Goal: Contribute content: Contribute content

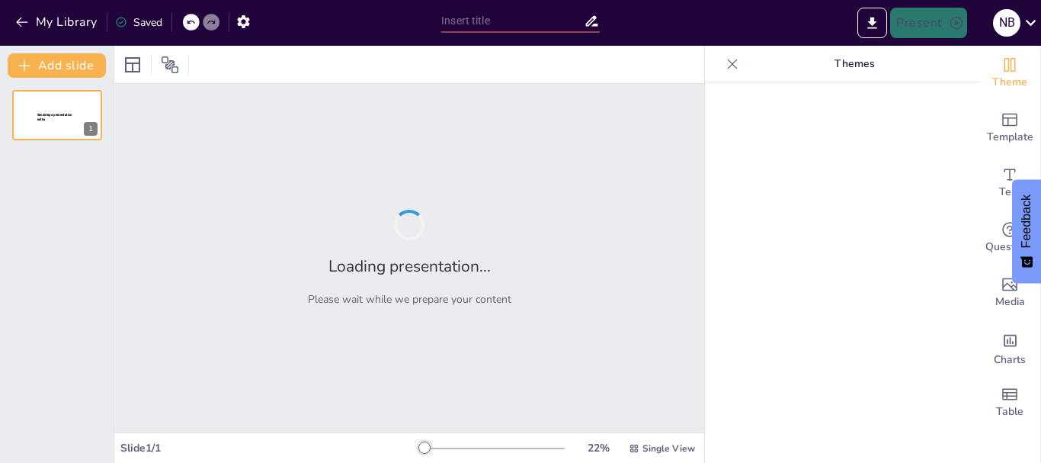
type input "Khám Phá Quy Trình Chia Số: [PERSON_NAME] Đến Thương"
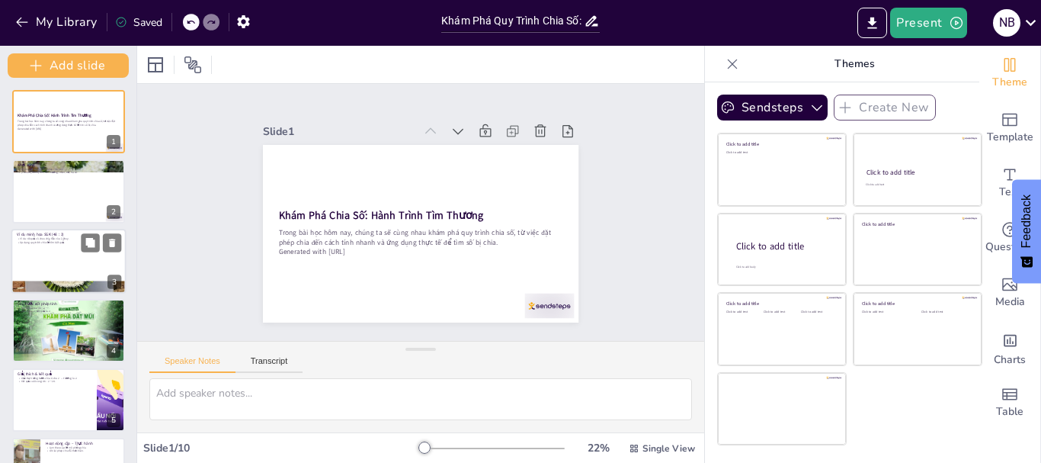
drag, startPoint x: 112, startPoint y: 193, endPoint x: 110, endPoint y: 290, distance: 96.8
click at [110, 290] on div "Add slide Khám Phá Chia Số: Hành Trình Tìm Thương Trong bài học hôm nay, chúng …" at bounding box center [68, 254] width 137 height 417
drag, startPoint x: 134, startPoint y: 233, endPoint x: 134, endPoint y: 273, distance: 40.4
click at [134, 273] on div at bounding box center [136, 254] width 6 height 417
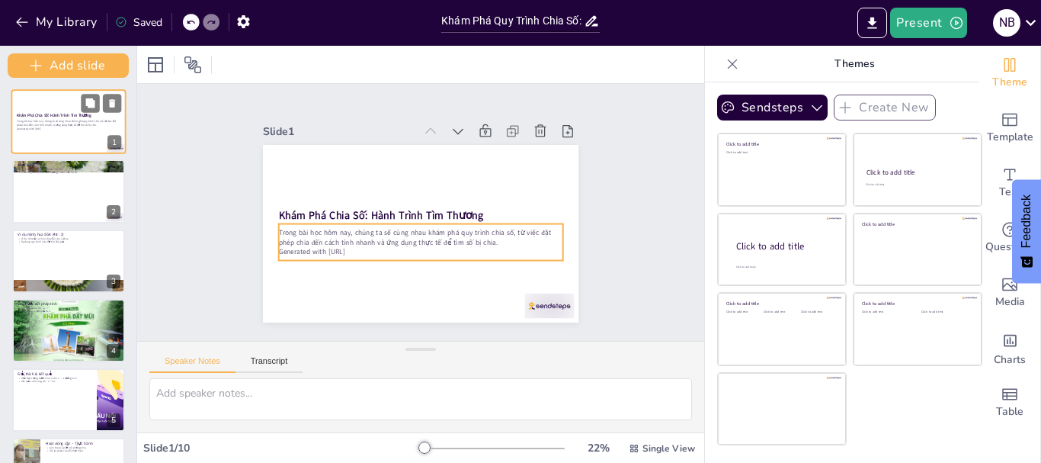
click at [56, 119] on div "Trong bài học hôm nay, chúng ta sẽ cùng nhau khám phá quy trình chia số, từ việ…" at bounding box center [69, 125] width 104 height 14
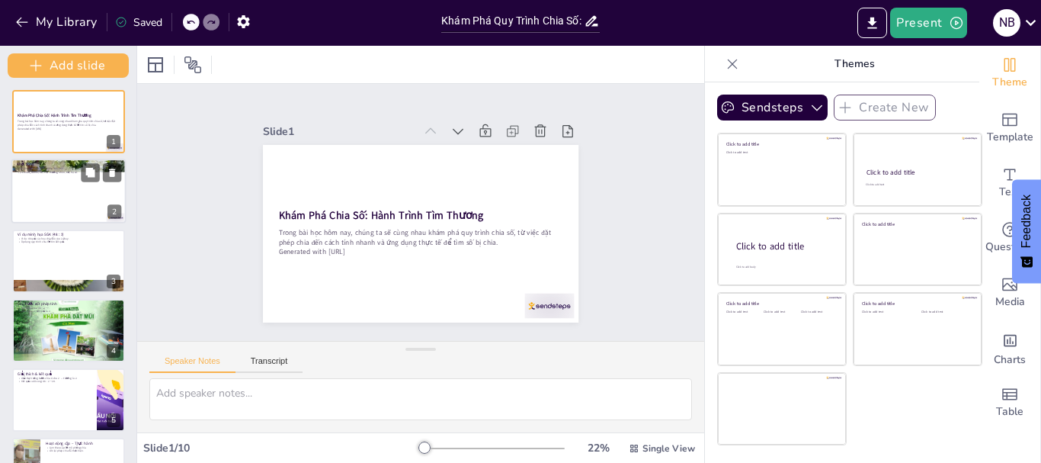
click at [59, 188] on div at bounding box center [68, 191] width 115 height 65
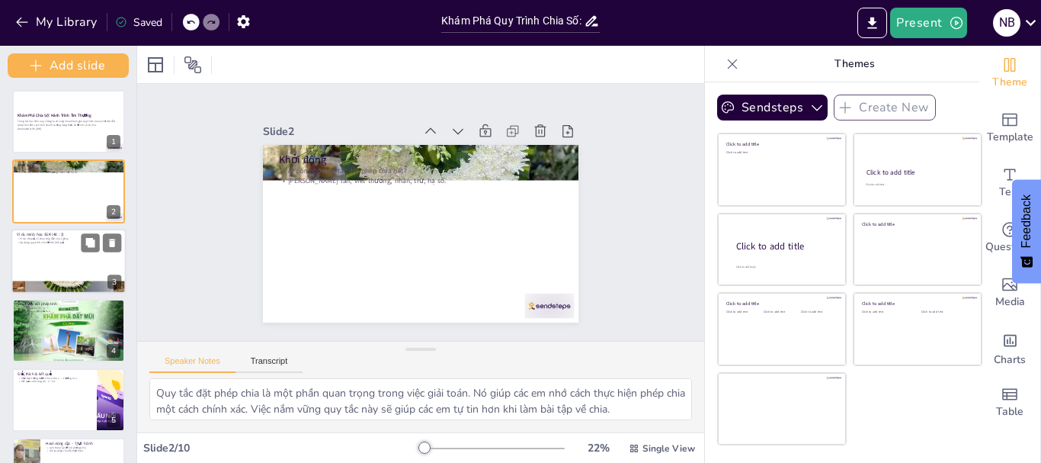
click at [69, 258] on div at bounding box center [68, 261] width 115 height 65
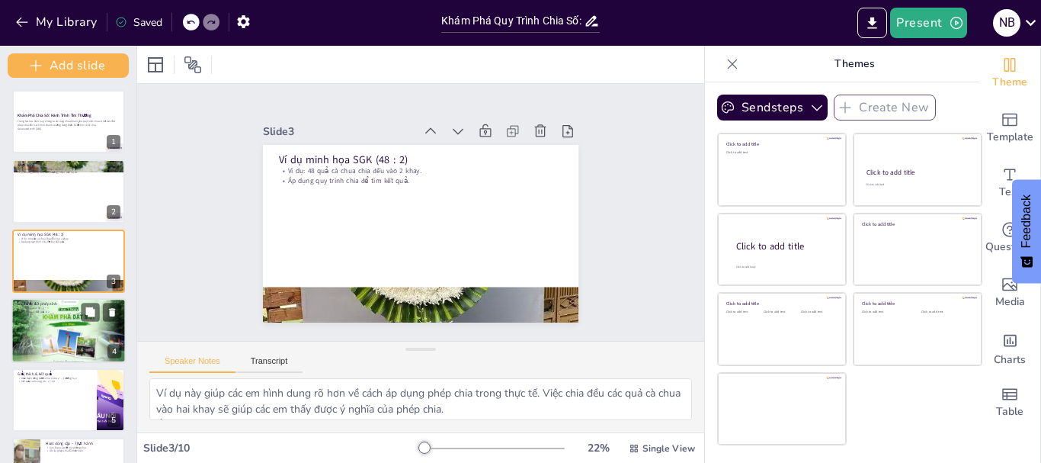
click at [57, 322] on div at bounding box center [68, 330] width 115 height 65
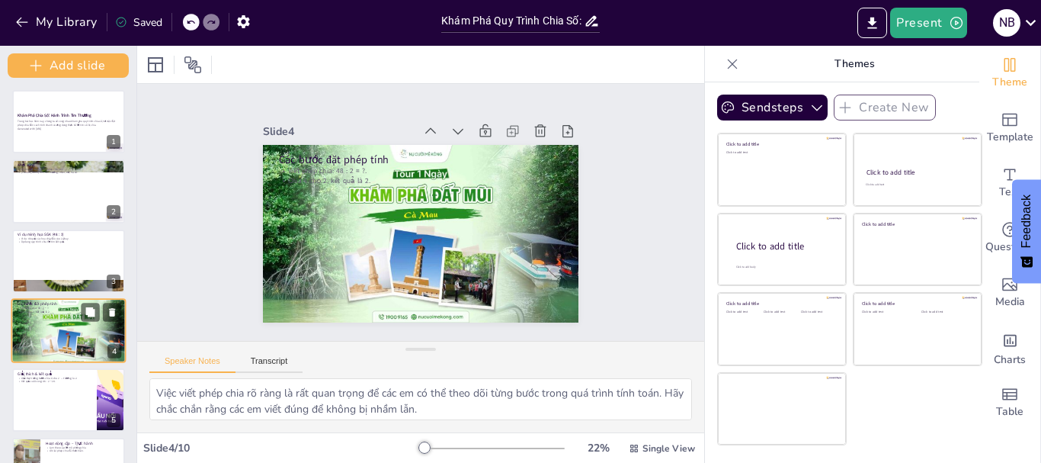
scroll to position [60, 0]
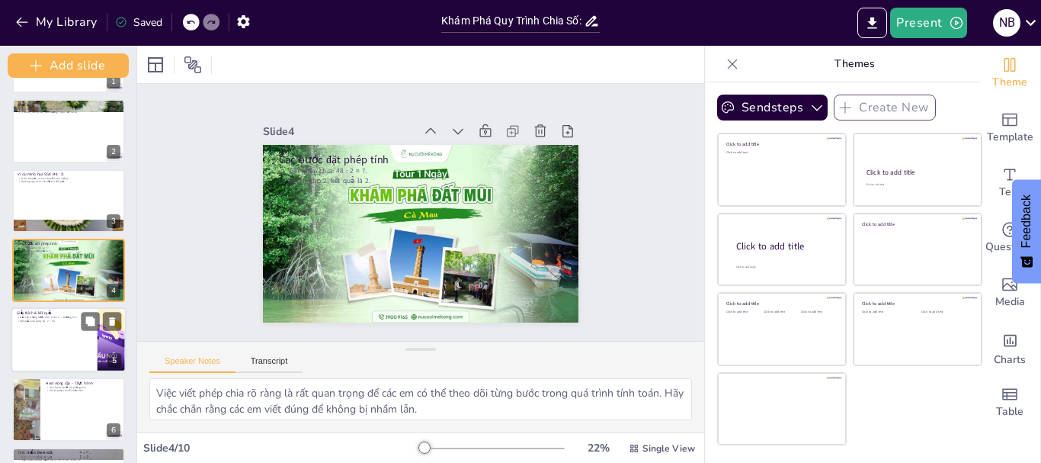
click at [47, 334] on div at bounding box center [68, 339] width 115 height 65
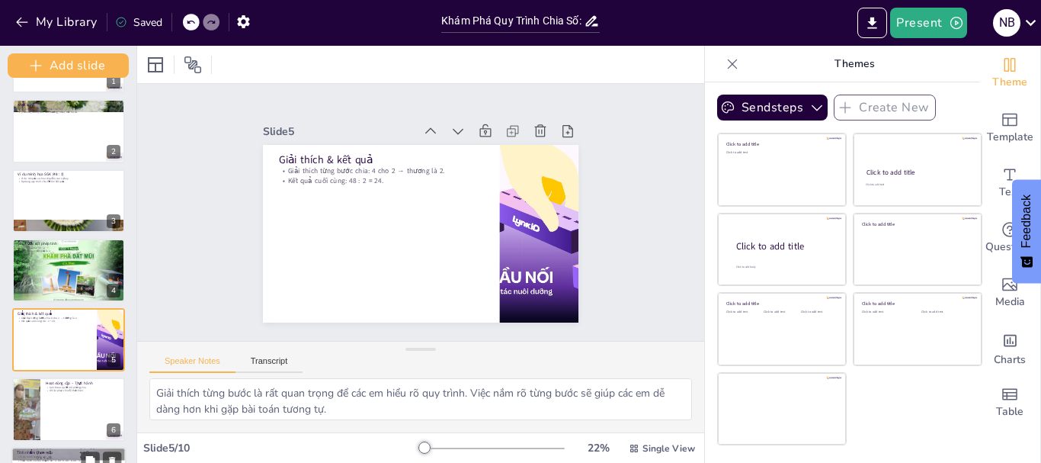
scroll to position [130, 0]
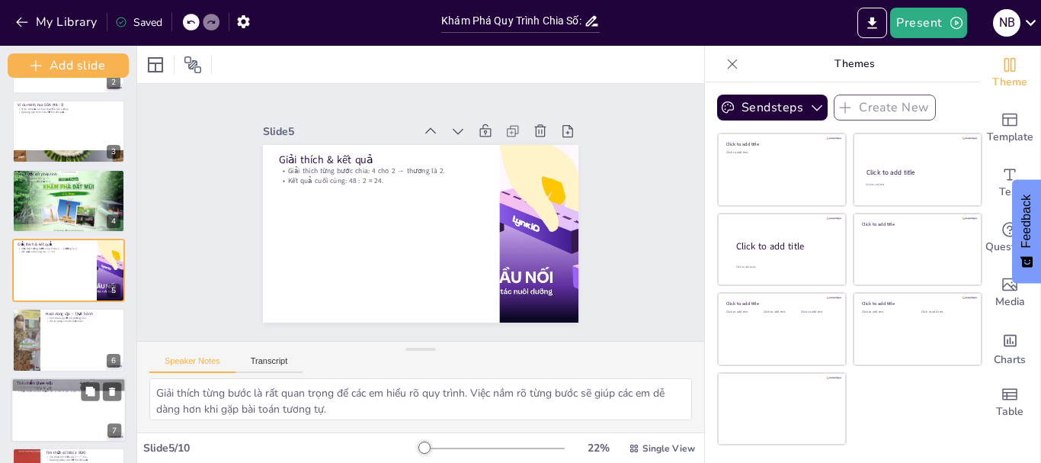
click at [32, 409] on div at bounding box center [68, 409] width 115 height 65
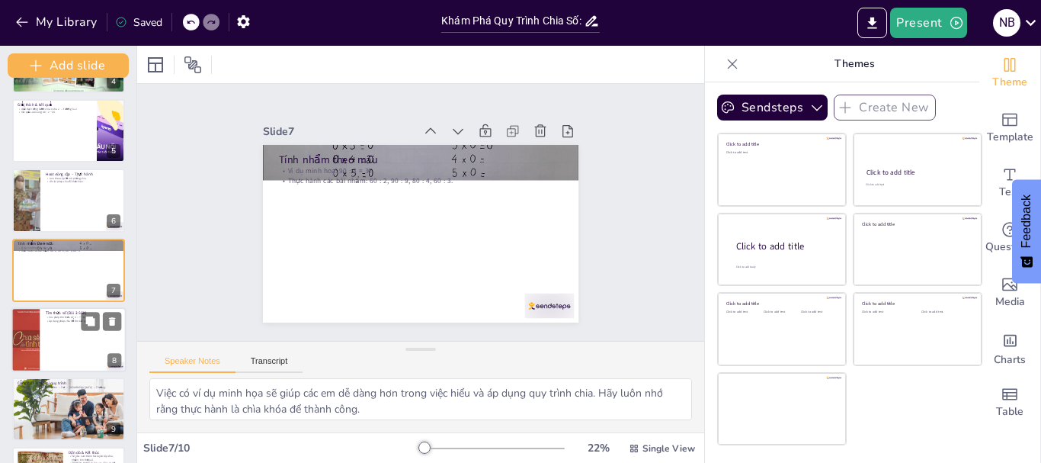
click at [37, 332] on div at bounding box center [26, 339] width 108 height 65
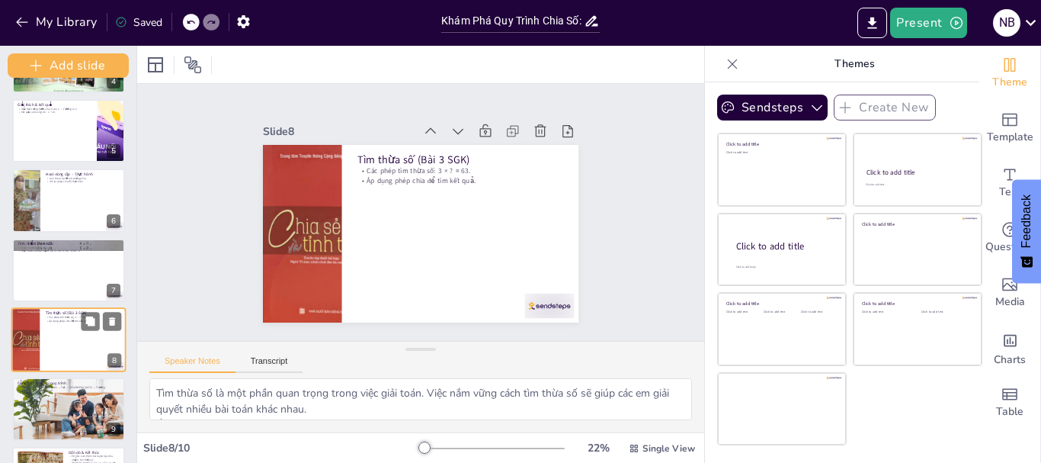
scroll to position [329, 0]
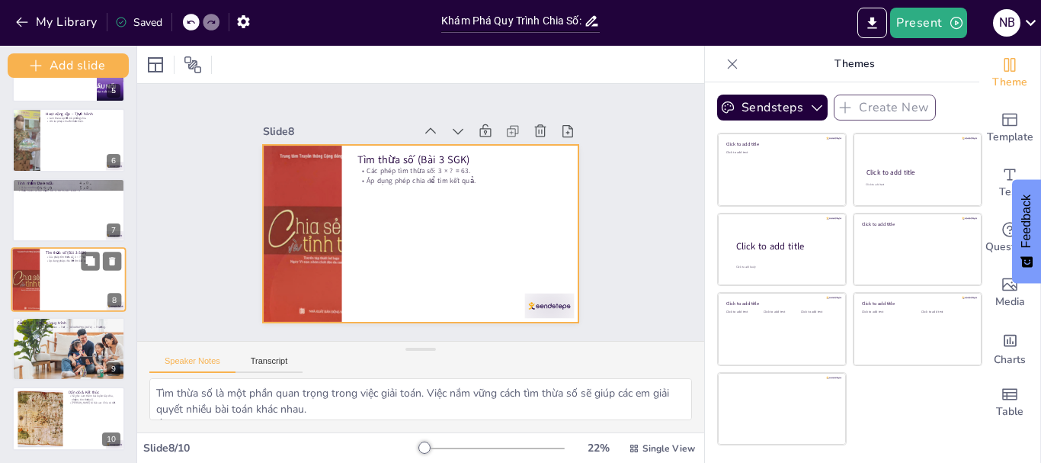
click at [54, 277] on div at bounding box center [68, 279] width 115 height 65
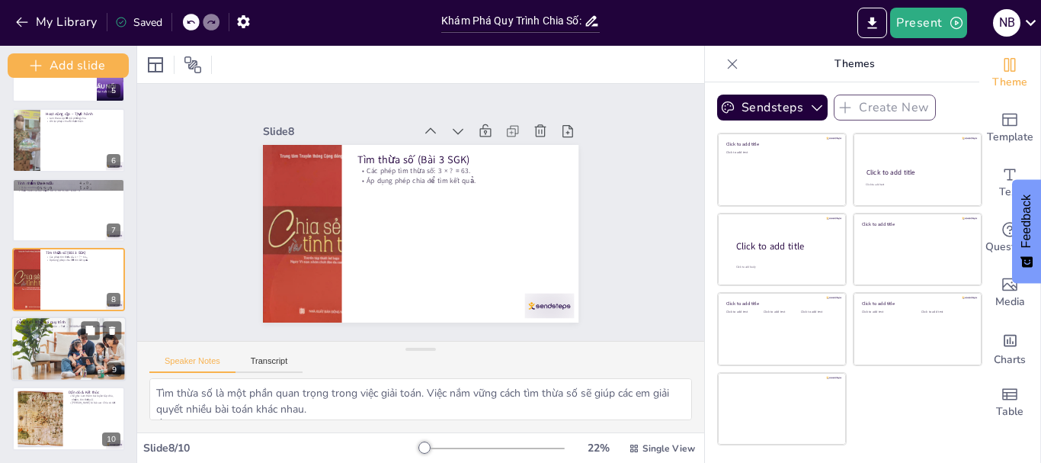
click at [43, 350] on div at bounding box center [68, 348] width 158 height 65
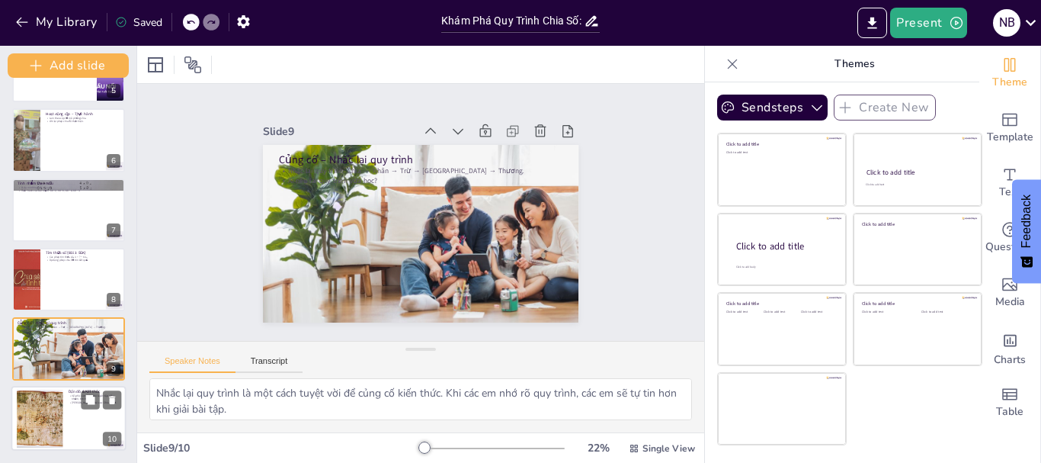
click at [59, 426] on div at bounding box center [39, 419] width 107 height 58
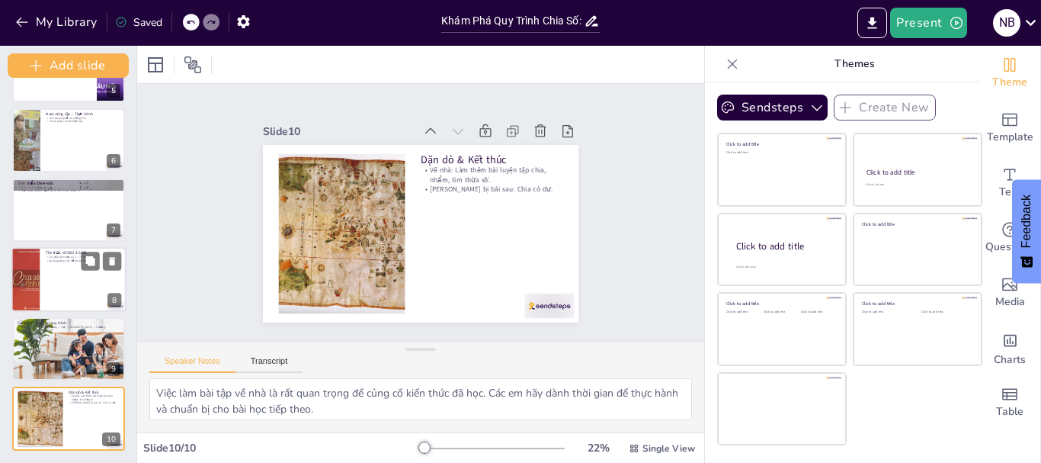
click at [55, 295] on div at bounding box center [68, 279] width 115 height 65
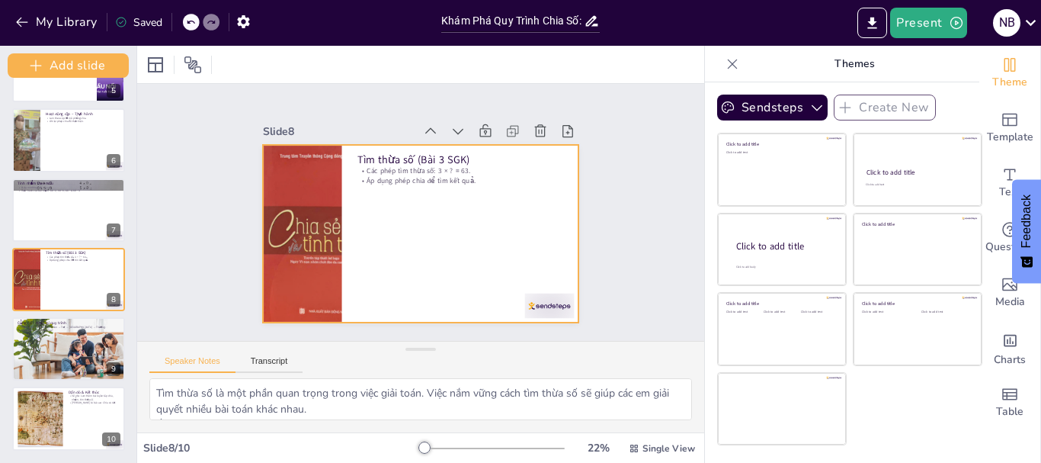
click at [420, 193] on div at bounding box center [416, 233] width 346 height 239
click at [380, 208] on div at bounding box center [402, 223] width 312 height 362
click at [58, 265] on div at bounding box center [68, 279] width 115 height 65
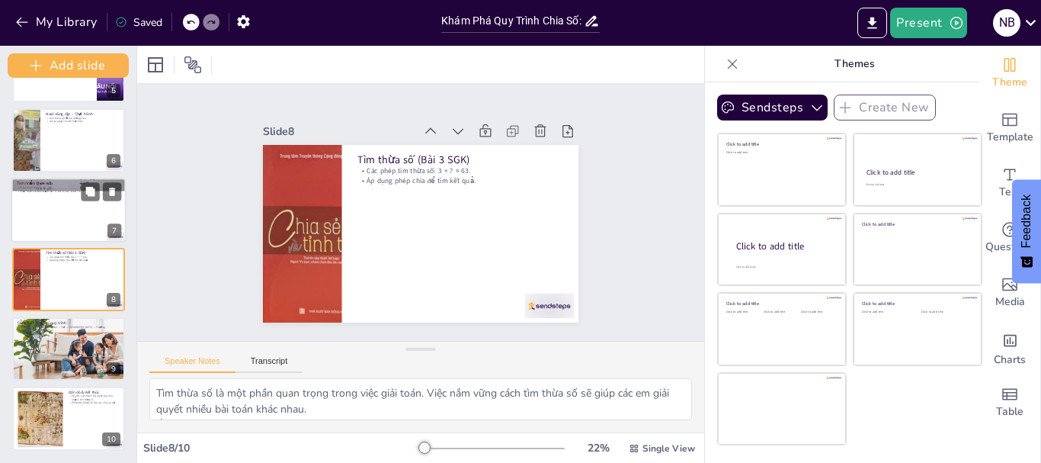
click at [54, 191] on p "Thực hành các bài nhẩm: 60 : 2, 90 : 9, 80 : 4, 60 : 3." at bounding box center [69, 191] width 104 height 4
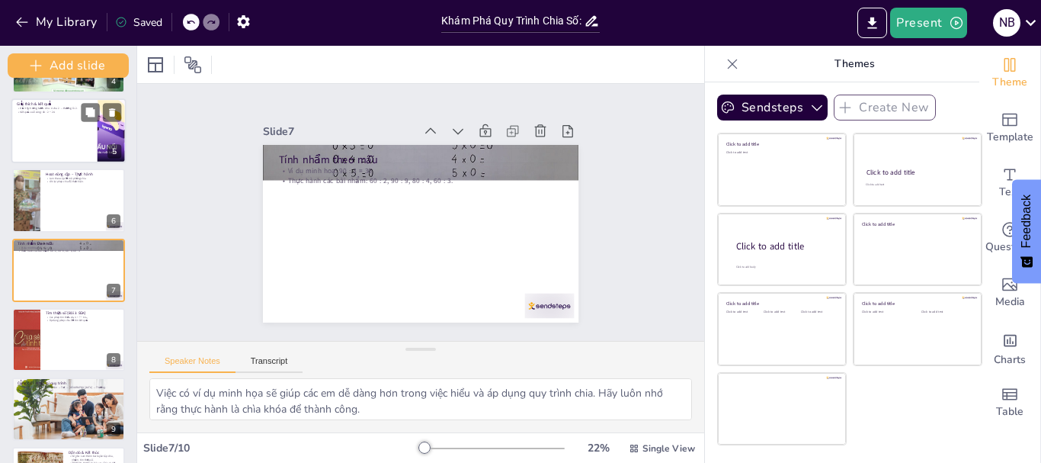
click at [66, 129] on div at bounding box center [68, 130] width 115 height 65
type textarea "Giải thích từng bước là rất quan trọng để các em hiểu rõ quy trình. Việc nắm rõ…"
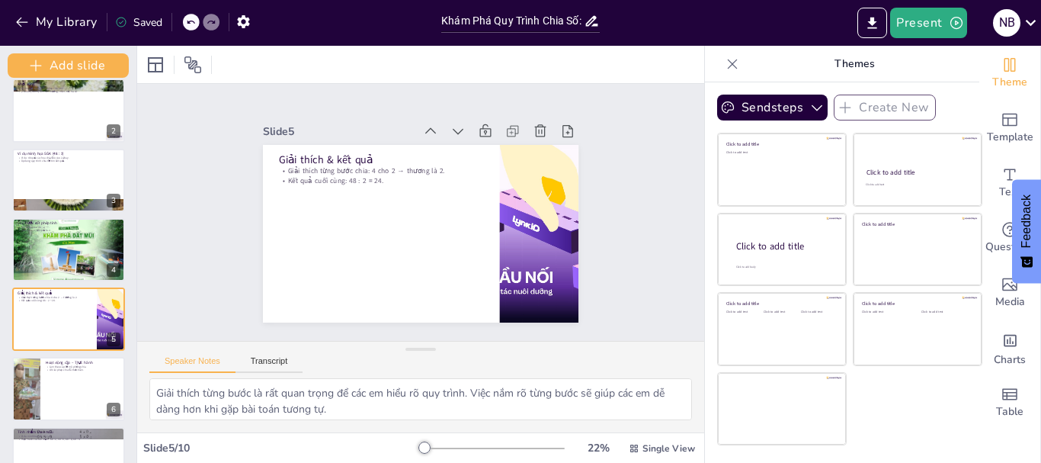
scroll to position [0, 0]
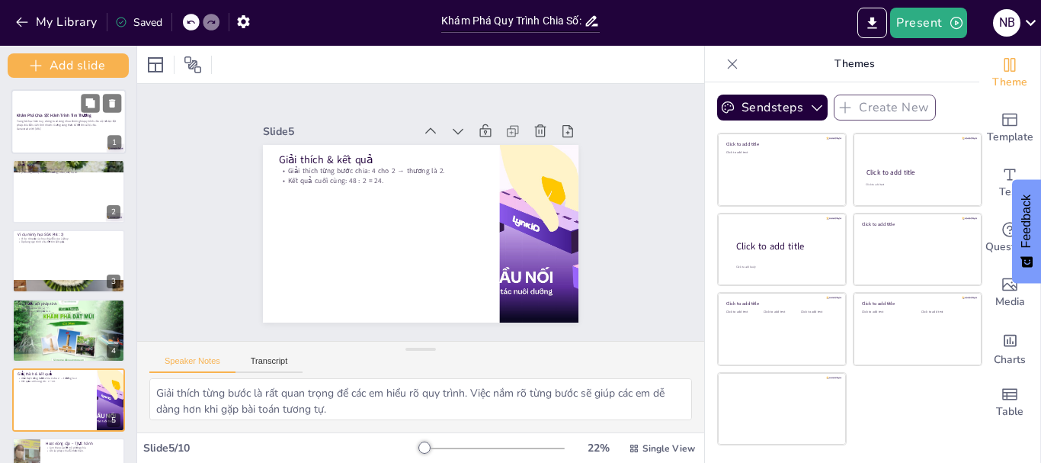
click at [43, 121] on p "Trong bài học hôm nay, chúng ta sẽ cùng nhau khám phá quy trình chia số, từ việ…" at bounding box center [69, 123] width 104 height 7
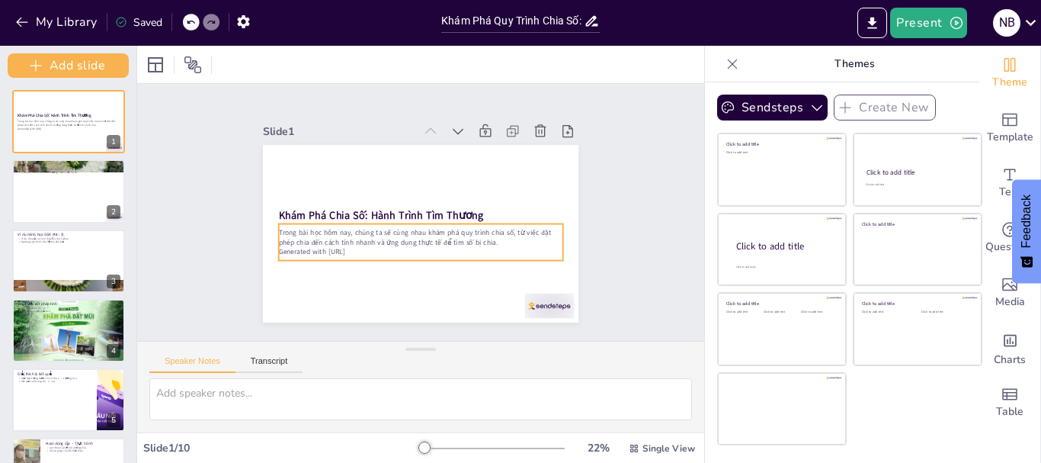
click at [300, 239] on p "Trong bài học hôm nay, chúng ta sẽ cùng nhau khám phá quy trình chia số, từ việ…" at bounding box center [404, 193] width 224 height 205
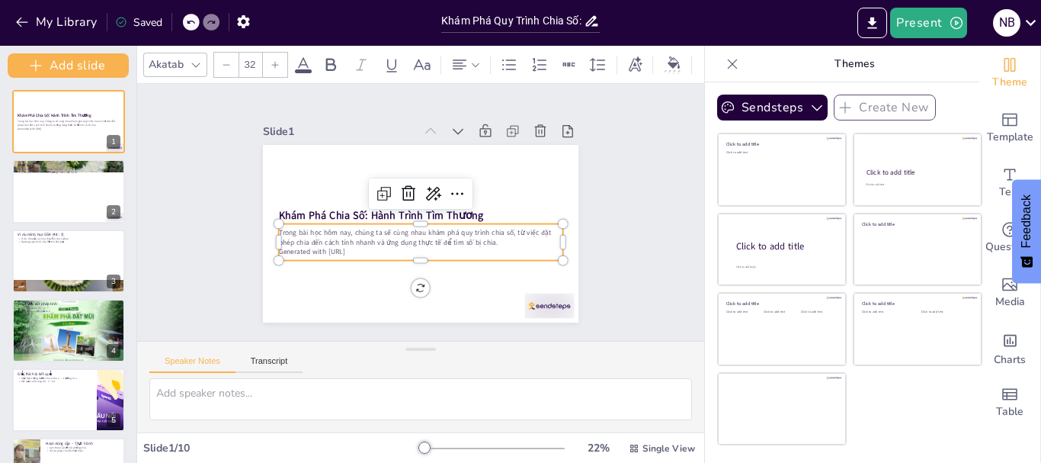
click at [285, 225] on p "Trong bài học hôm nay, chúng ta sẽ cùng nhau khám phá quy trình chia số, từ việ…" at bounding box center [406, 232] width 242 height 183
click at [445, 234] on p "Trong bài học hôm nay, chúng ta sẽ cùng nhau khám phá quy trình chia số, từ việ…" at bounding box center [409, 233] width 256 height 159
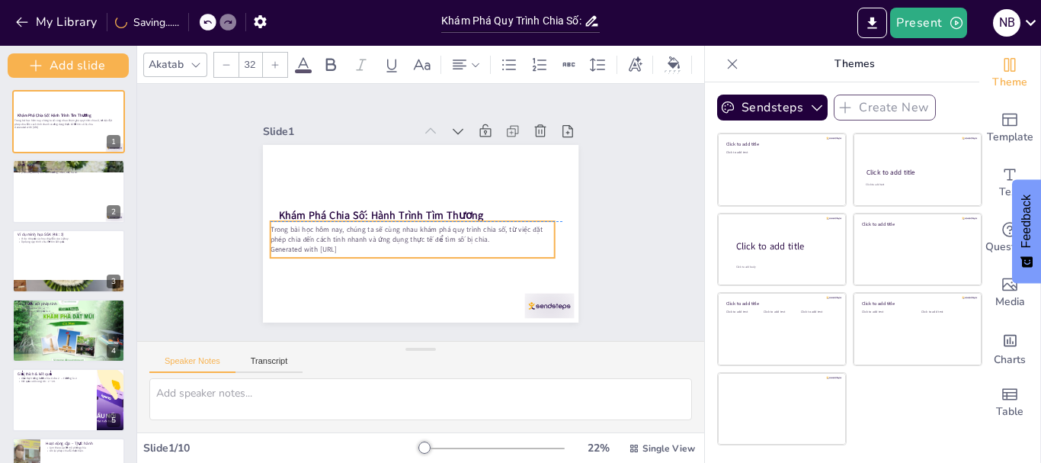
drag, startPoint x: 275, startPoint y: 221, endPoint x: 267, endPoint y: 221, distance: 8.4
click at [268, 221] on div "Trong bài học hôm nay, chúng ta sẽ cùng nhau khám phá quy trình chia số, từ việ…" at bounding box center [400, 232] width 265 height 174
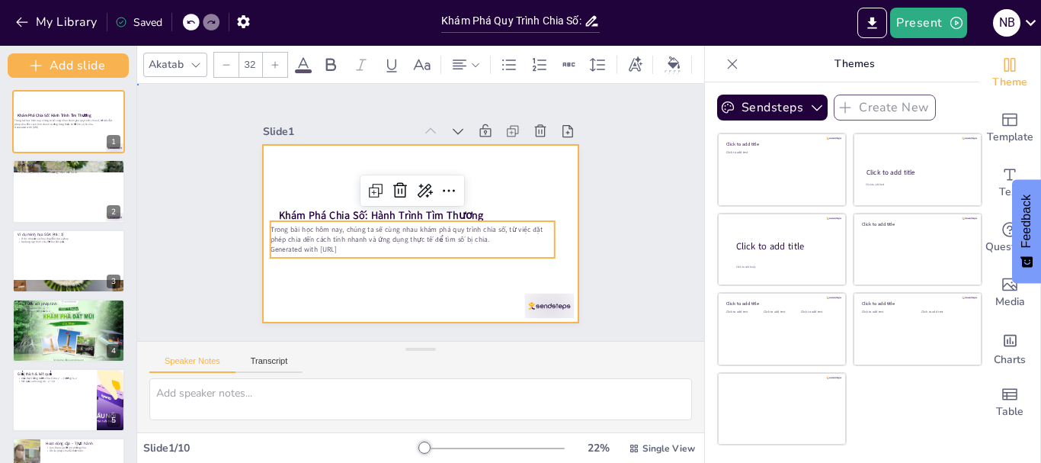
click at [319, 181] on div at bounding box center [416, 191] width 346 height 239
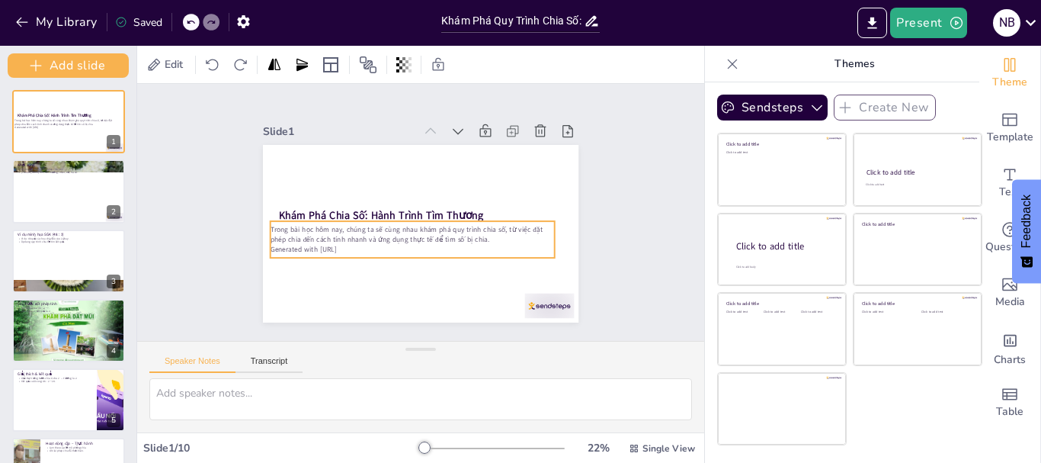
click at [305, 226] on p "Trong bài học hôm nay, chúng ta sẽ cùng nhau khám phá quy trình chia số, từ việ…" at bounding box center [399, 223] width 224 height 205
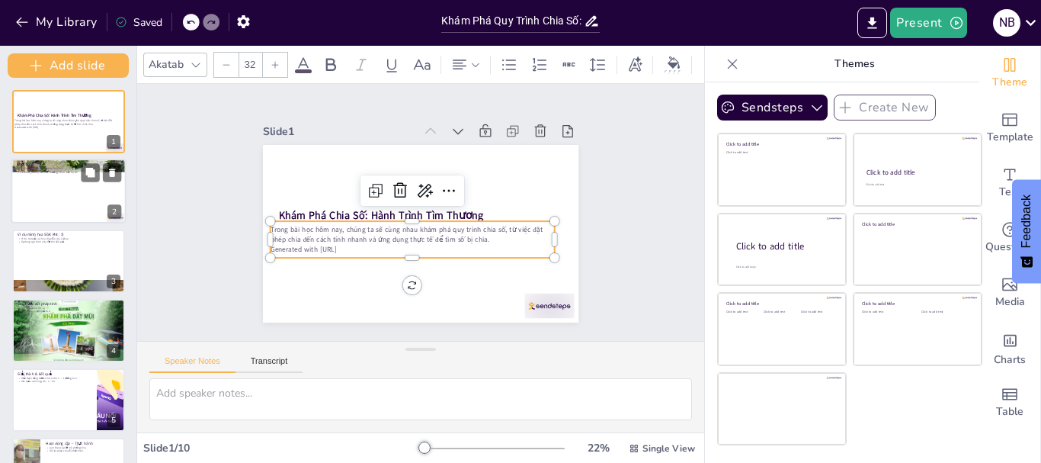
click at [73, 191] on div at bounding box center [68, 191] width 115 height 65
type textarea "Quy tắc đặt phép chia là một phần quan trọng trong việc giải toán. Nó giúp các …"
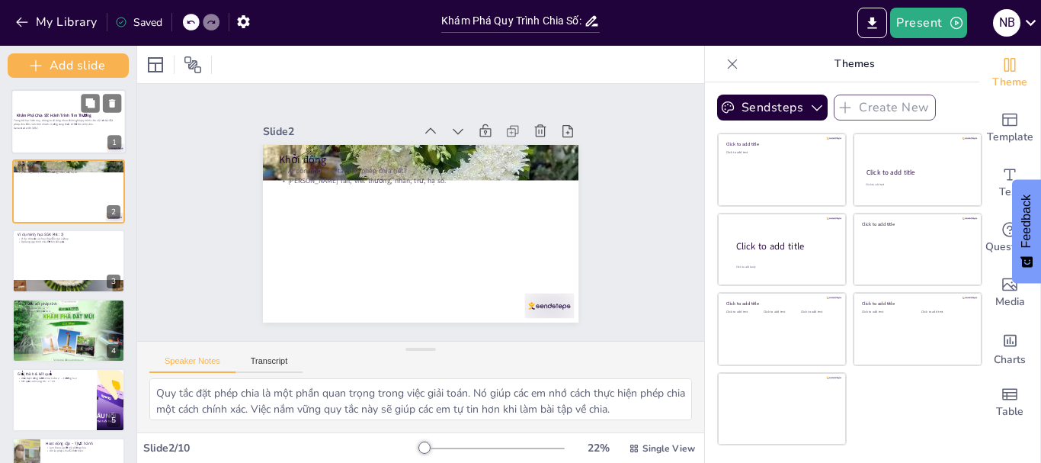
click at [80, 114] on strong "Khám Phá Chia Số: Hành Trình Tìm Thương" at bounding box center [54, 114] width 75 height 5
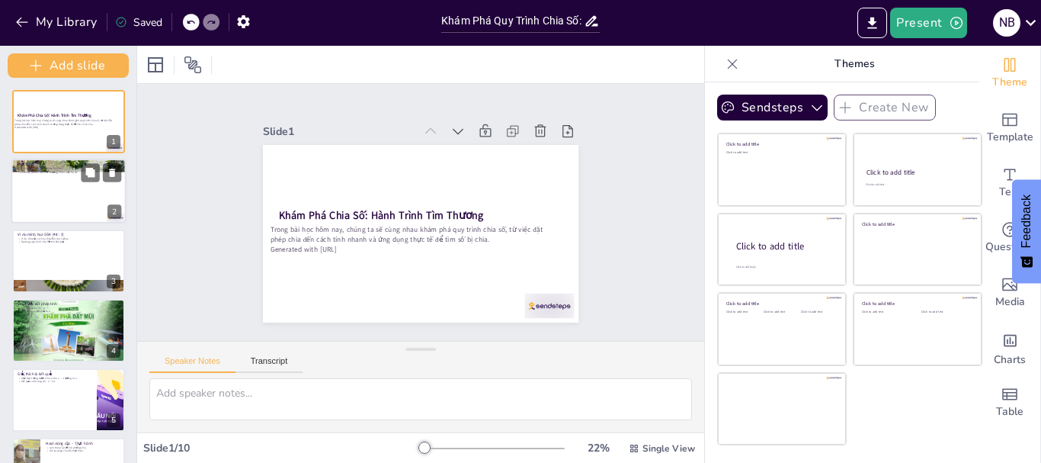
click at [70, 179] on div at bounding box center [68, 191] width 115 height 65
type textarea "Quy tắc đặt phép chia là một phần quan trọng trong việc giải toán. Nó giúp các …"
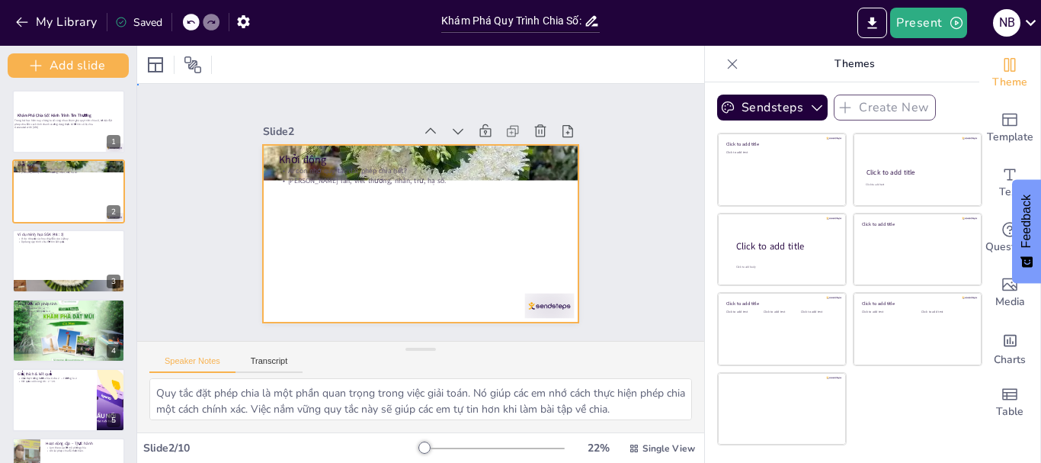
click at [354, 199] on div at bounding box center [412, 231] width 361 height 290
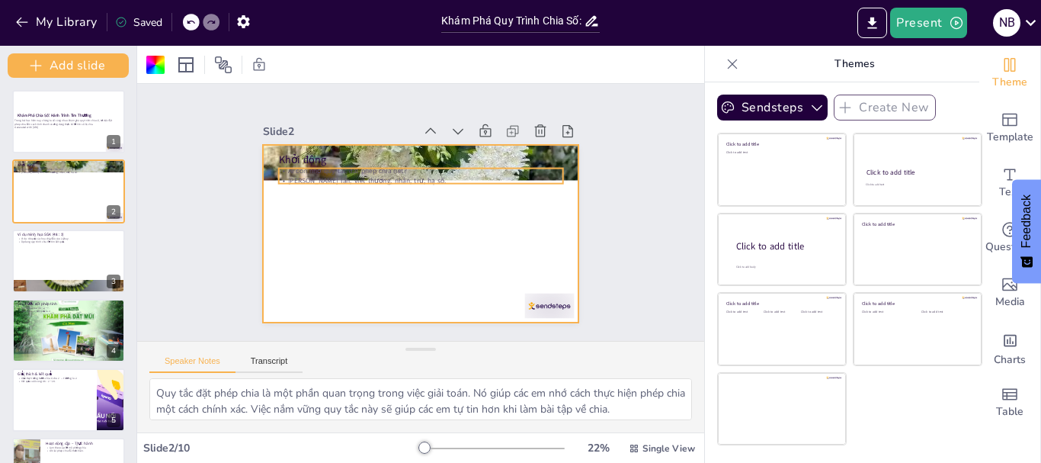
click at [317, 168] on p "Ai còn nhớ quy tắc đặt phép chia hết?" at bounding box center [441, 176] width 251 height 150
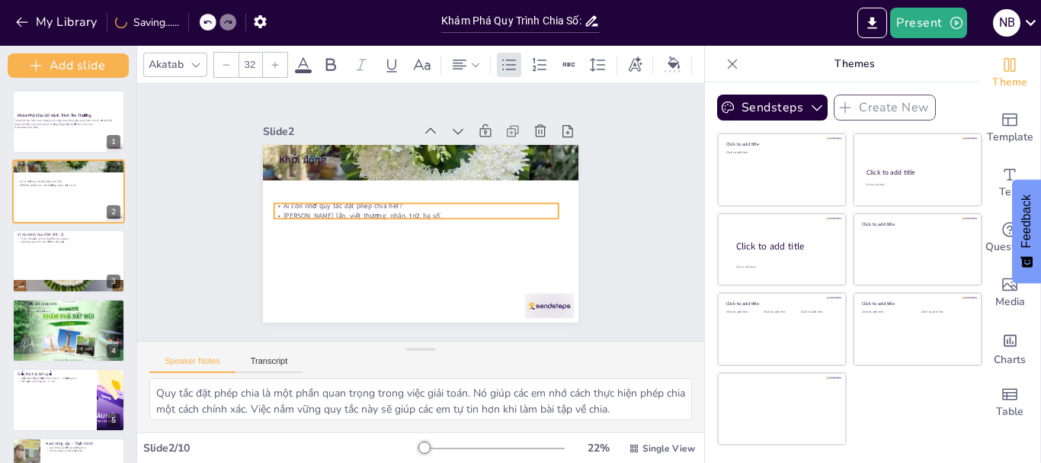
drag, startPoint x: 303, startPoint y: 172, endPoint x: 299, endPoint y: 207, distance: 35.4
click at [382, 207] on p "[PERSON_NAME] lần, viết thương, nhân, trừ, hạ số." at bounding box center [416, 209] width 69 height 280
click at [403, 199] on p "Ai còn nhớ quy tắc đặt phép chia hết?" at bounding box center [422, 217] width 280 height 69
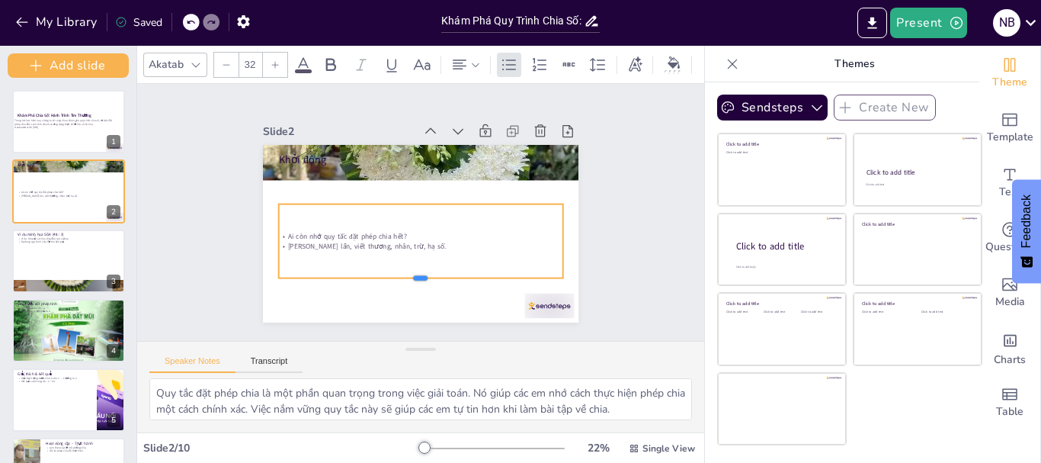
drag, startPoint x: 408, startPoint y: 215, endPoint x: 358, endPoint y: 264, distance: 69.5
click at [405, 178] on div at bounding box center [405, 142] width 281 height 71
click at [283, 226] on p "Ai còn nhớ quy tắc đặt phép chia hết?" at bounding box center [408, 233] width 251 height 151
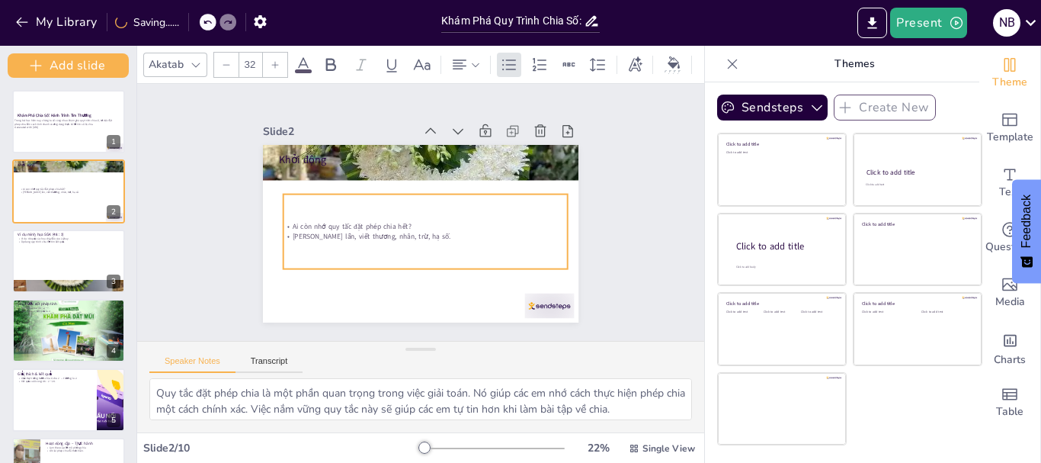
drag, startPoint x: 274, startPoint y: 222, endPoint x: 278, endPoint y: 212, distance: 10.9
click at [278, 212] on div "Ai còn nhớ quy tắc đặt phép chia hết? Chia bao nhiêu lần, viết thương, nhân, tr…" at bounding box center [407, 198] width 284 height 207
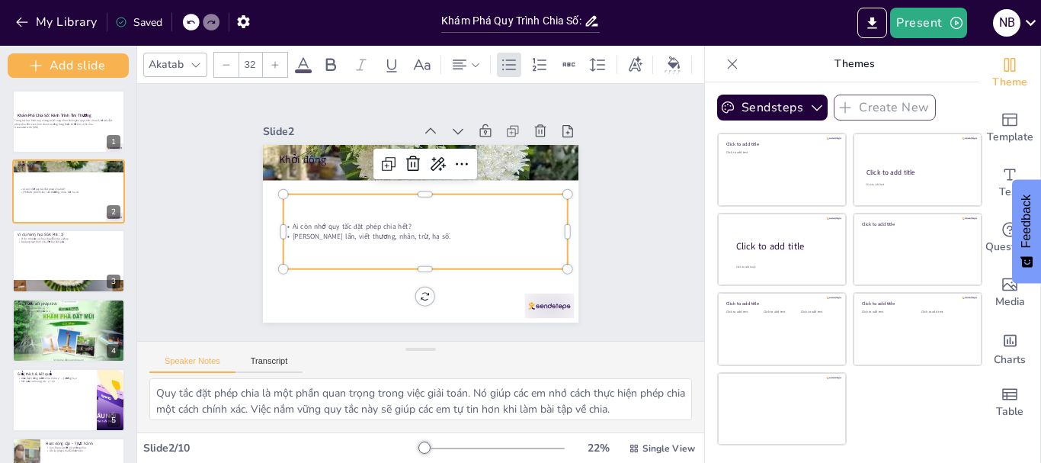
click at [271, 199] on div at bounding box center [282, 171] width 42 height 73
click at [272, 60] on icon at bounding box center [275, 64] width 9 height 9
click at [276, 60] on icon at bounding box center [275, 64] width 9 height 9
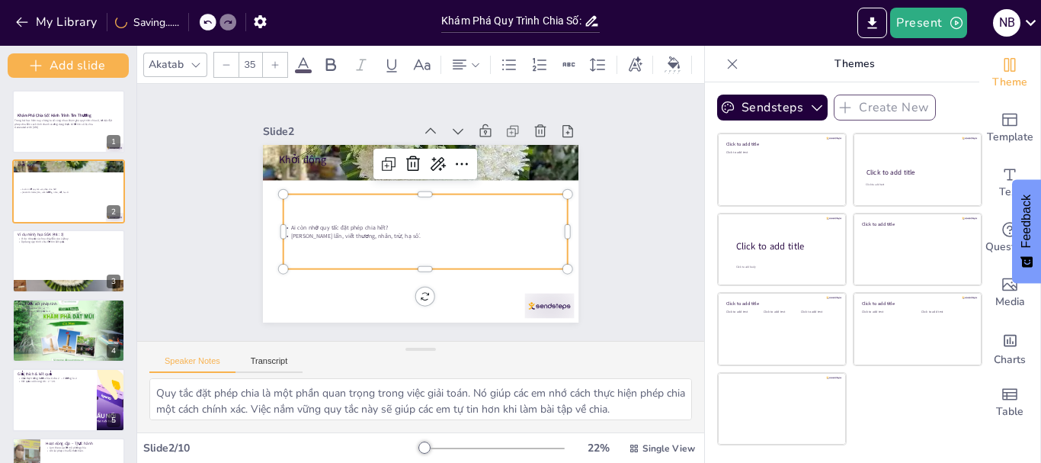
click at [276, 60] on icon at bounding box center [275, 64] width 9 height 9
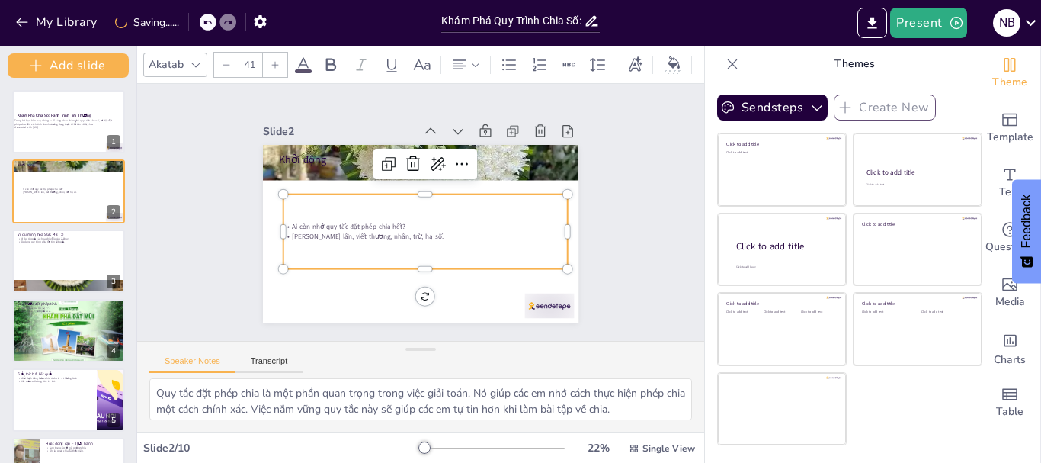
click at [276, 60] on icon at bounding box center [275, 64] width 9 height 9
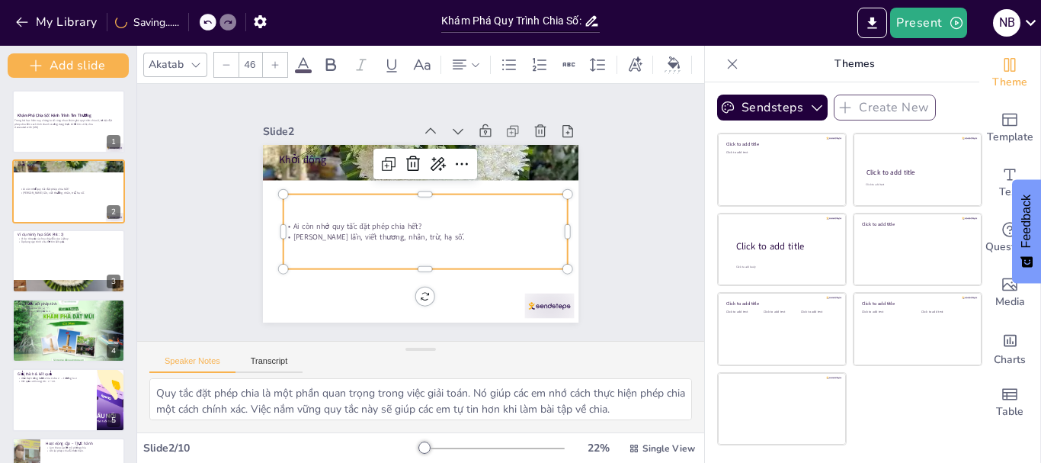
click at [276, 60] on icon at bounding box center [275, 64] width 9 height 9
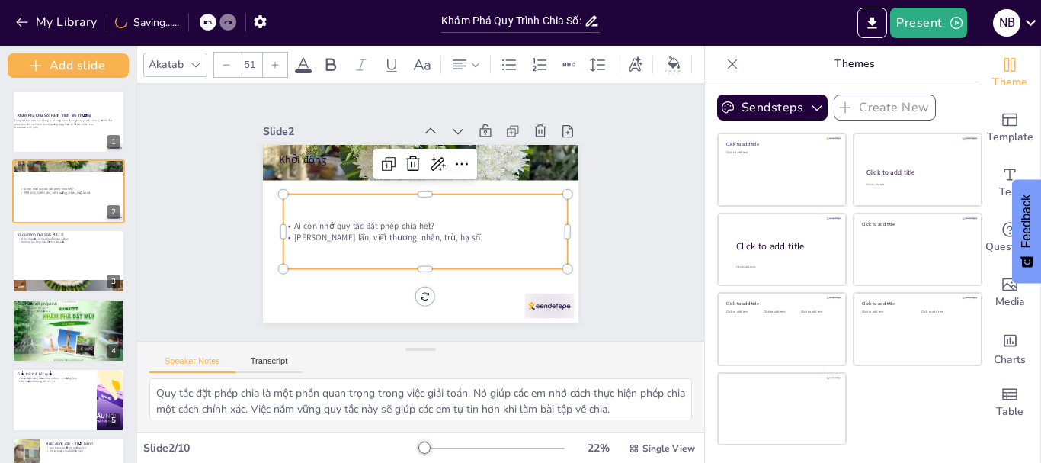
click at [276, 60] on icon at bounding box center [275, 64] width 9 height 9
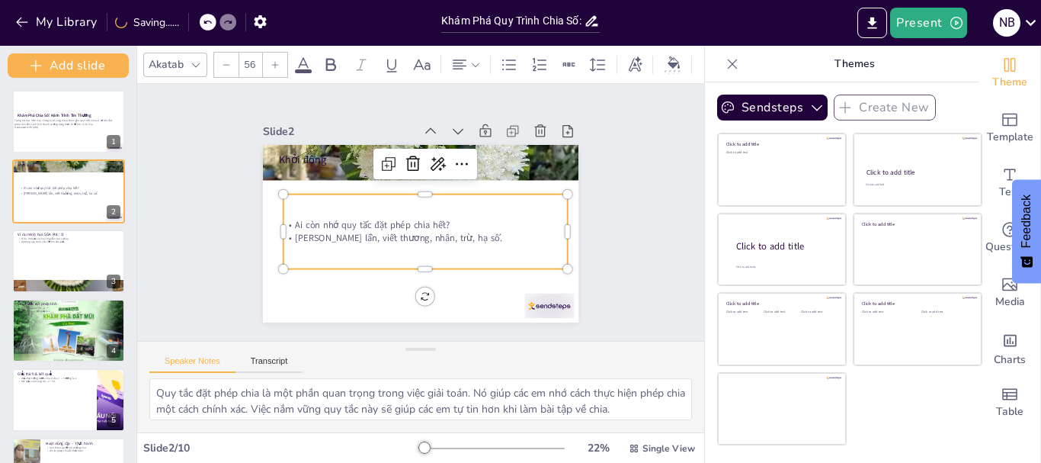
click at [276, 60] on icon at bounding box center [275, 64] width 9 height 9
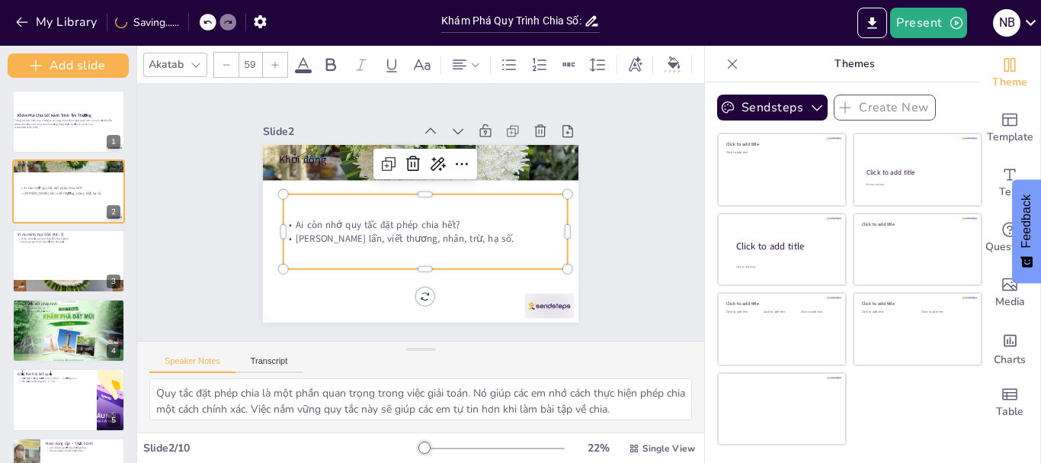
click at [276, 60] on icon at bounding box center [275, 64] width 9 height 9
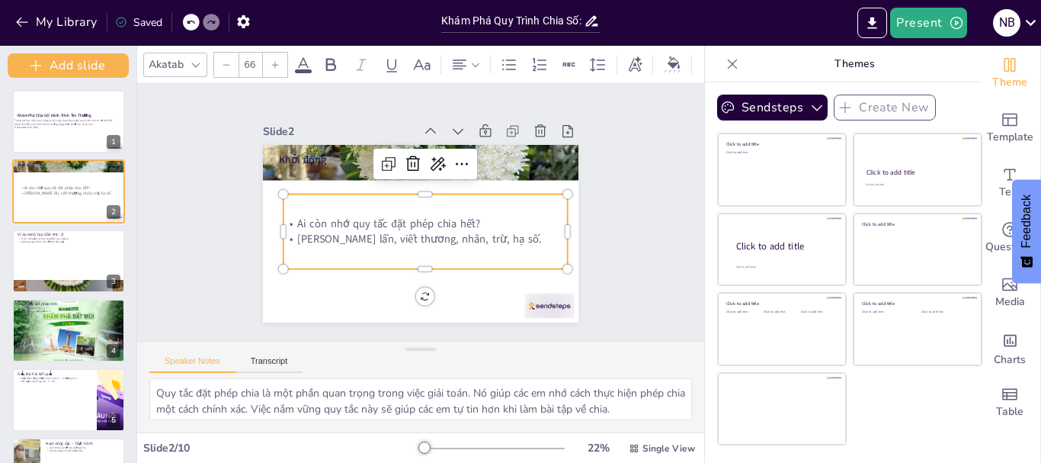
click at [276, 60] on icon at bounding box center [275, 64] width 9 height 9
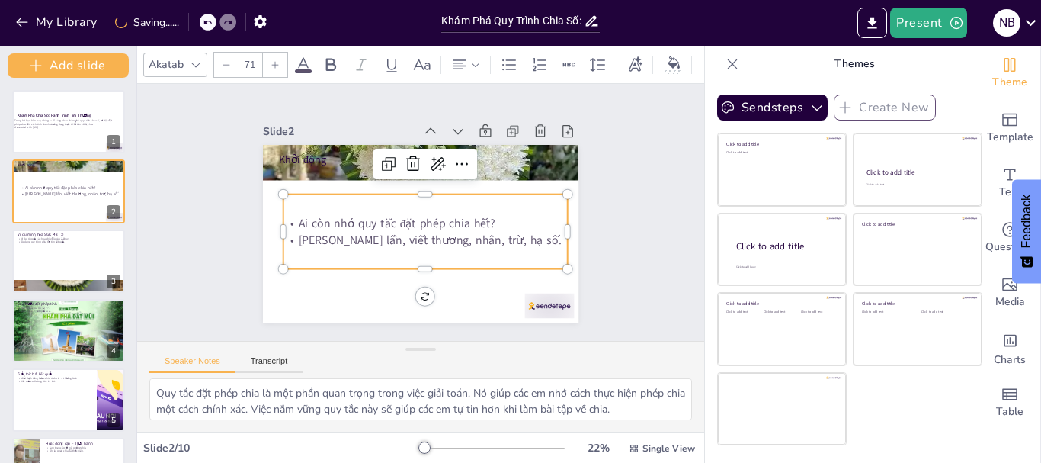
click at [276, 60] on icon at bounding box center [275, 64] width 9 height 9
type input "73"
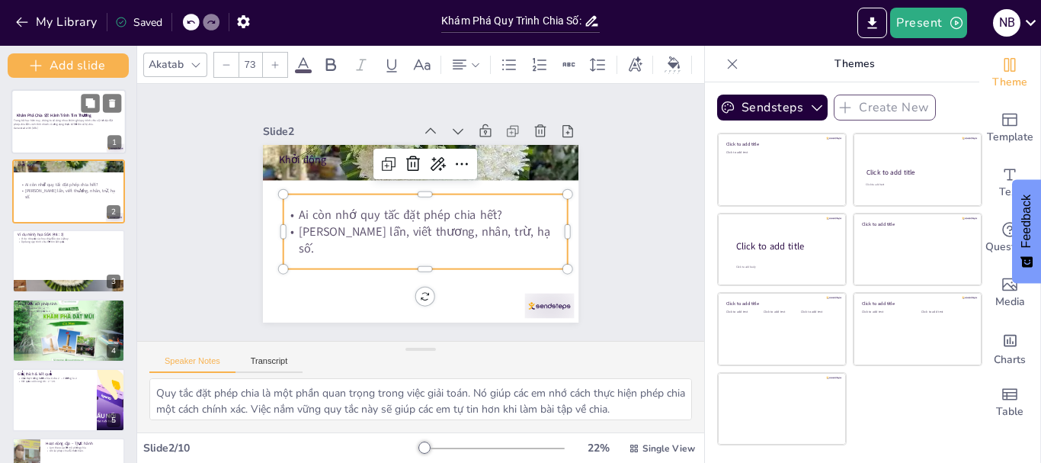
click at [59, 133] on div at bounding box center [68, 121] width 115 height 65
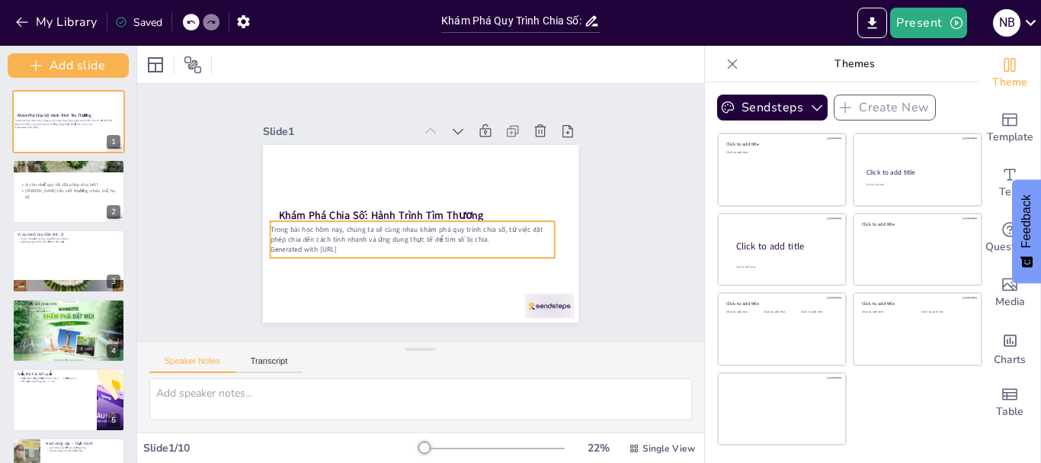
click at [344, 229] on p "Trong bài học hôm nay, chúng ta sẽ cùng nhau khám phá quy trình chia số, từ việ…" at bounding box center [397, 211] width 107 height 276
click at [293, 214] on div at bounding box center [430, 211] width 274 height 99
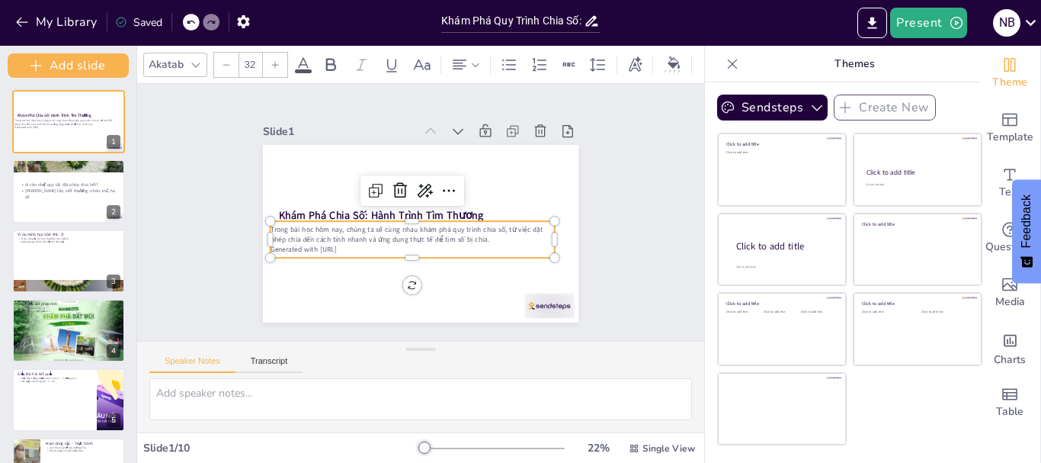
click at [274, 60] on icon at bounding box center [275, 64] width 9 height 9
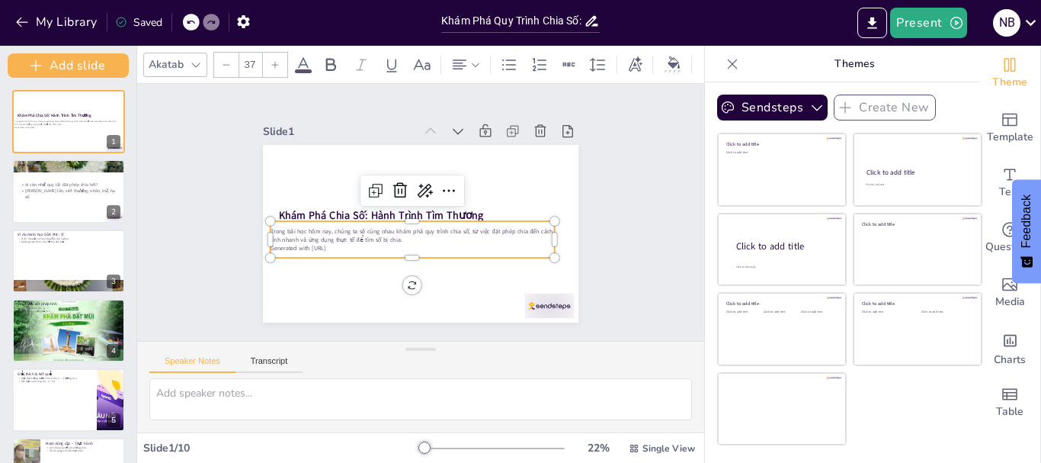
click at [274, 60] on icon at bounding box center [275, 64] width 9 height 9
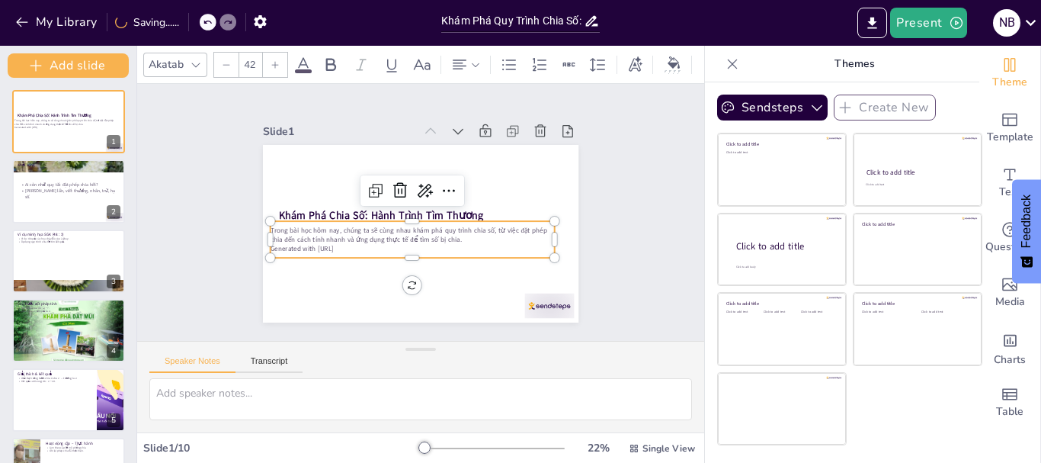
click at [274, 60] on icon at bounding box center [275, 64] width 9 height 9
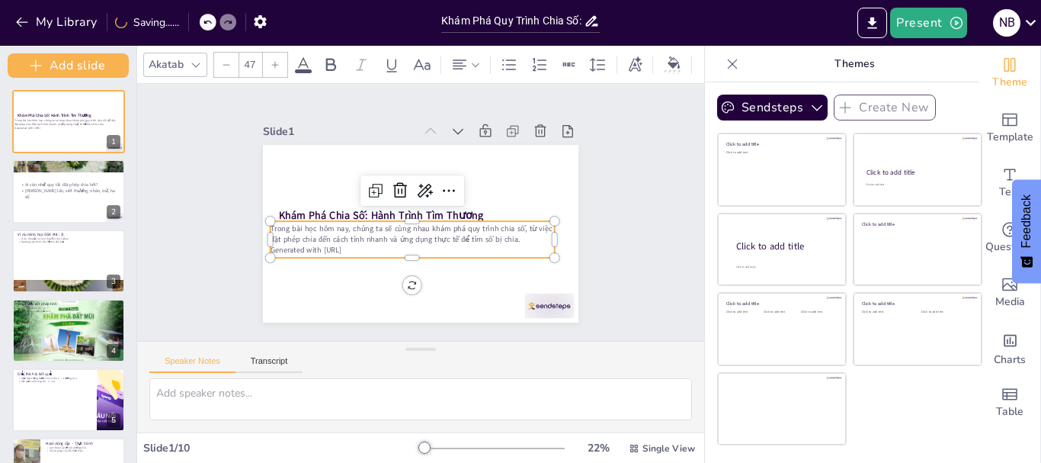
click at [274, 60] on icon at bounding box center [275, 64] width 9 height 9
type input "51"
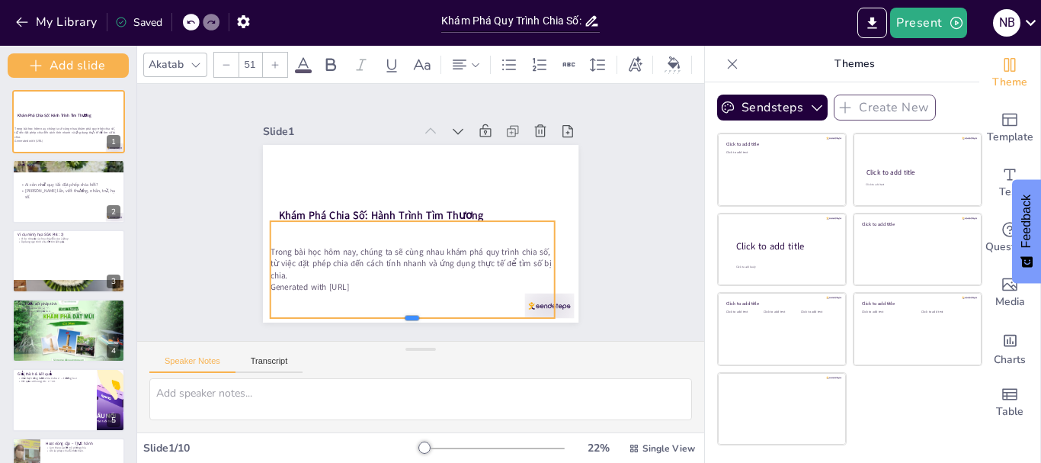
drag, startPoint x: 403, startPoint y: 253, endPoint x: 403, endPoint y: 313, distance: 60.2
click at [345, 313] on div at bounding box center [309, 227] width 71 height 281
click at [290, 242] on p "Trong bài học hôm nay, chúng ta sẽ cùng nhau khám phá quy trình chia số, từ việ…" at bounding box center [372, 231] width 172 height 264
click at [263, 235] on div "Trong bài học hôm nay, chúng ta sẽ cùng nhau khám phá quy trình chia số, từ việ…" at bounding box center [404, 157] width 299 height 204
click at [315, 239] on div "Trong bài học hôm nay, chúng ta sẽ cùng nhau khám phá quy trình chia số, từ việ…" at bounding box center [363, 204] width 97 height 284
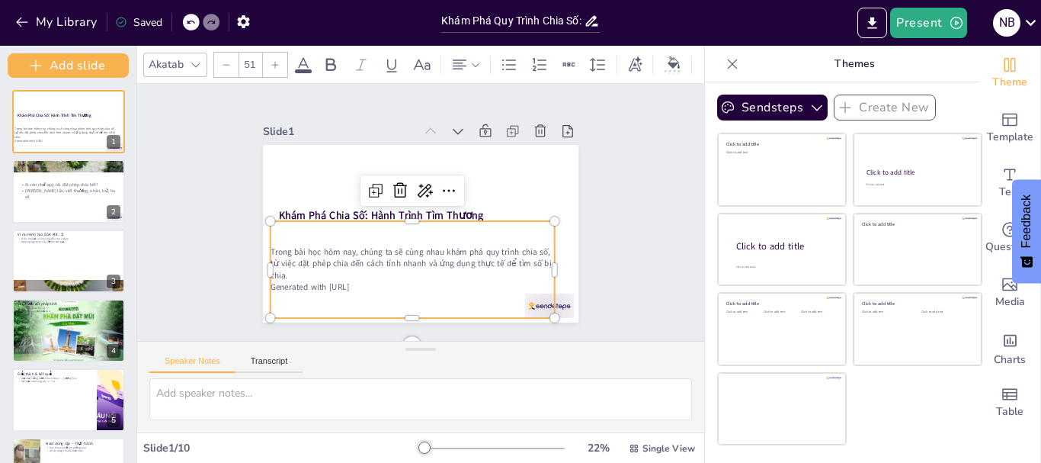
click at [562, 226] on div at bounding box center [587, 224] width 50 height 94
click at [313, 213] on div at bounding box center [412, 208] width 199 height 220
click at [303, 56] on icon at bounding box center [303, 65] width 18 height 18
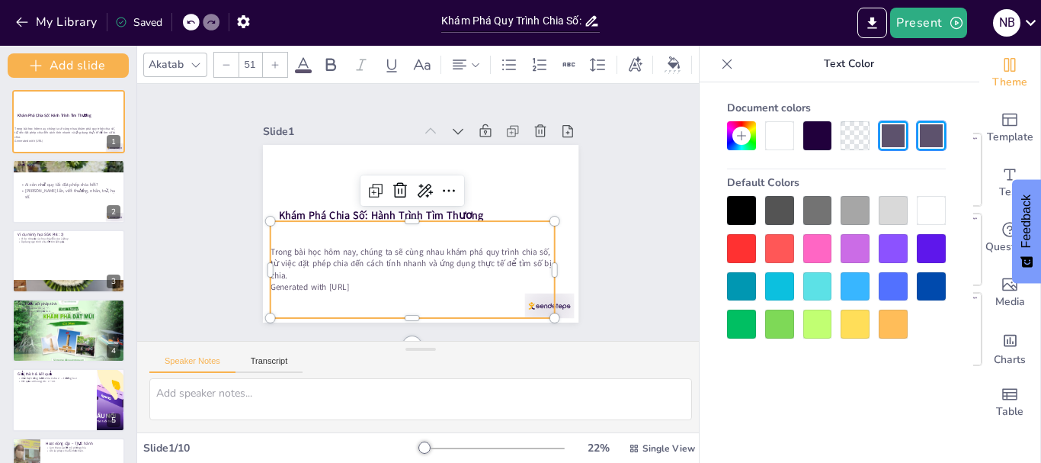
click at [738, 244] on div at bounding box center [741, 248] width 29 height 29
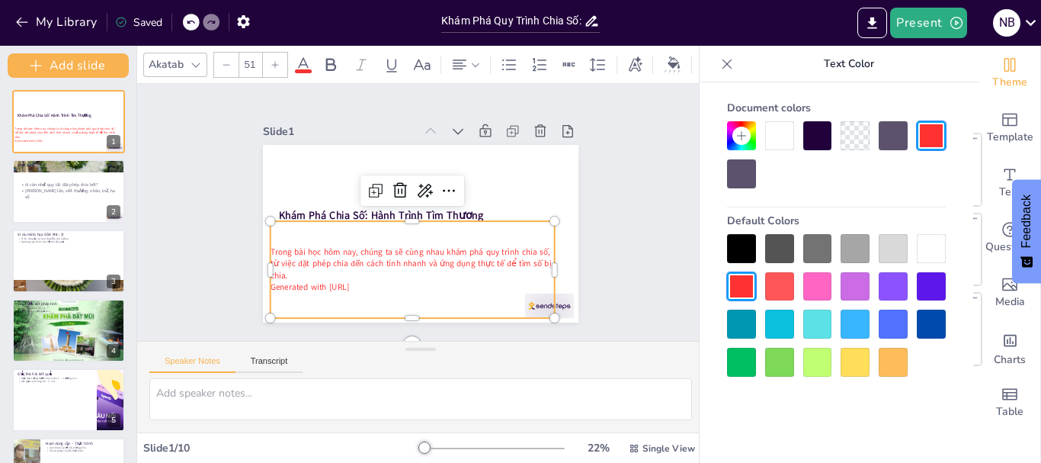
click at [267, 238] on div "Trong bài học hôm nay, chúng ta sẽ cùng nhau khám phá quy trình chia số, từ việ…" at bounding box center [399, 159] width 294 height 226
click at [74, 125] on div "Trong bài học hôm nay, chúng ta sẽ cùng nhau khám phá quy trình chia số, từ việ…" at bounding box center [66, 134] width 104 height 35
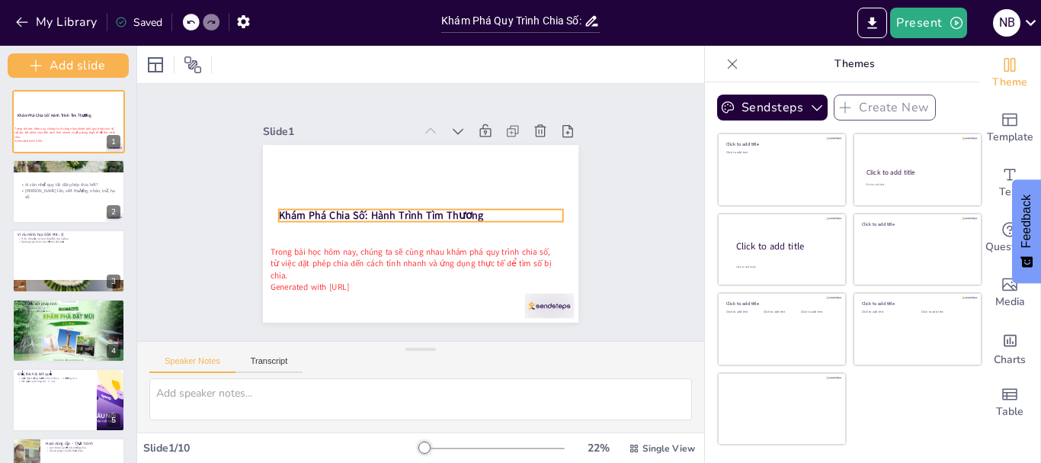
click at [303, 208] on strong "Khám Phá Chia Số: Hành Trình Tìm Thương" at bounding box center [382, 203] width 199 height 77
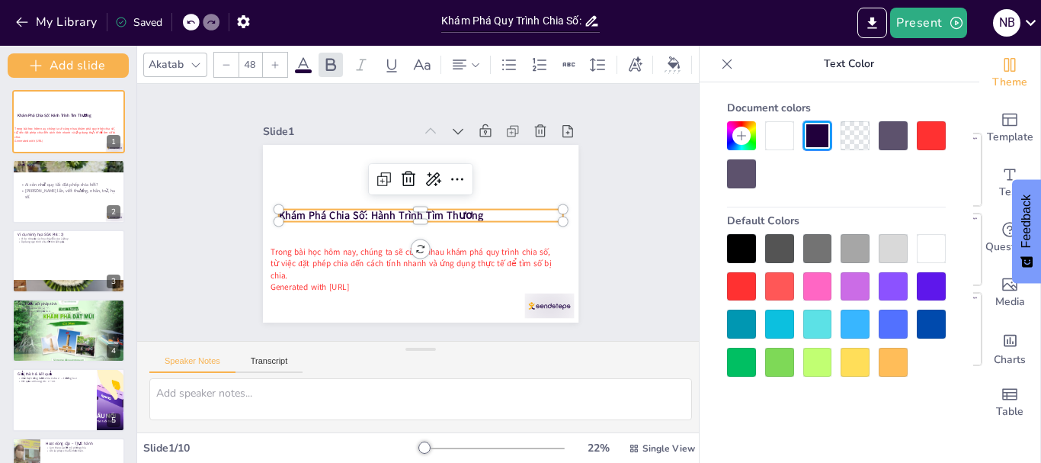
click at [736, 286] on div at bounding box center [741, 286] width 29 height 29
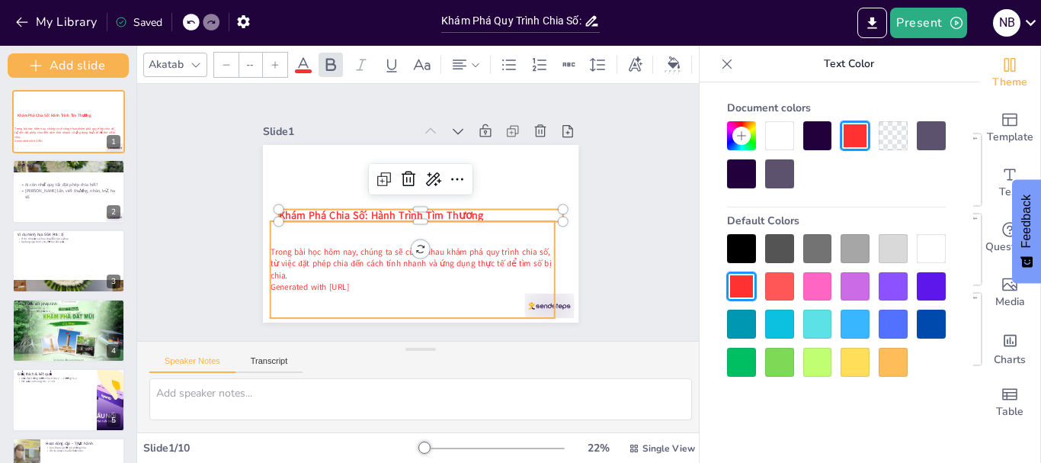
type input "51"
click at [366, 291] on div "Trong bài học hôm nay, chúng ta sẽ cùng nhau khám phá quy trình chia số, từ việ…" at bounding box center [442, 266] width 294 height 226
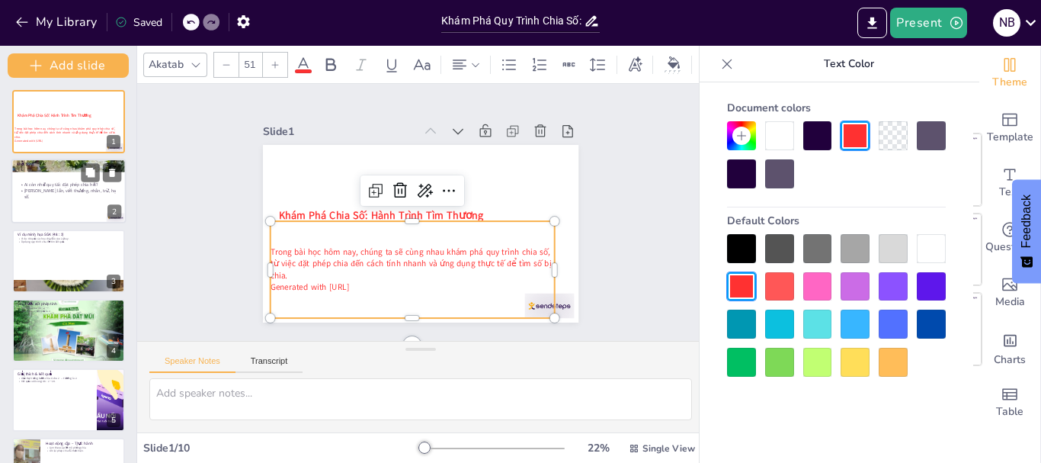
click at [46, 195] on p "[PERSON_NAME] lần, viết thương, nhân, trừ, hạ số." at bounding box center [70, 194] width 104 height 12
type textarea "Quy tắc đặt phép chia là một phần quan trọng trong việc giải toán. Nó giúp các …"
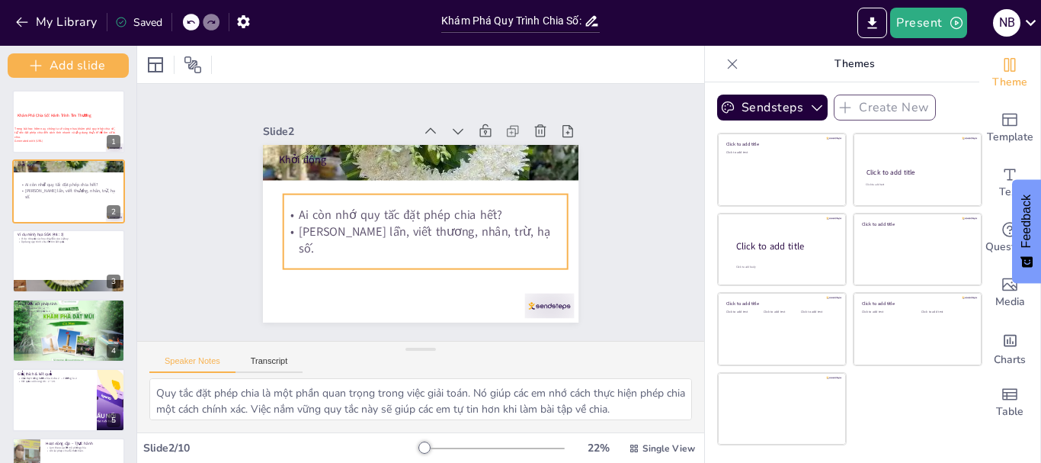
click at [410, 216] on p "Ai còn nhớ quy tắc đặt phép chia hết?" at bounding box center [418, 217] width 17 height 284
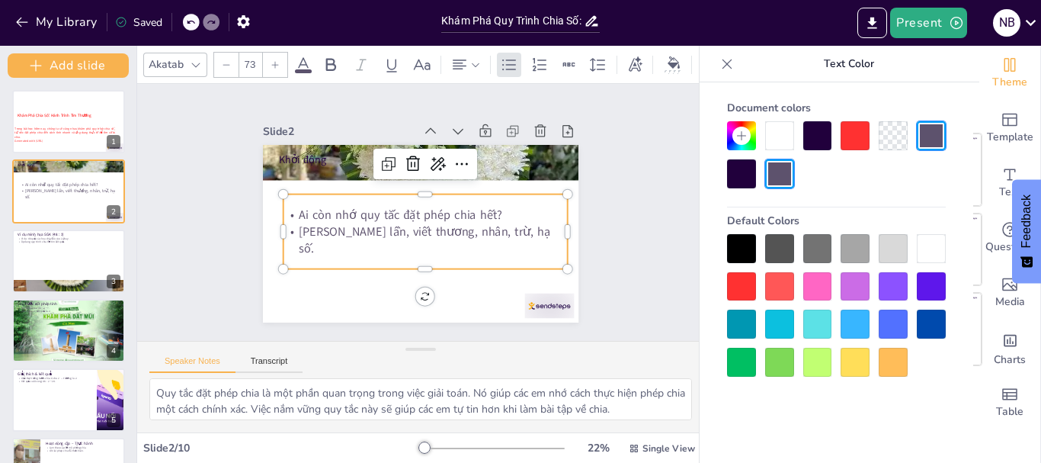
click at [480, 217] on p "Ai còn nhớ quy tắc đặt phép chia hết?" at bounding box center [415, 210] width 281 height 75
click at [349, 185] on div at bounding box center [437, 230] width 177 height 237
click at [338, 157] on p "Khởi động" at bounding box center [447, 166] width 254 height 155
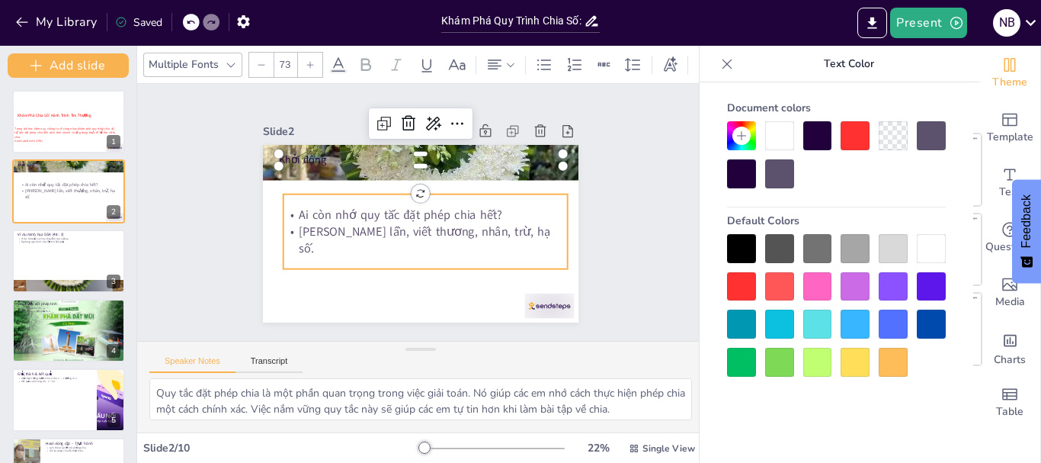
click at [351, 195] on div "Ai còn nhớ quy tắc đặt phép chia hết? Chia bao nhiêu lần, viết thương, nhân, tr…" at bounding box center [416, 231] width 284 height 207
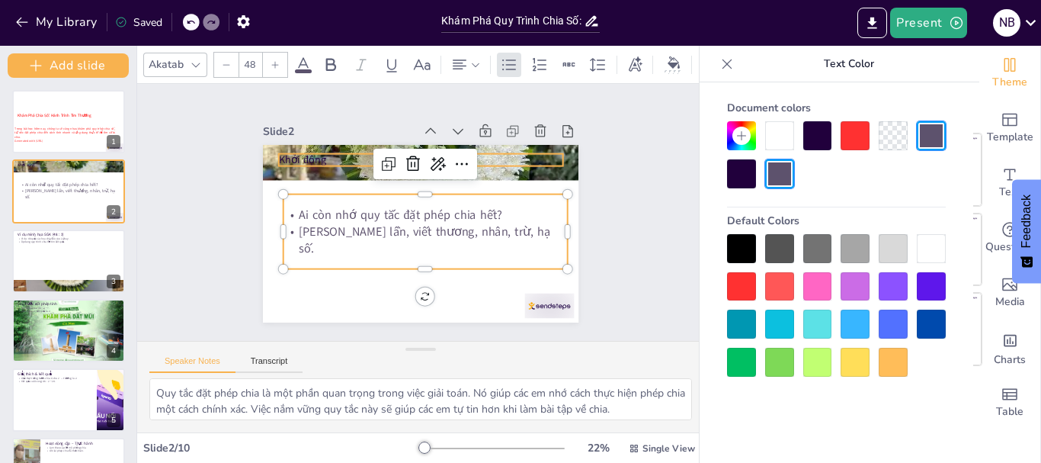
click at [339, 146] on div "Khởi động Ai còn nhớ quy tắc đặt phép chia hết? Chia bao nhiêu lần, viết thương…" at bounding box center [406, 196] width 354 height 343
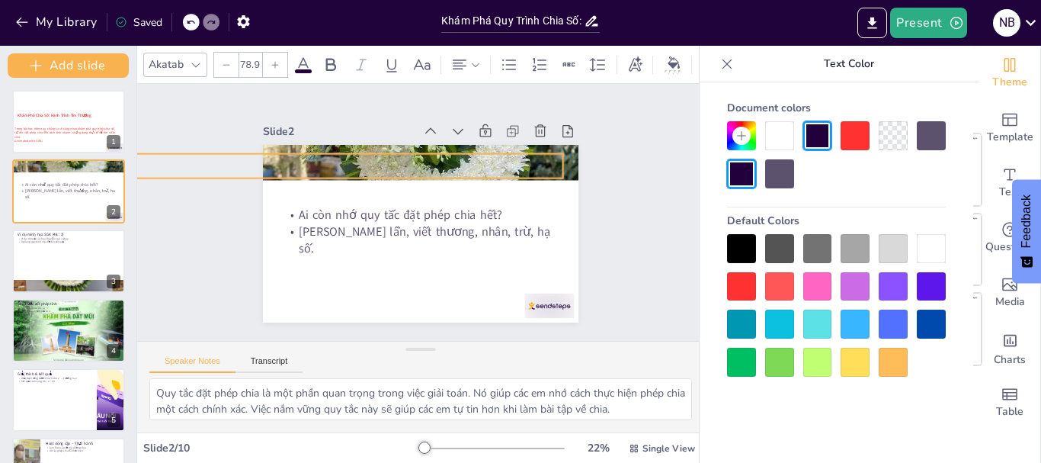
type input "72.7"
drag, startPoint x: 266, startPoint y: 154, endPoint x: 307, endPoint y: 160, distance: 41.6
click at [307, 160] on div "Khởi động Ai còn nhớ quy tắc đặt phép chia hết? Chia bao nhiêu lần, viết thương…" at bounding box center [416, 233] width 346 height 239
click at [381, 159] on p "Khởi động" at bounding box center [498, 173] width 235 height 384
drag, startPoint x: 335, startPoint y: 146, endPoint x: 350, endPoint y: 146, distance: 14.5
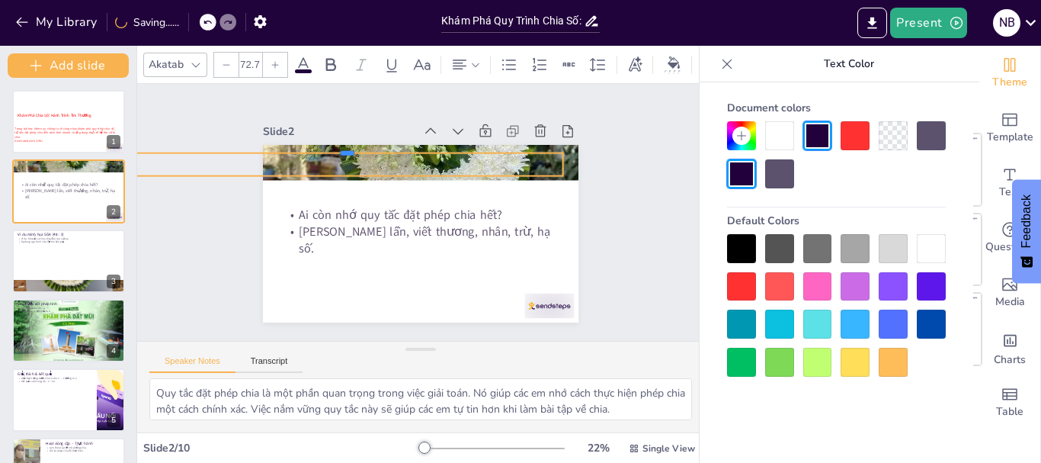
click at [350, 146] on div at bounding box center [363, 132] width 424 height 101
click at [414, 363] on div at bounding box center [401, 373] width 26 height 21
click at [188, 164] on div "Slide 1 Khám Phá Chia Số: Hành Trình Tìm Thương Trong bài học hôm nay, chúng ta…" at bounding box center [421, 213] width 620 height 506
click at [253, 152] on p "Khởi động" at bounding box center [369, 145] width 423 height 156
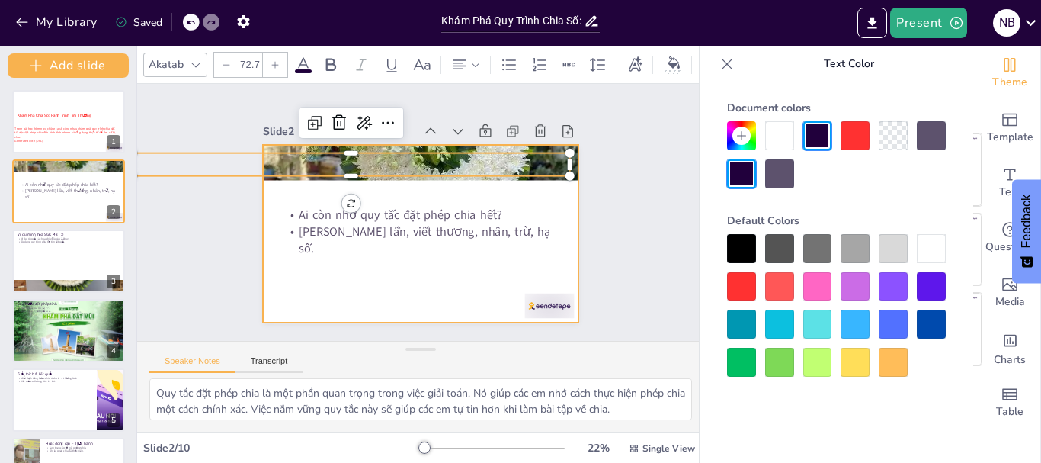
click at [310, 183] on div at bounding box center [416, 233] width 346 height 239
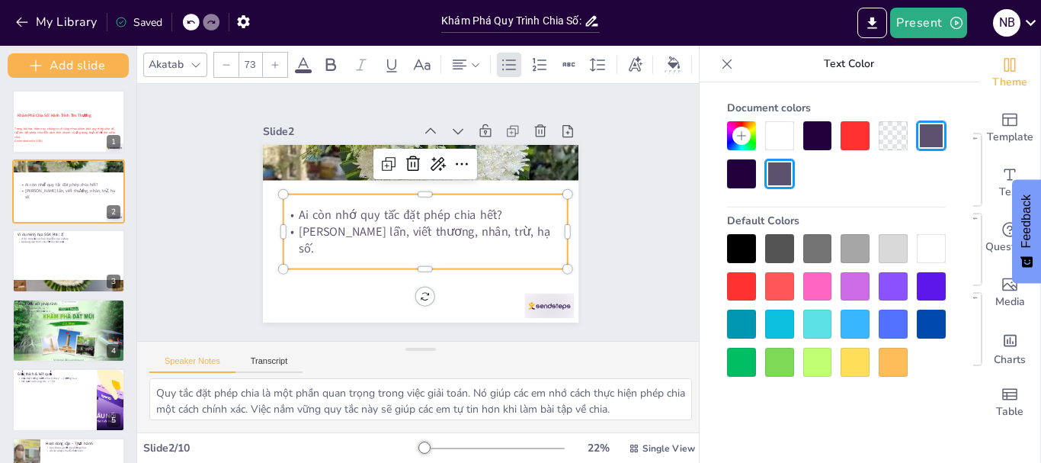
click at [287, 213] on p "Ai còn nhớ quy tắc đặt phép chia hết?" at bounding box center [425, 215] width 284 height 47
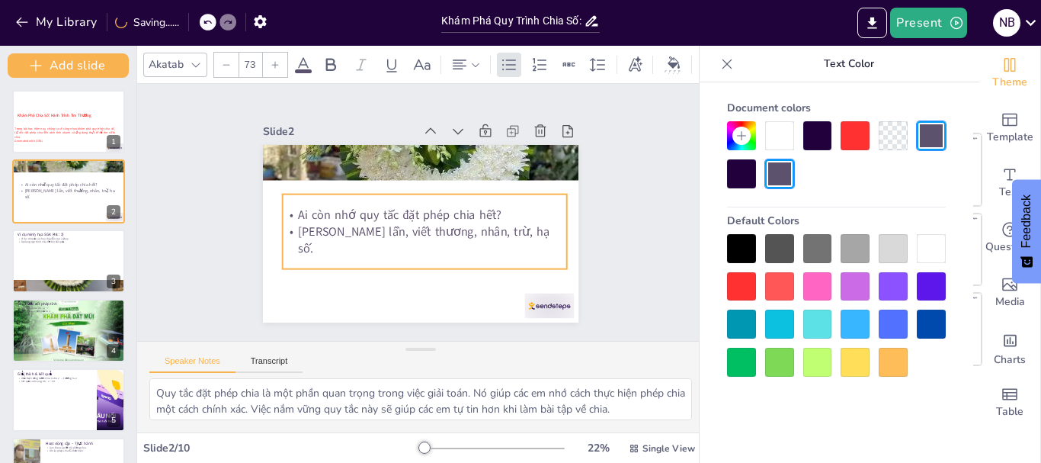
click at [296, 213] on p "Ai còn nhớ quy tắc đặt phép chia hết?" at bounding box center [423, 216] width 255 height 156
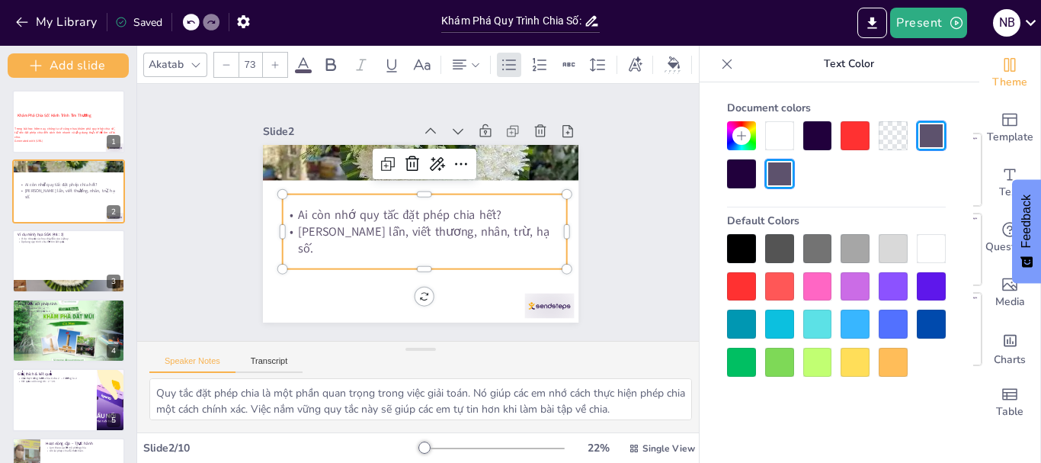
click at [303, 202] on div "Ai còn nhớ quy tắc đặt phép chia hết? Chia bao nhiêu lần, viết thương, nhân, tr…" at bounding box center [421, 232] width 294 height 132
click at [287, 160] on div at bounding box center [294, 152] width 15 height 15
click at [780, 320] on div at bounding box center [779, 324] width 29 height 29
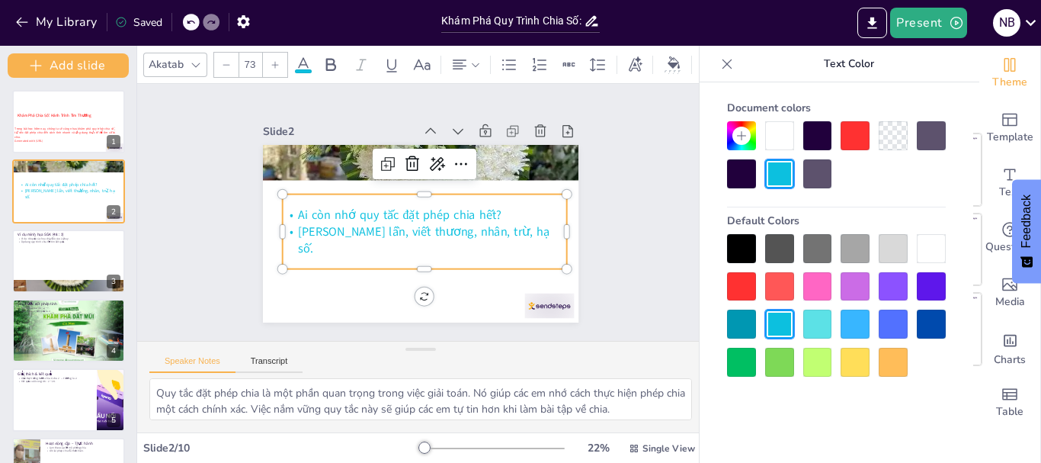
click at [927, 284] on div at bounding box center [931, 286] width 29 height 29
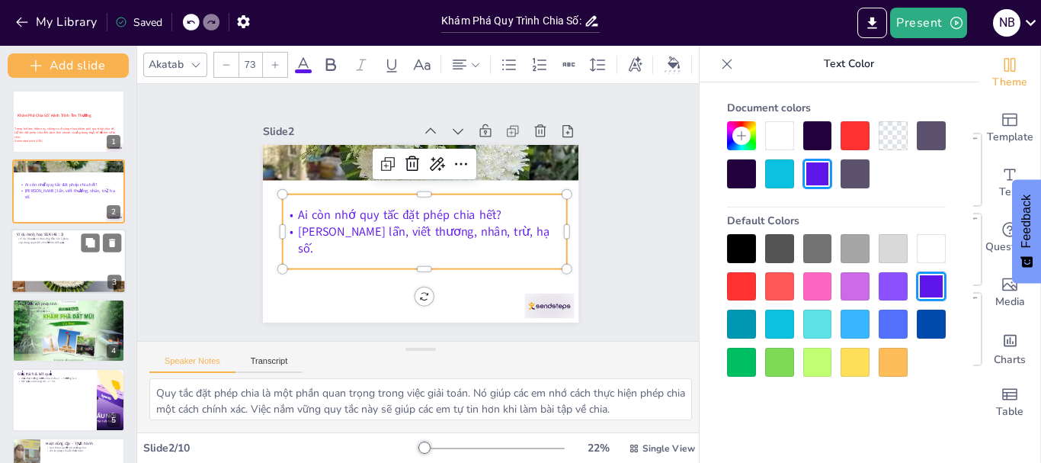
click at [37, 255] on div at bounding box center [68, 261] width 115 height 65
type textarea "Ví dụ này giúp các em hình dung rõ hơn về cách áp dụng phép chia trong thực tế.…"
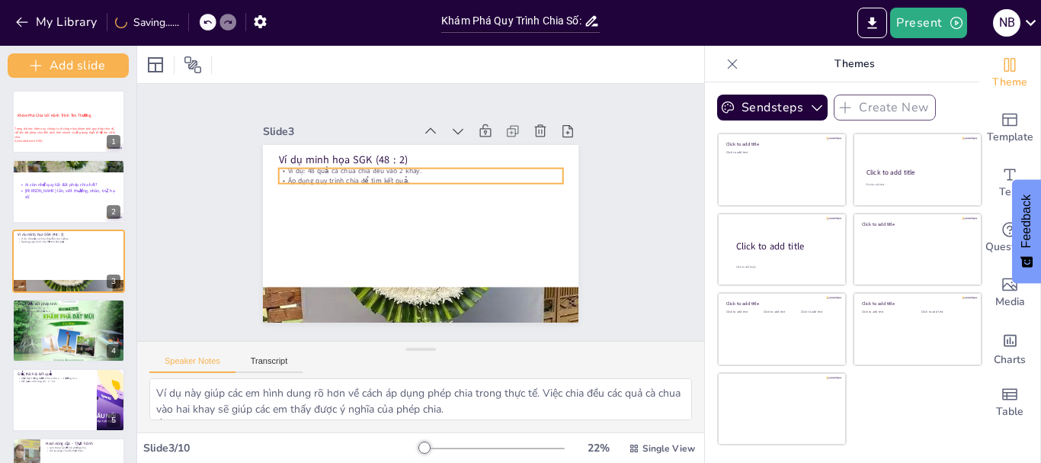
click at [301, 175] on p "Áp dụng quy trình chia để tìm kết quả." at bounding box center [431, 182] width 274 height 97
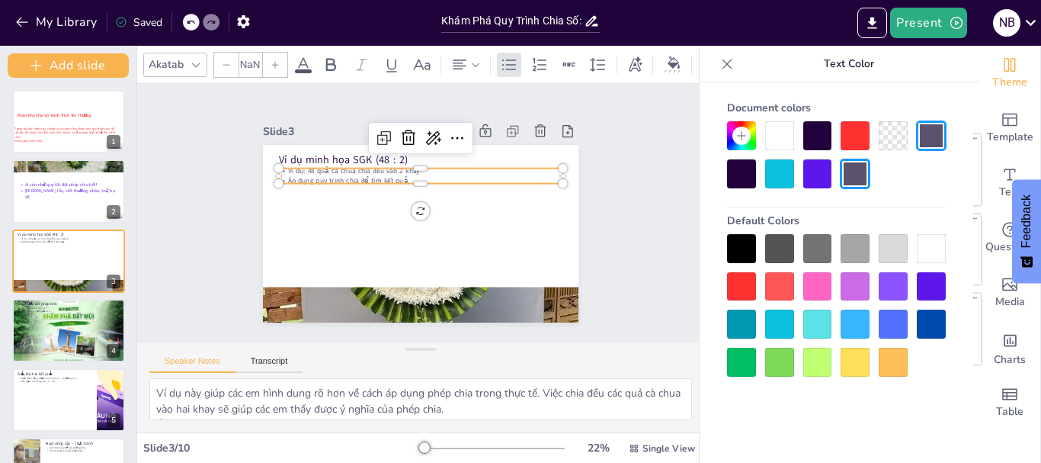
type input "32"
click at [284, 143] on div at bounding box center [412, 231] width 361 height 290
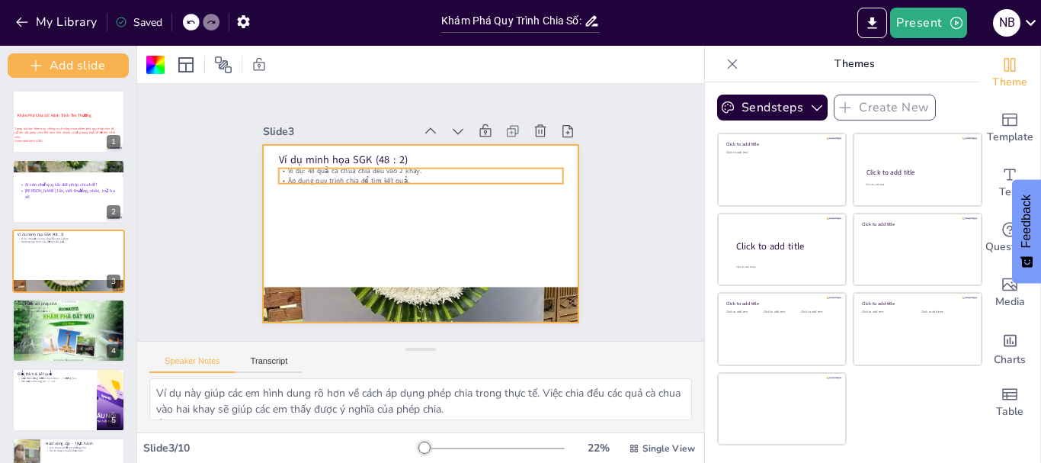
click at [306, 168] on p "Ví dụ: 48 quả cà chua chia đều vào 2 khay." at bounding box center [438, 174] width 264 height 124
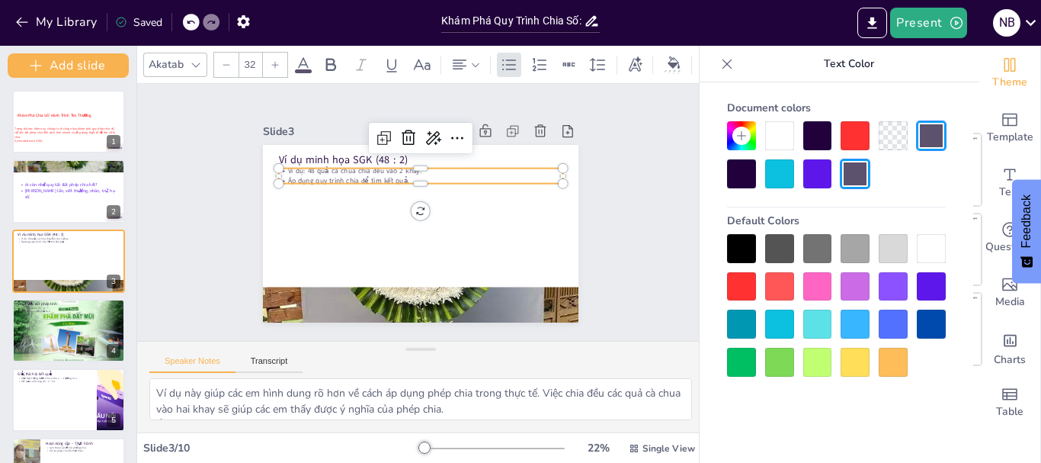
click at [292, 134] on div at bounding box center [299, 126] width 15 height 15
click at [277, 61] on icon at bounding box center [275, 64] width 7 height 7
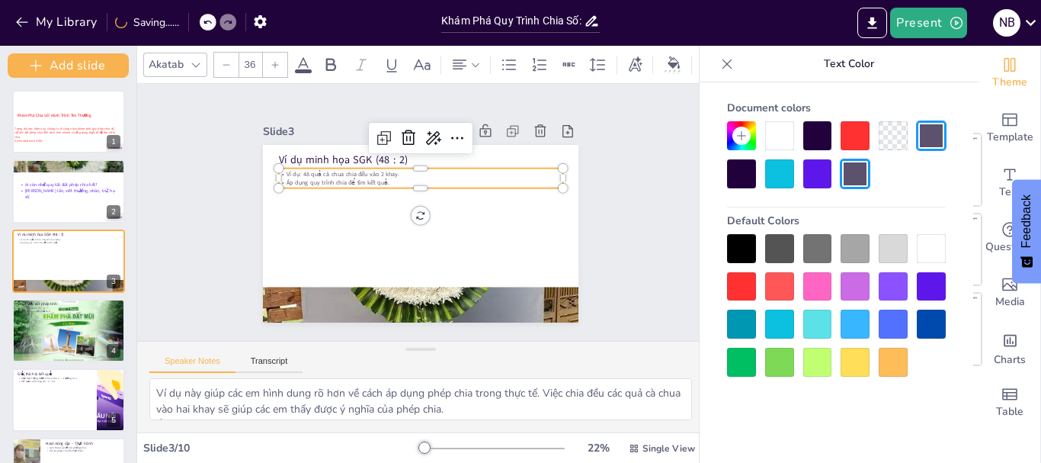
click at [277, 61] on icon at bounding box center [275, 64] width 7 height 7
click at [276, 61] on icon at bounding box center [275, 64] width 7 height 7
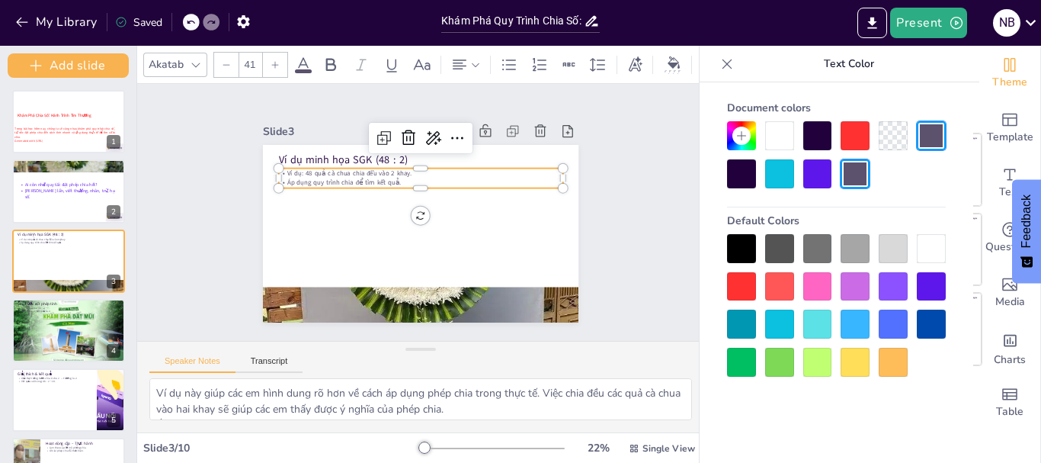
click at [276, 61] on icon at bounding box center [275, 64] width 7 height 7
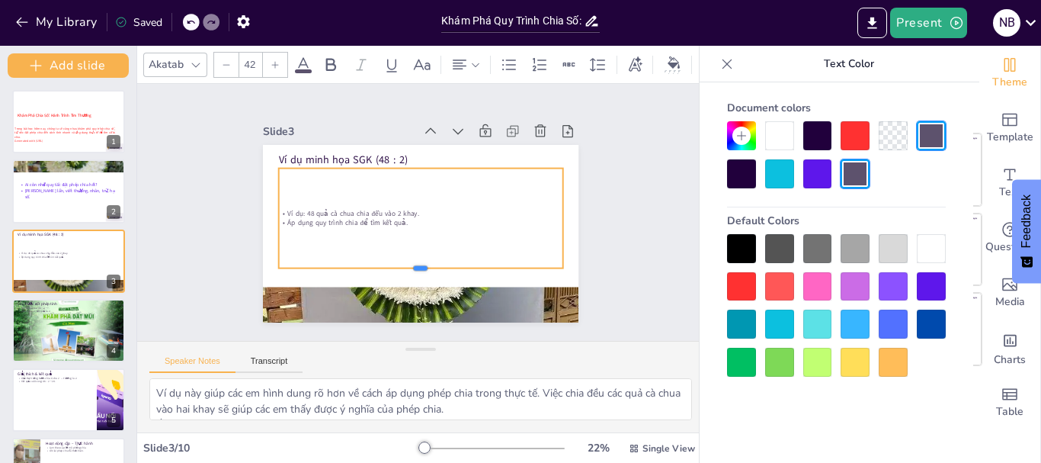
drag, startPoint x: 406, startPoint y: 183, endPoint x: 400, endPoint y: 263, distance: 80.2
click at [380, 263] on div at bounding box center [359, 206] width 42 height 284
click at [275, 192] on div "Ví dụ: 48 quả cà chua chia đều vào 2 khay. Áp dụng quy trình chia để tìm kết qu…" at bounding box center [418, 218] width 301 height 183
click at [365, 70] on div at bounding box center [415, 64] width 100 height 12
click at [276, 61] on icon at bounding box center [275, 64] width 7 height 7
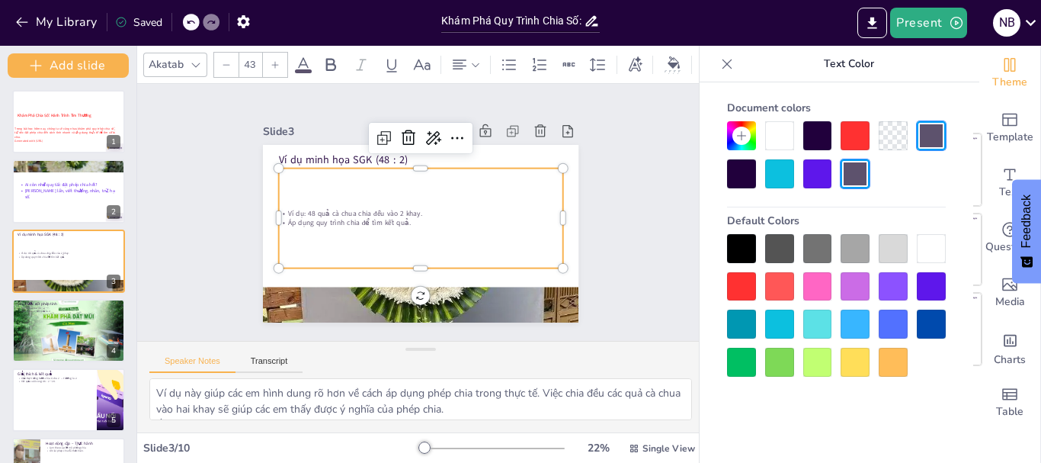
click at [276, 61] on icon at bounding box center [275, 64] width 7 height 7
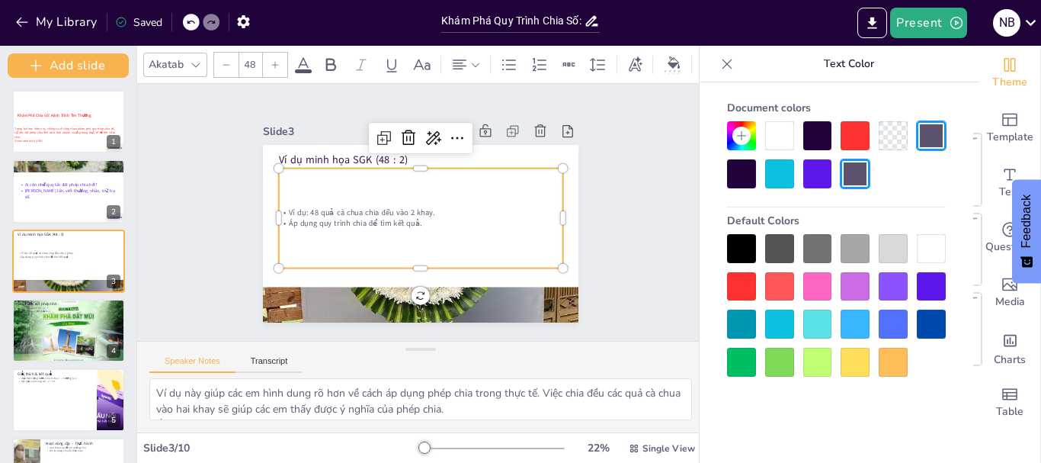
click at [276, 61] on icon at bounding box center [275, 64] width 7 height 7
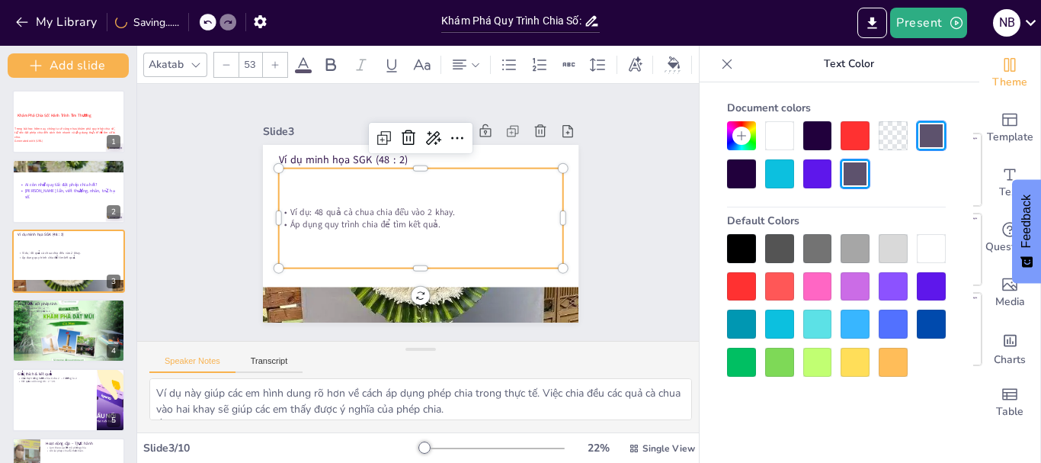
click at [272, 61] on icon at bounding box center [275, 64] width 7 height 7
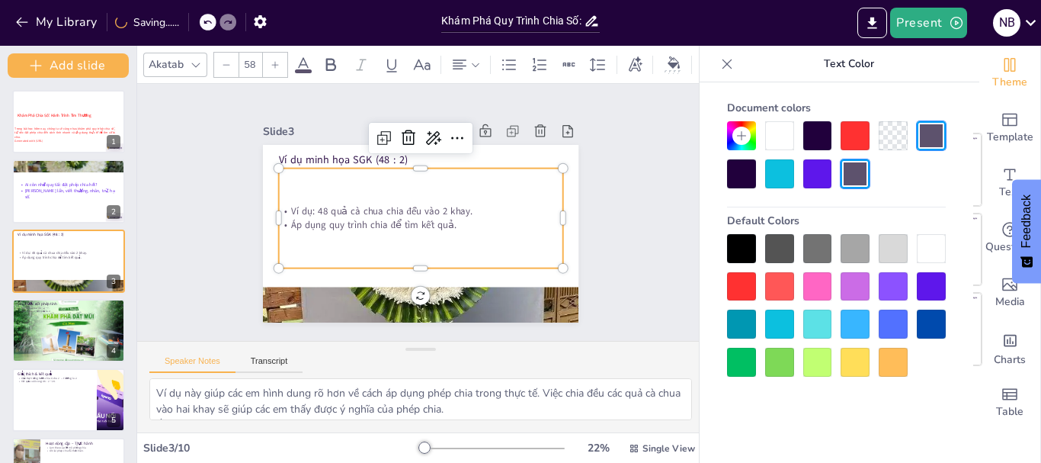
click at [272, 61] on icon at bounding box center [275, 64] width 7 height 7
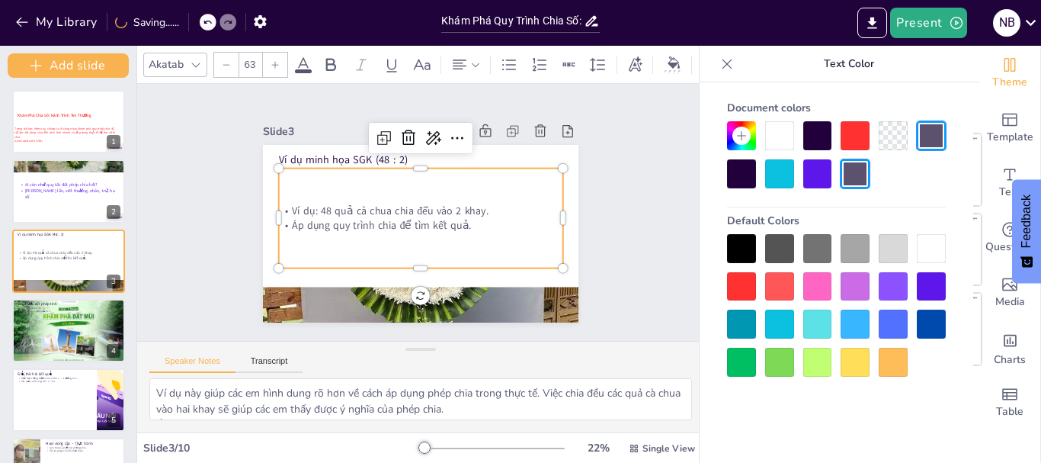
click at [272, 61] on icon at bounding box center [275, 64] width 7 height 7
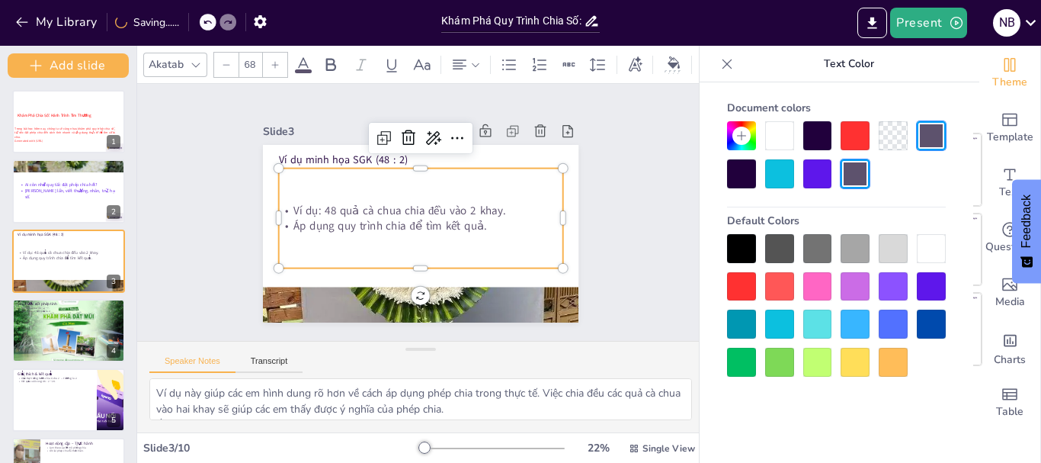
click at [272, 61] on icon at bounding box center [275, 64] width 7 height 7
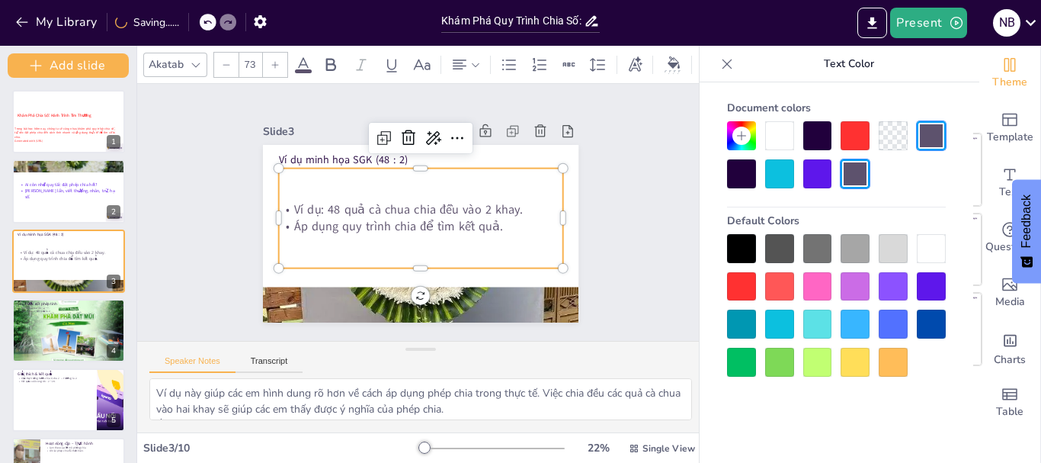
click at [272, 61] on icon at bounding box center [275, 64] width 7 height 7
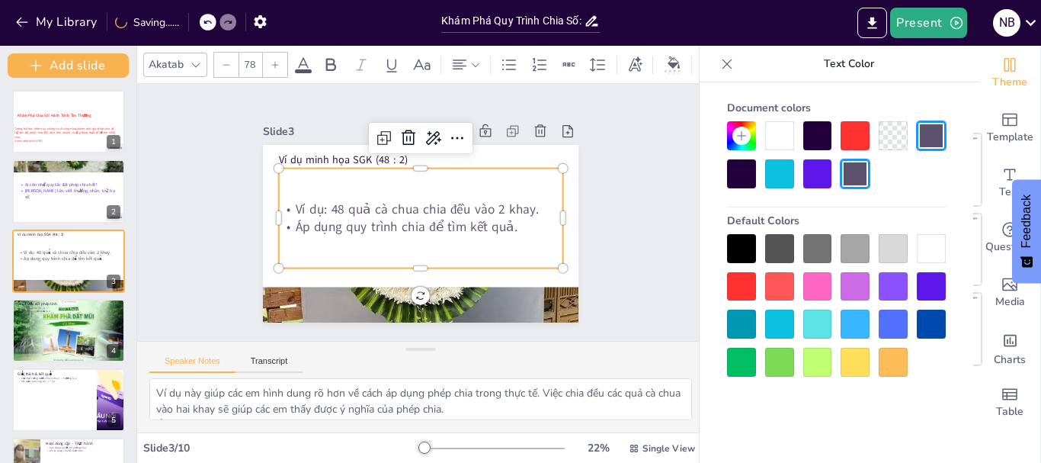
click at [272, 61] on icon at bounding box center [275, 64] width 7 height 7
type input "80"
drag, startPoint x: 695, startPoint y: 216, endPoint x: 685, endPoint y: 276, distance: 61.2
click at [685, 276] on div "Document fonts Akatab Recently used Mulish Popular fonts Lato Montserrat Open S…" at bounding box center [520, 254] width 1041 height 417
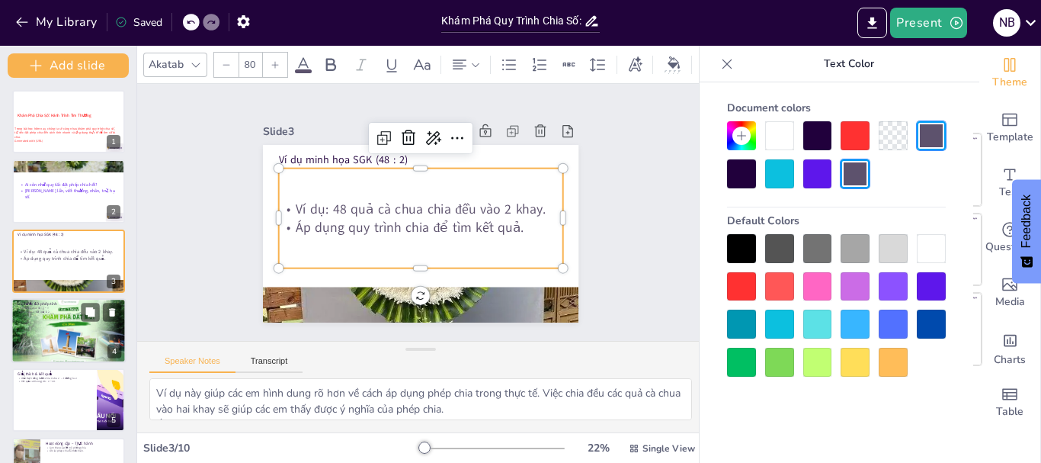
click at [48, 334] on div at bounding box center [68, 330] width 115 height 65
type textarea "Việc viết phép chia rõ ràng là rất quan trọng để các em có thể theo dõi từng bư…"
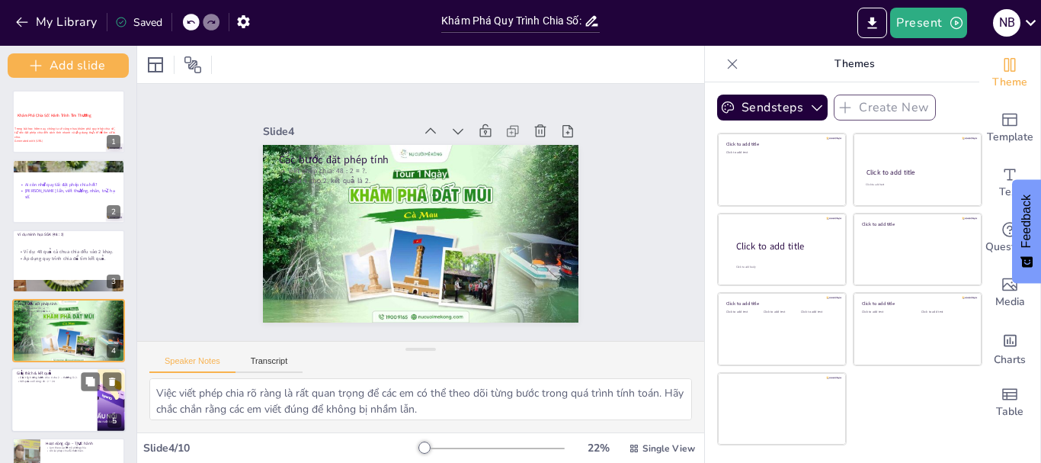
scroll to position [60, 0]
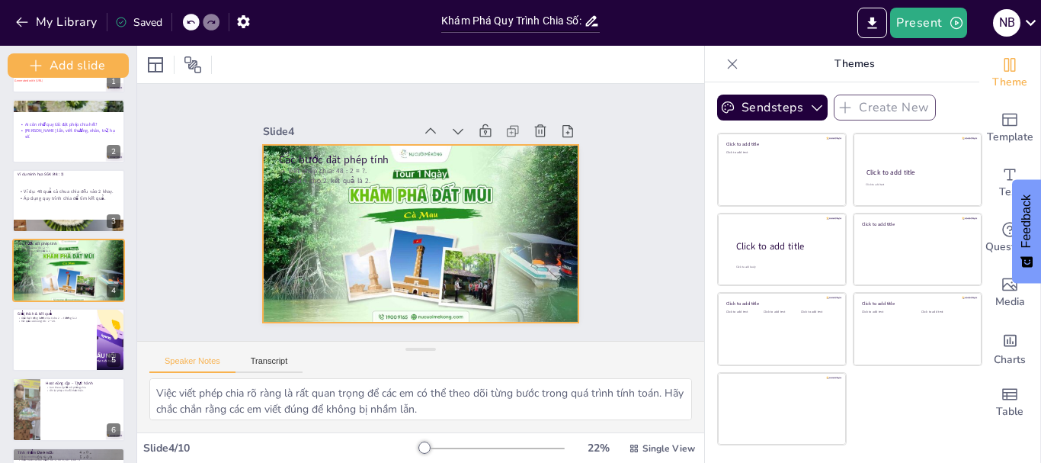
click at [380, 221] on div at bounding box center [413, 232] width 355 height 267
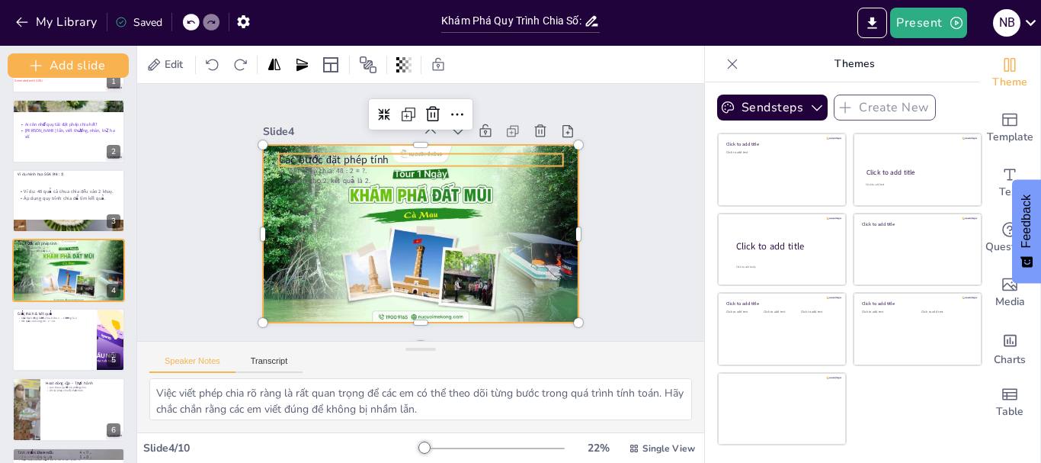
click at [332, 154] on p "Các bước đặt phép tính" at bounding box center [451, 169] width 239 height 179
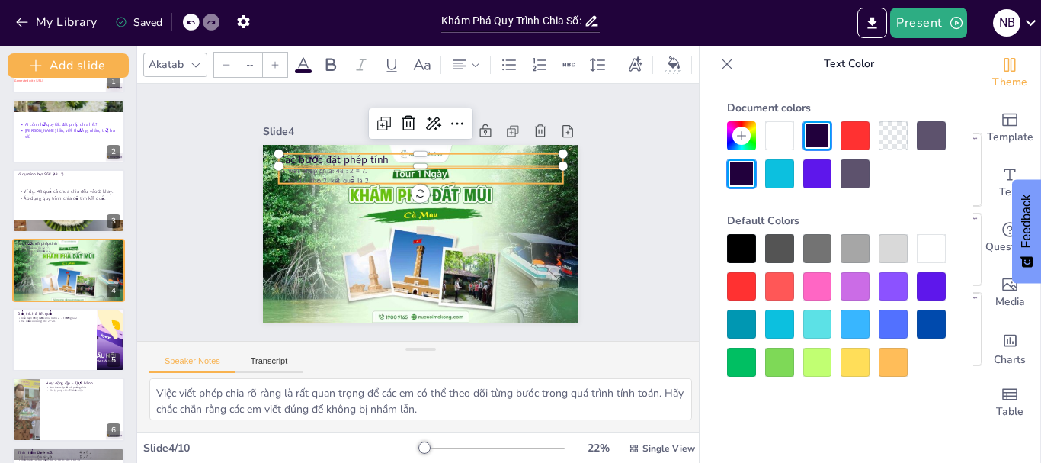
type input "32"
click at [326, 176] on p "Chia 4 cho 2, kết quả là 2." at bounding box center [427, 181] width 280 height 69
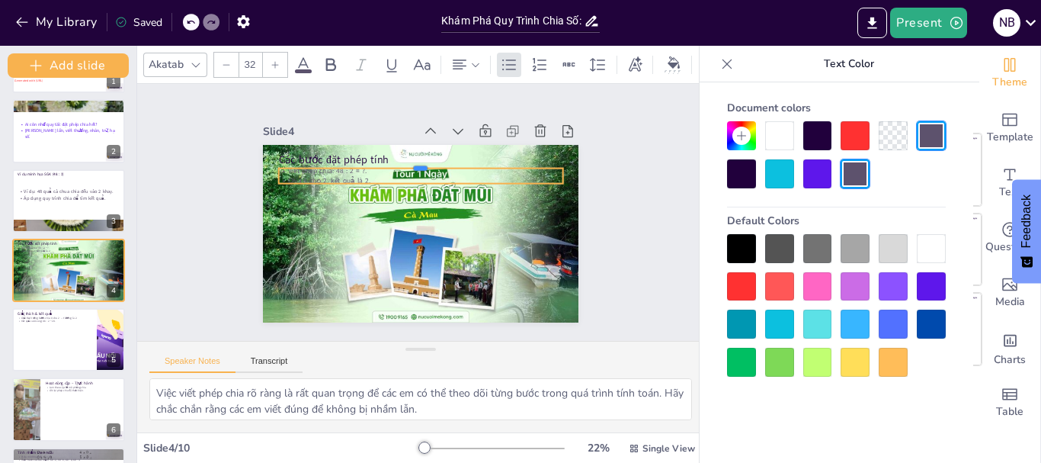
click at [435, 159] on div at bounding box center [470, 222] width 71 height 281
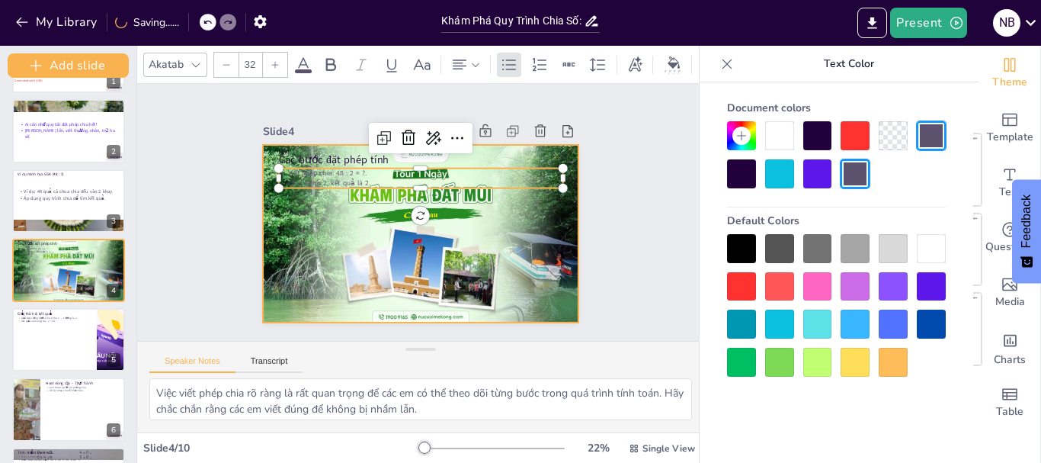
click at [408, 223] on div at bounding box center [399, 212] width 178 height 316
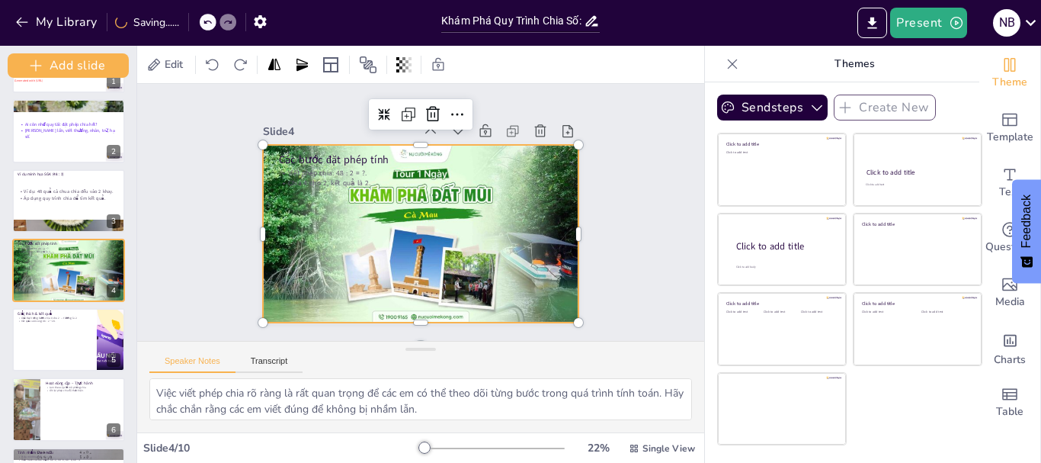
click at [437, 262] on div at bounding box center [402, 223] width 312 height 362
click at [419, 191] on div at bounding box center [413, 232] width 355 height 267
click at [361, 190] on div at bounding box center [418, 234] width 332 height 210
click at [361, 190] on div at bounding box center [412, 192] width 361 height 290
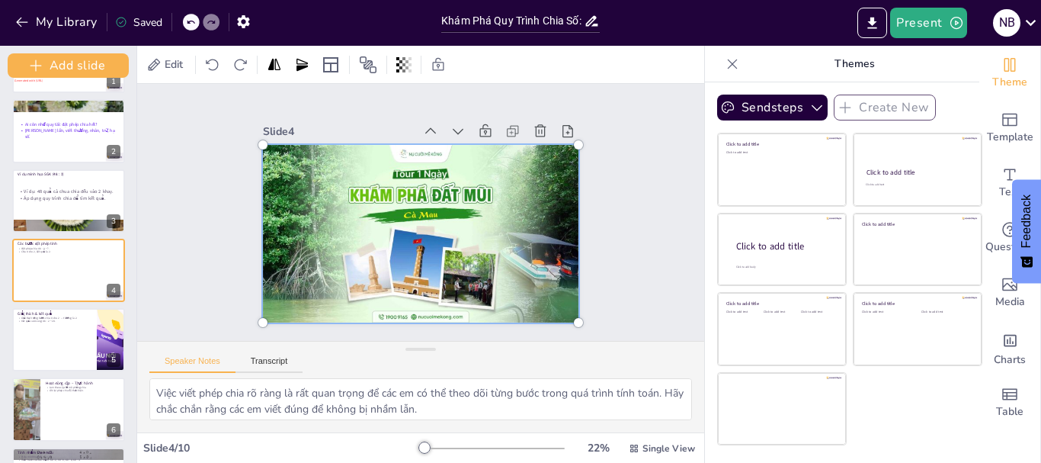
click at [361, 190] on div at bounding box center [416, 233] width 367 height 261
click at [401, 207] on div at bounding box center [435, 196] width 380 height 369
click at [380, 189] on div at bounding box center [398, 210] width 229 height 353
click at [341, 185] on div at bounding box center [416, 191] width 367 height 261
click at [259, 205] on div at bounding box center [418, 233] width 353 height 229
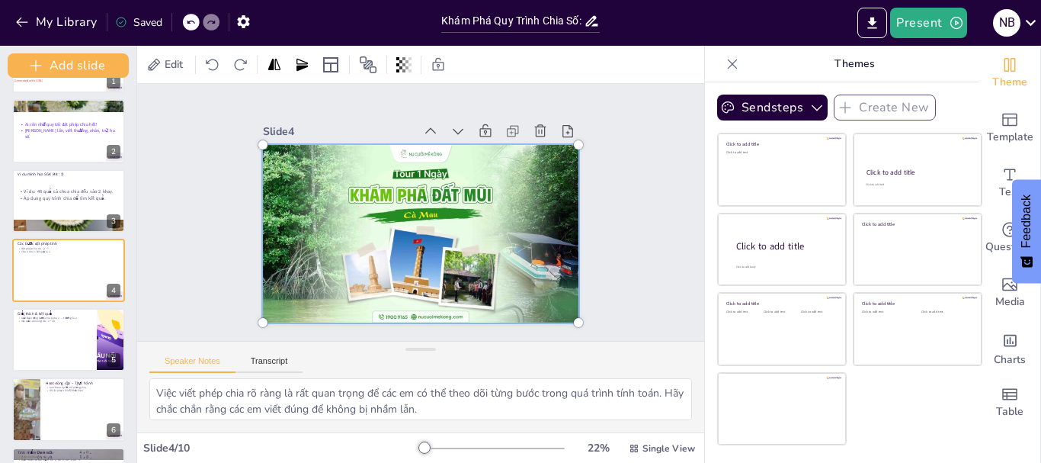
click at [258, 204] on div at bounding box center [412, 232] width 385 height 315
click at [258, 204] on div at bounding box center [418, 233] width 353 height 229
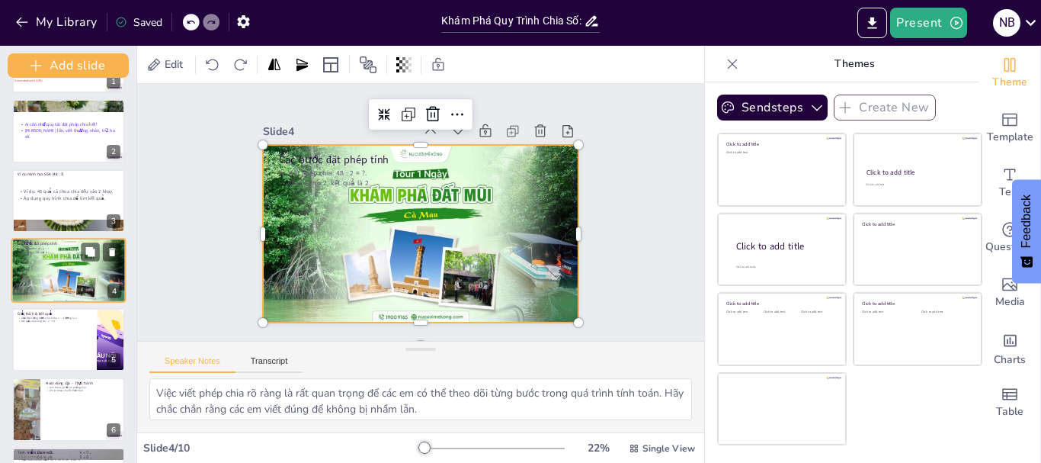
click at [54, 261] on div at bounding box center [68, 270] width 115 height 65
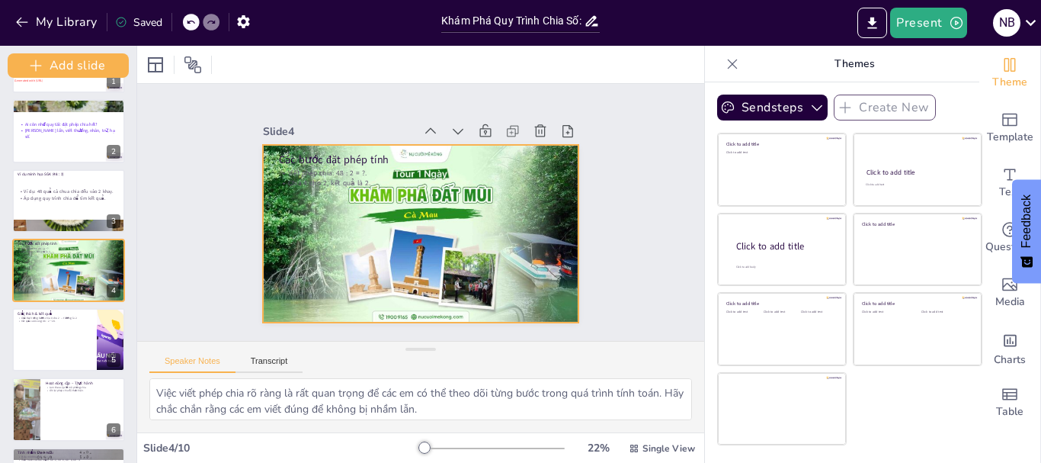
click at [550, 194] on div at bounding box center [416, 233] width 346 height 239
click at [433, 108] on icon at bounding box center [443, 116] width 20 height 20
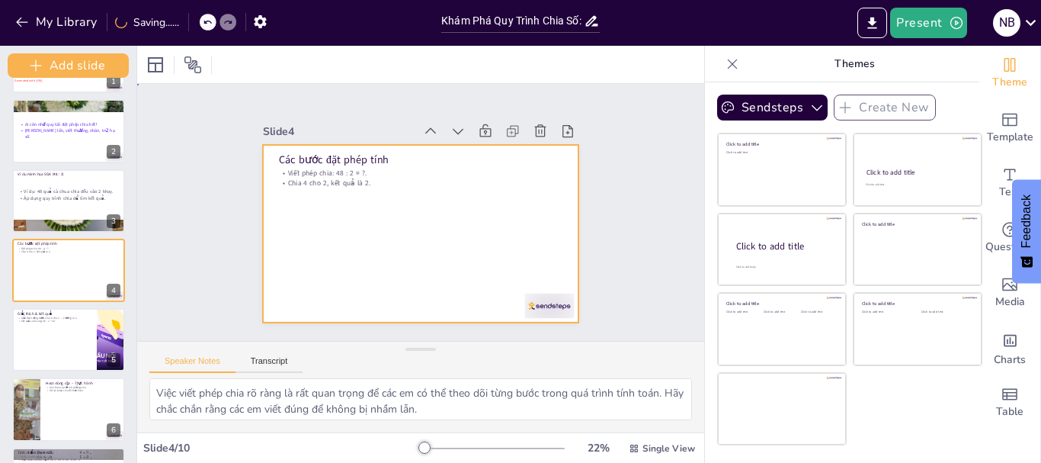
drag, startPoint x: 392, startPoint y: 217, endPoint x: 389, endPoint y: 206, distance: 11.1
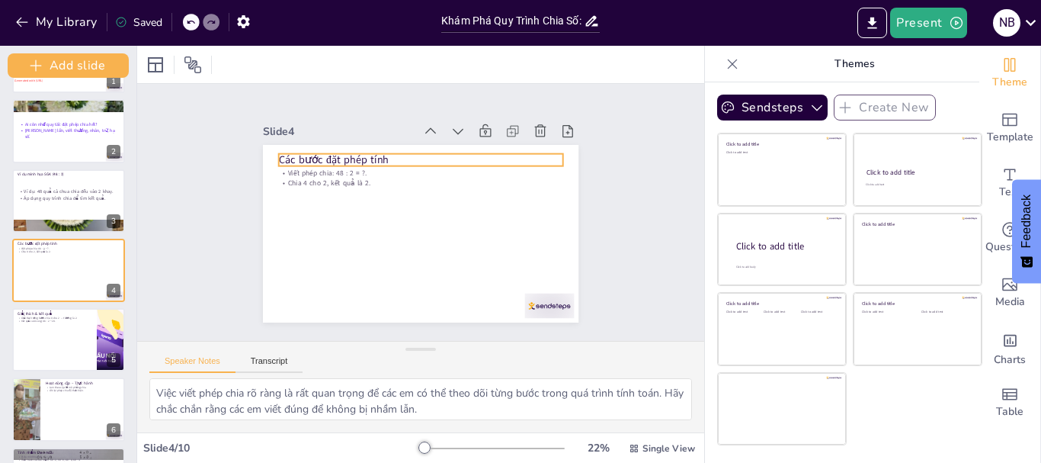
click at [300, 150] on p "Các bước đặt phép tính" at bounding box center [437, 162] width 275 height 102
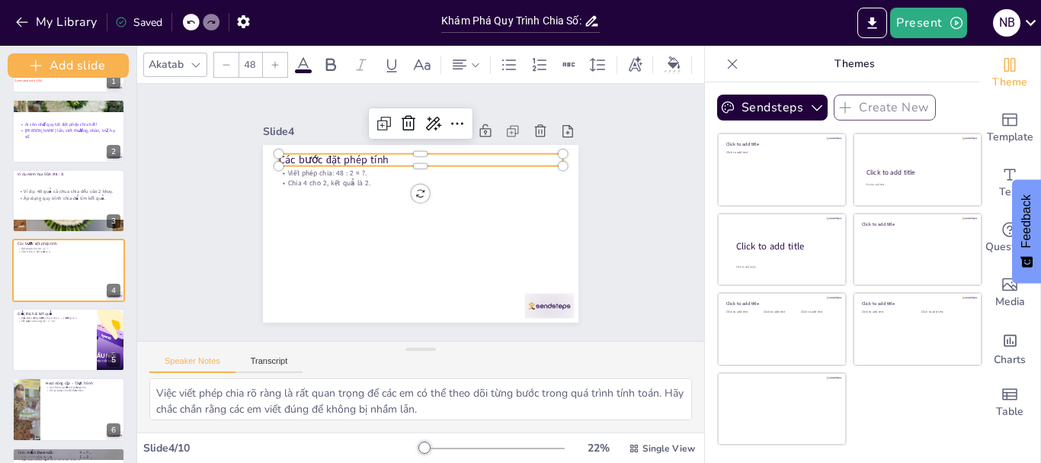
click at [305, 69] on span at bounding box center [303, 71] width 17 height 4
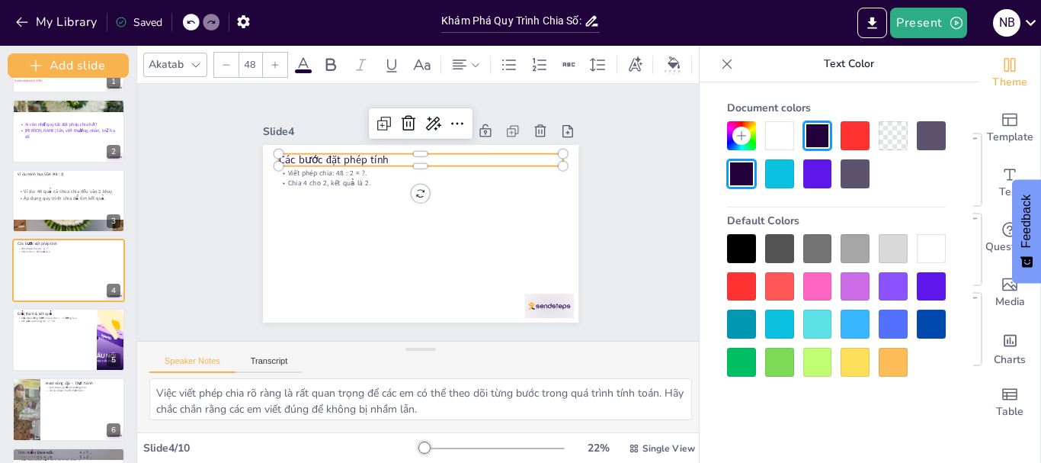
click at [855, 287] on div at bounding box center [855, 286] width 29 height 29
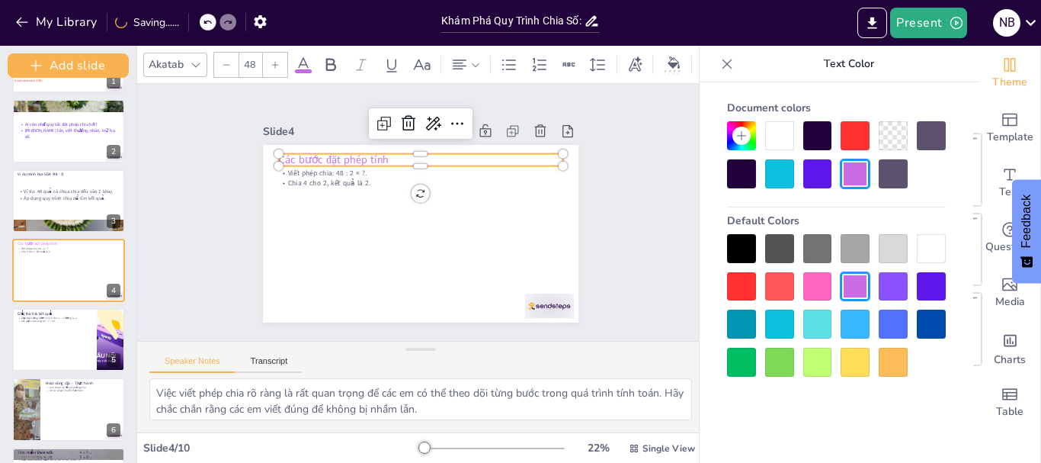
click at [277, 62] on icon at bounding box center [275, 64] width 9 height 9
click at [274, 60] on icon at bounding box center [275, 64] width 9 height 9
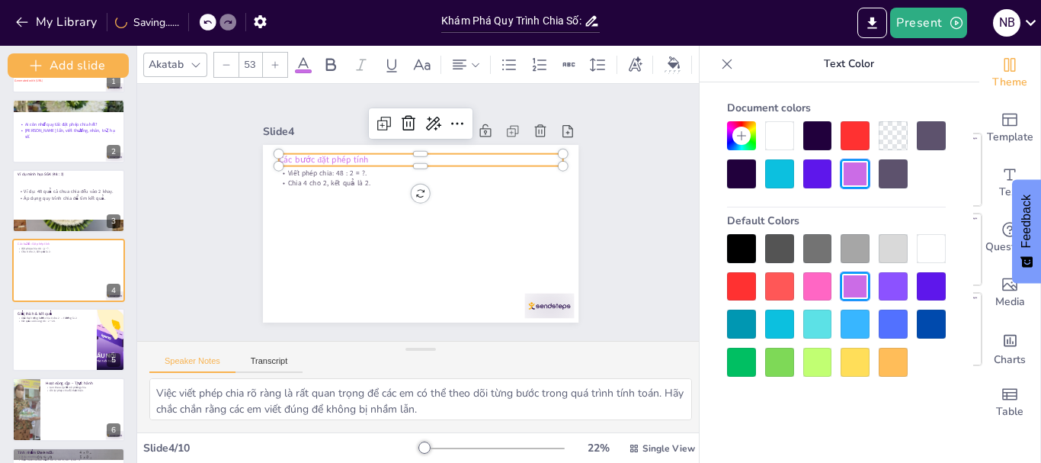
click at [274, 60] on icon at bounding box center [275, 64] width 9 height 9
click at [395, 163] on div at bounding box center [458, 195] width 127 height 265
click at [326, 174] on p "Chia 4 cho 2, kết quả là 2." at bounding box center [424, 183] width 284 height 40
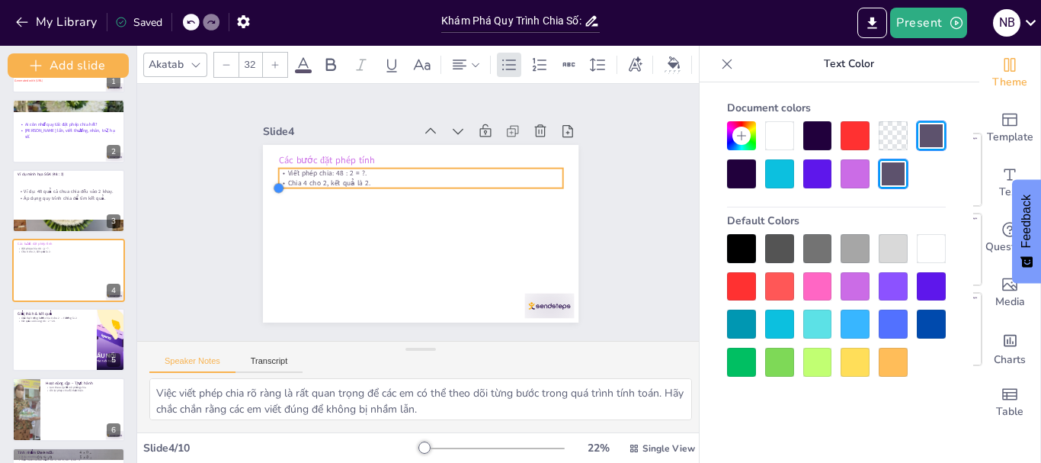
drag, startPoint x: 267, startPoint y: 179, endPoint x: 334, endPoint y: 179, distance: 67.1
click at [334, 179] on div "Các bước đặt phép tính Viết phép chia: 48 : 2 = ?. Chia 4 cho 2, kết quả là 2." at bounding box center [400, 217] width 239 height 346
click at [286, 152] on div at bounding box center [293, 144] width 15 height 15
click at [276, 61] on icon at bounding box center [275, 64] width 9 height 9
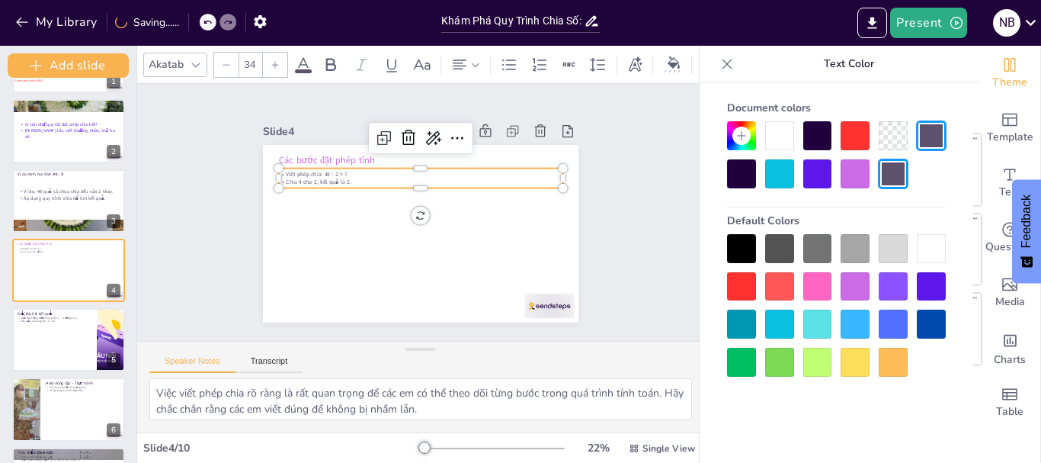
click at [276, 61] on icon at bounding box center [275, 64] width 9 height 9
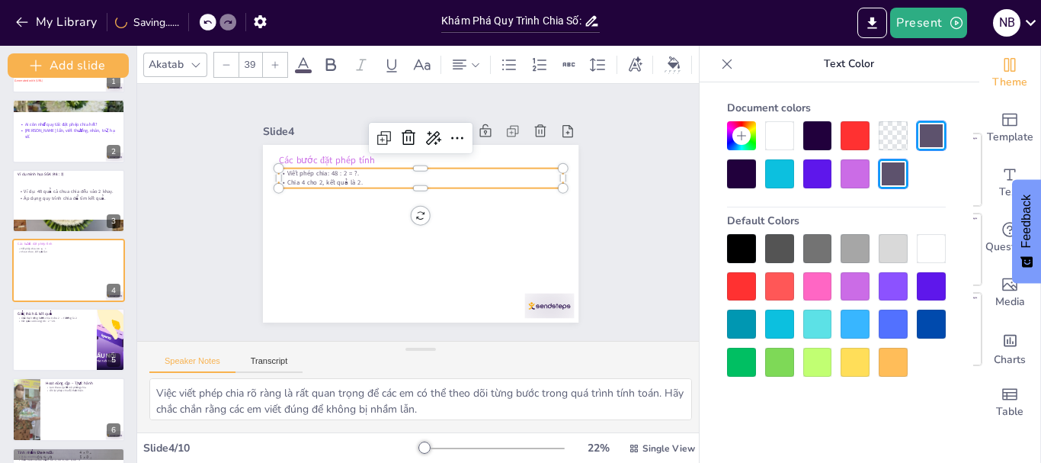
click at [276, 61] on icon at bounding box center [275, 64] width 9 height 9
click at [276, 60] on icon at bounding box center [275, 64] width 9 height 9
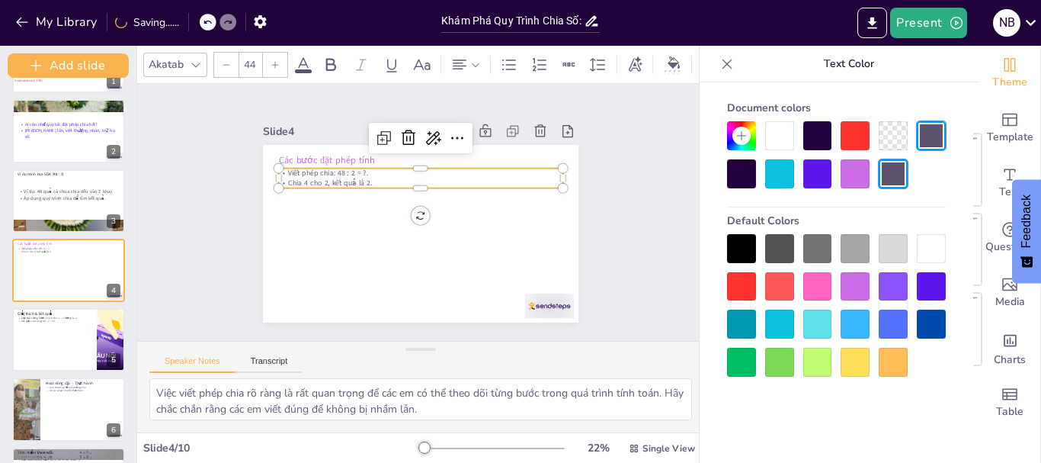
click at [276, 60] on icon at bounding box center [275, 64] width 9 height 9
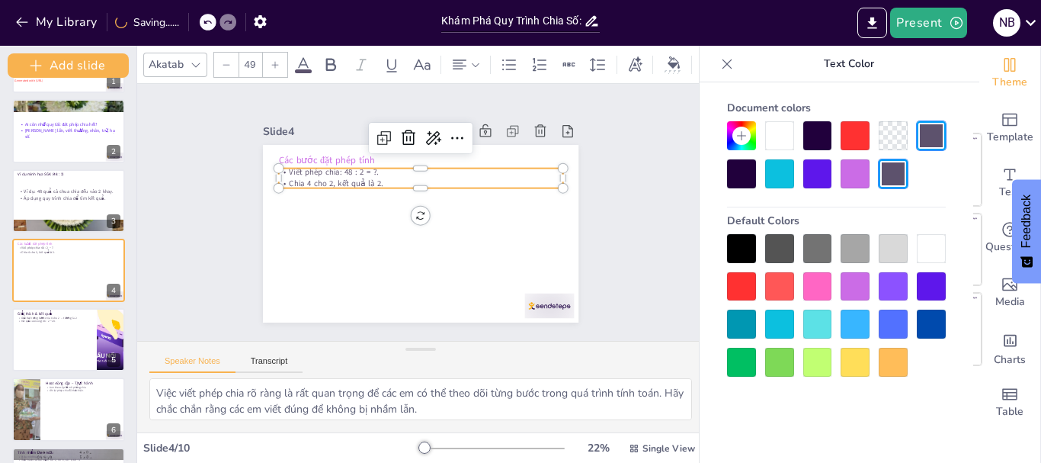
click at [276, 60] on icon at bounding box center [275, 64] width 9 height 9
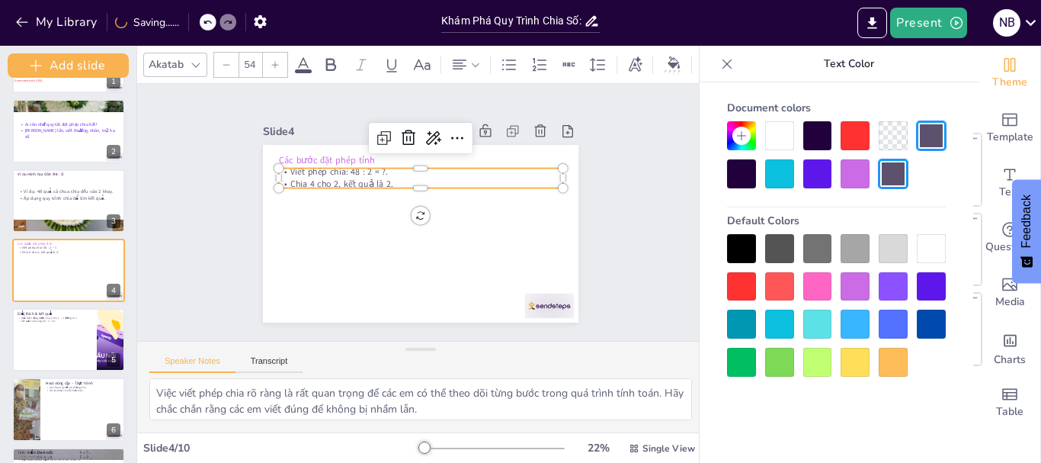
click at [276, 60] on icon at bounding box center [275, 64] width 9 height 9
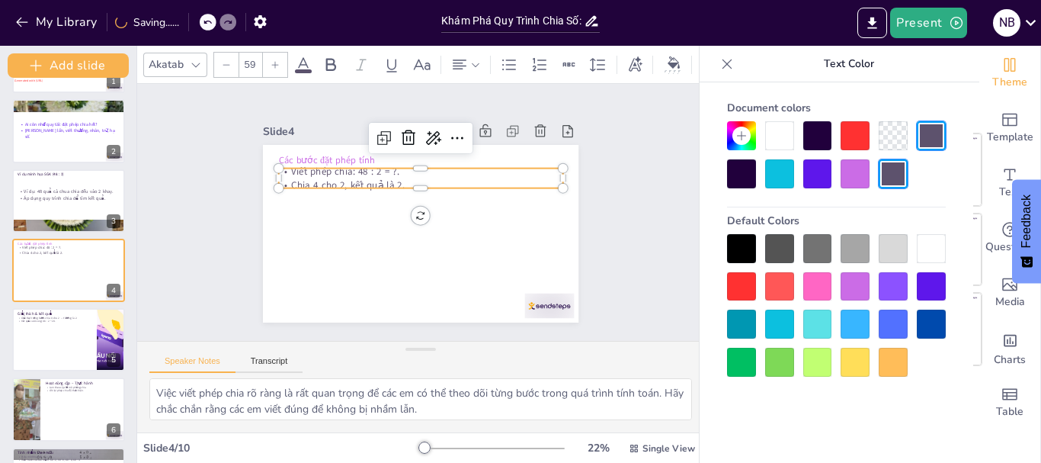
click at [276, 60] on icon at bounding box center [275, 64] width 9 height 9
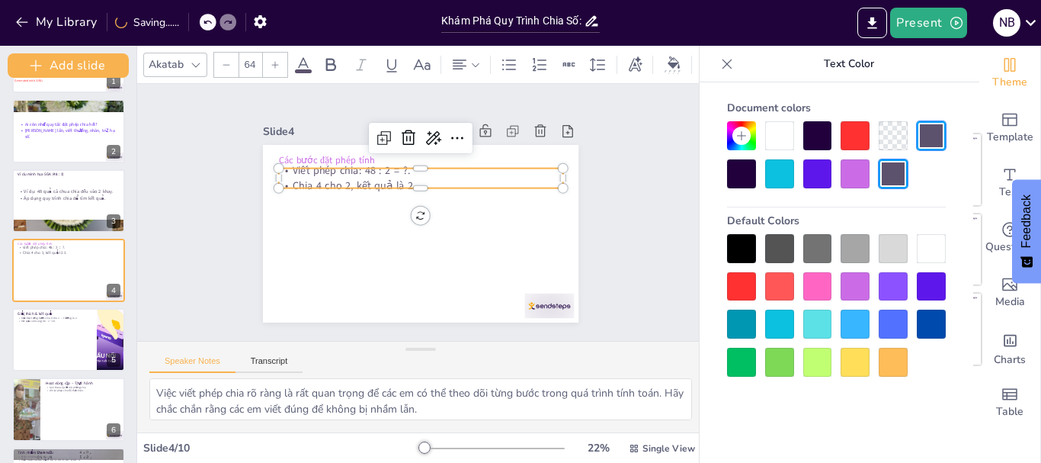
click at [276, 60] on icon at bounding box center [275, 64] width 9 height 9
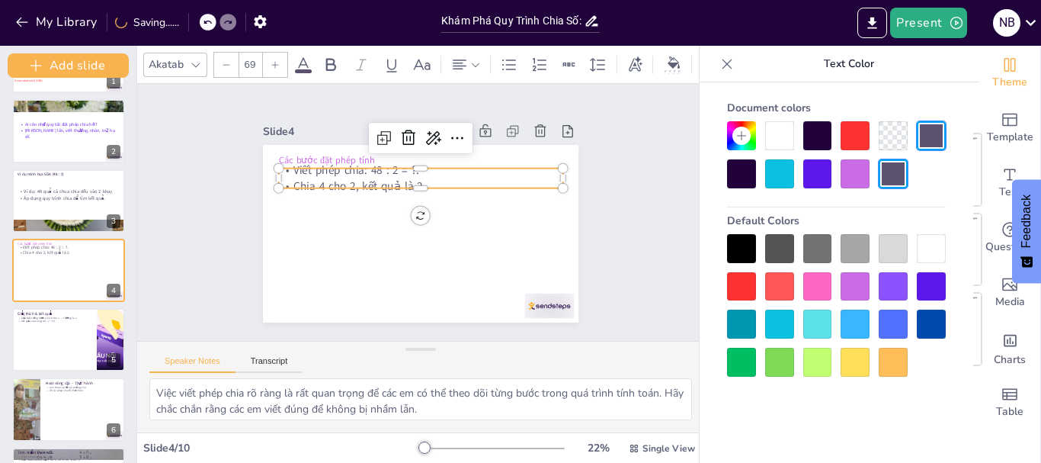
click at [276, 60] on icon at bounding box center [275, 64] width 9 height 9
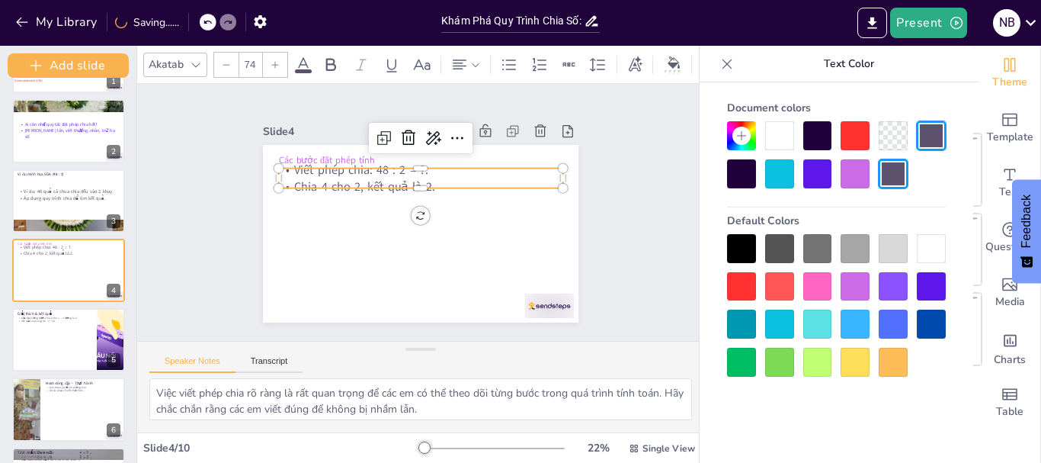
click at [276, 60] on icon at bounding box center [275, 64] width 9 height 9
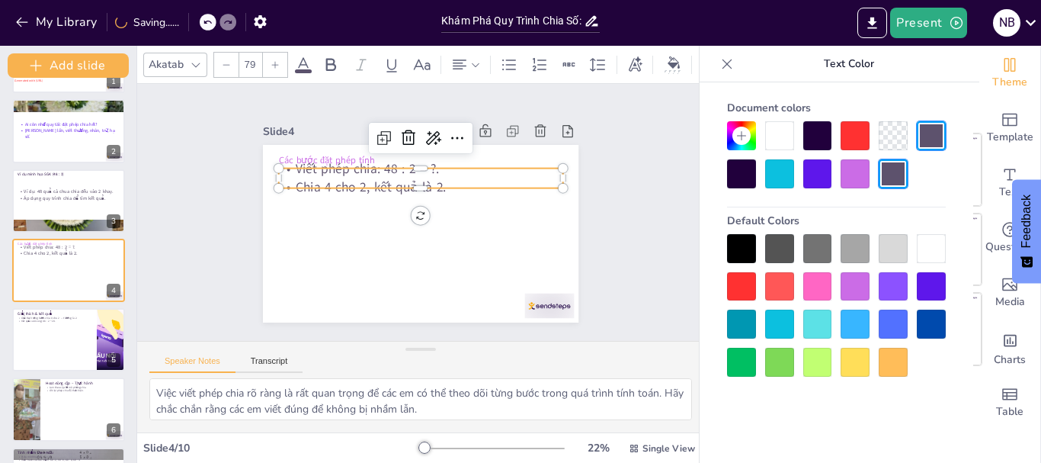
click at [276, 60] on icon at bounding box center [275, 64] width 9 height 9
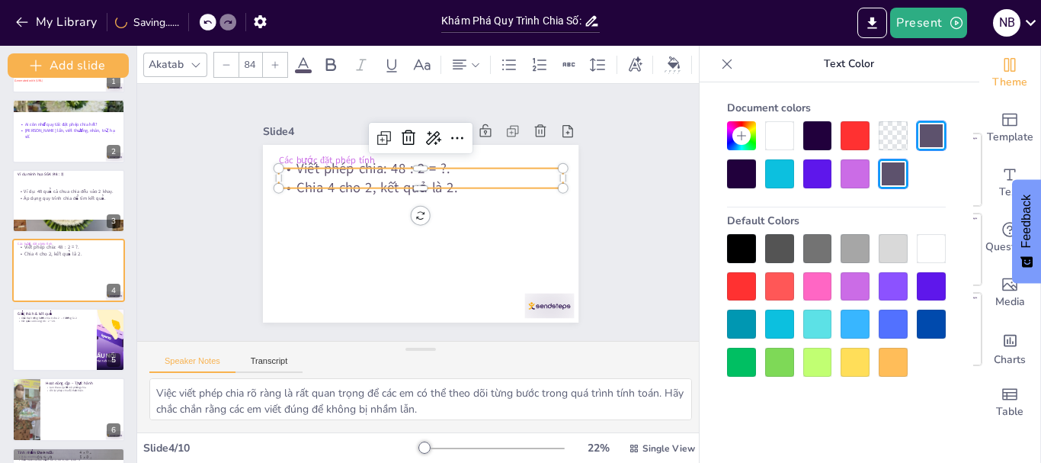
click at [276, 60] on icon at bounding box center [275, 64] width 9 height 9
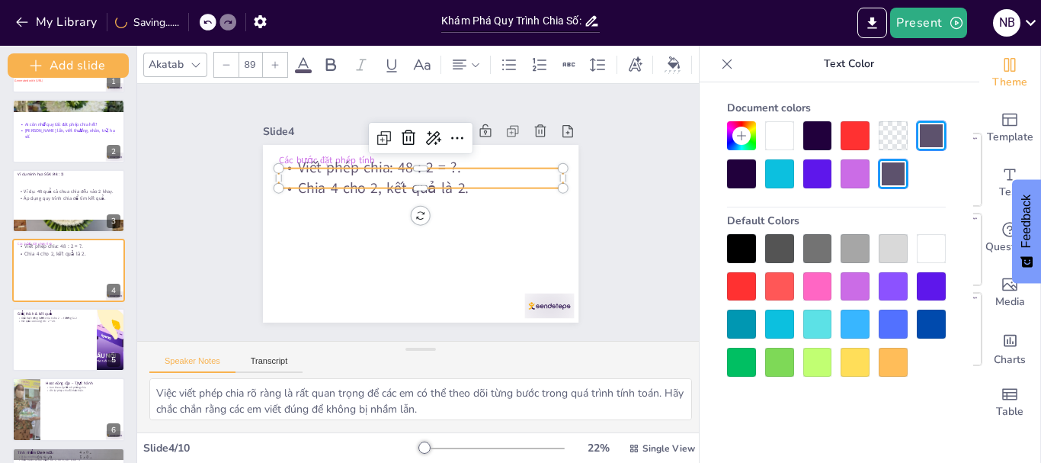
click at [276, 60] on icon at bounding box center [275, 64] width 9 height 9
click at [276, 61] on icon at bounding box center [275, 64] width 9 height 9
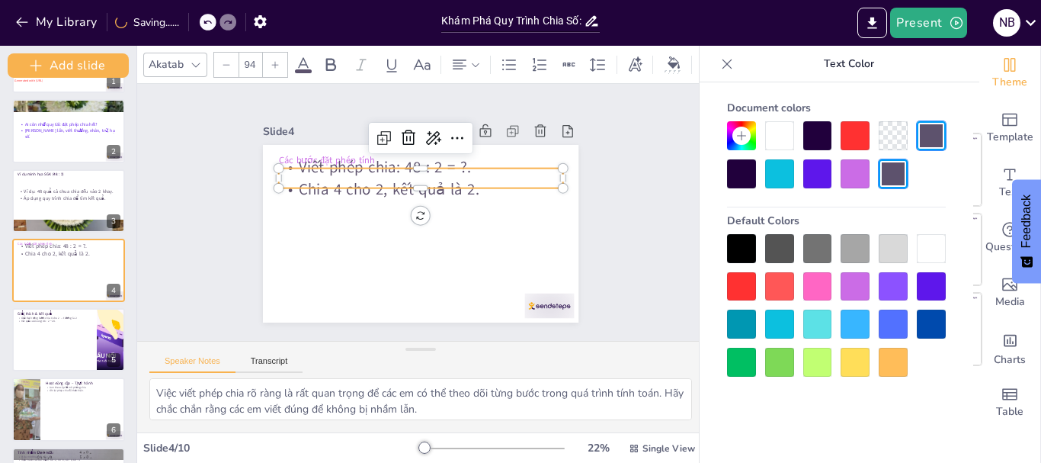
click at [276, 61] on icon at bounding box center [275, 64] width 9 height 9
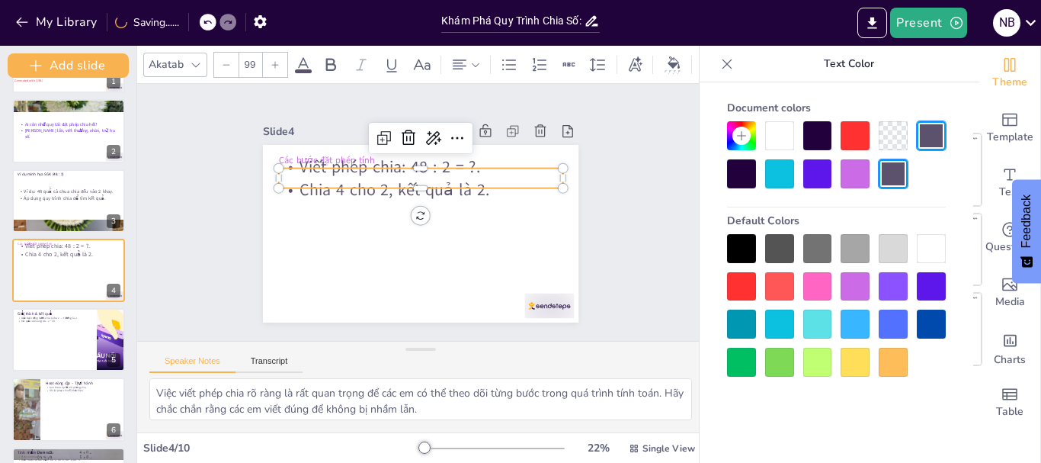
click at [276, 61] on icon at bounding box center [275, 64] width 9 height 9
click at [276, 62] on icon at bounding box center [275, 64] width 9 height 9
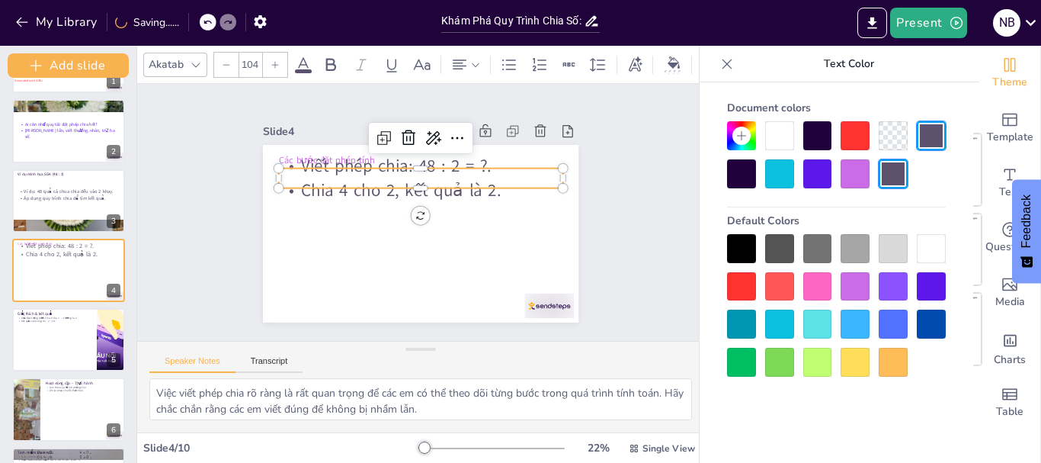
click at [276, 62] on icon at bounding box center [275, 64] width 9 height 9
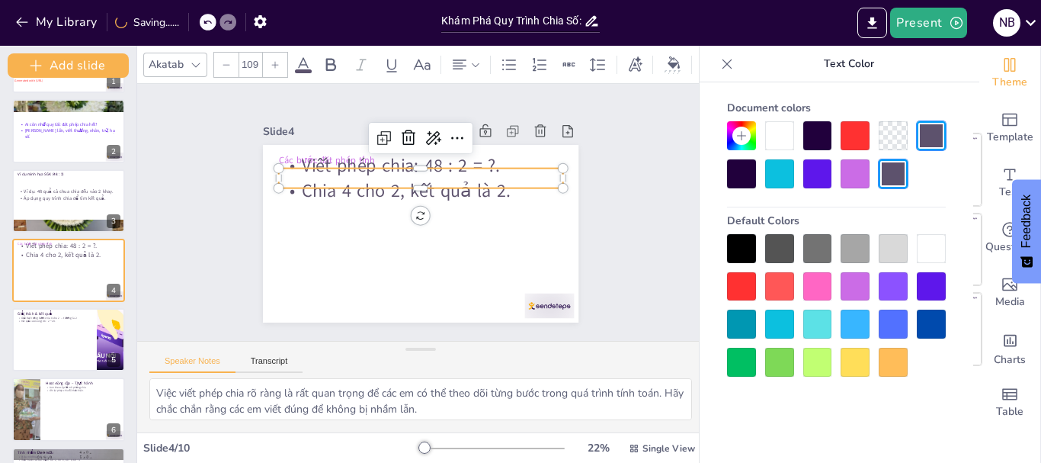
click at [276, 62] on icon at bounding box center [275, 64] width 9 height 9
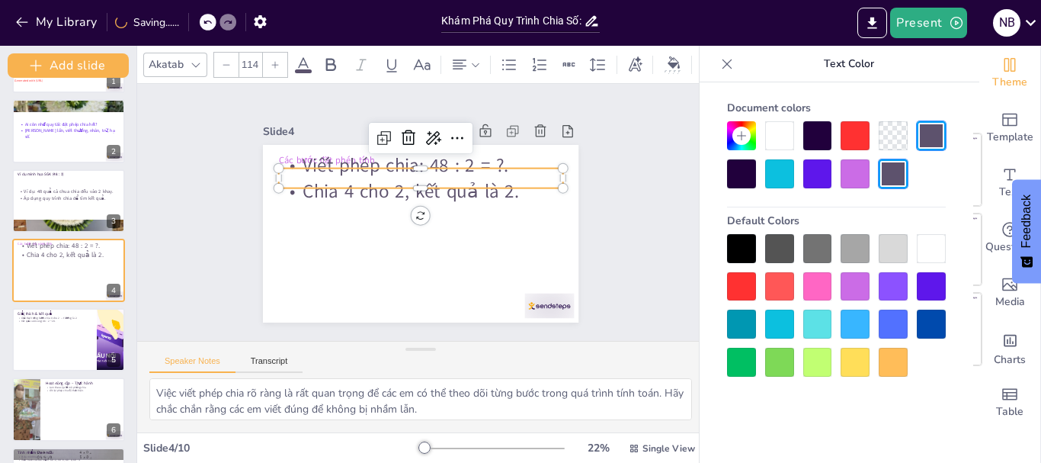
click at [276, 62] on icon at bounding box center [275, 64] width 9 height 9
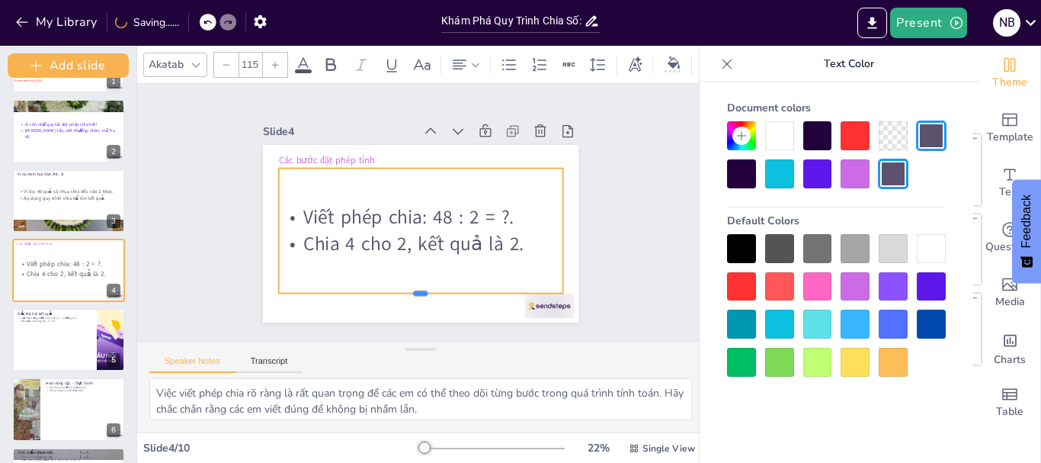
drag, startPoint x: 522, startPoint y: 181, endPoint x: 524, endPoint y: 287, distance: 105.2
click at [524, 287] on div at bounding box center [394, 294] width 274 height 99
click at [312, 204] on p "Viết phép chia: 48 : 2 = ?." at bounding box center [417, 215] width 210 height 229
click at [744, 358] on div at bounding box center [741, 362] width 29 height 29
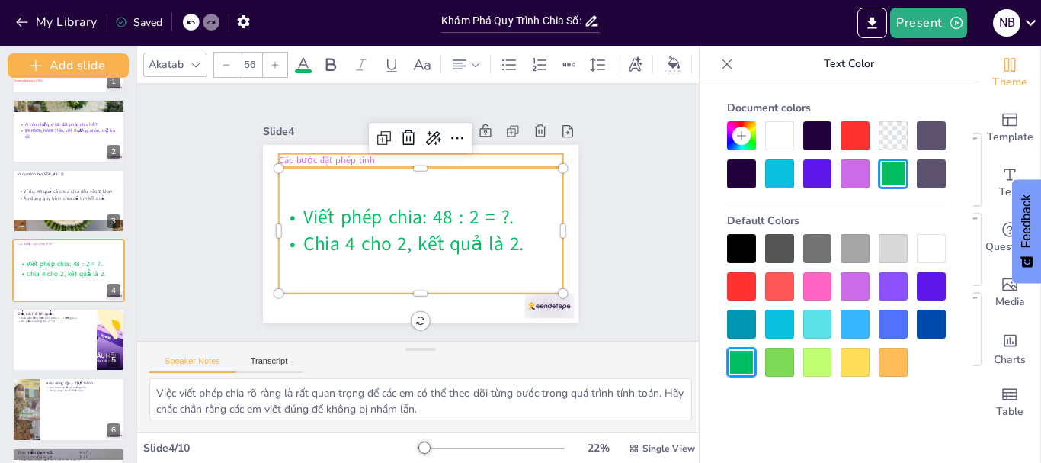
click at [274, 148] on div "Các bước đặt phép tính Viết phép chia: 48 : 2 = ?. Chia 4 cho 2, kết quả là 2." at bounding box center [413, 232] width 355 height 267
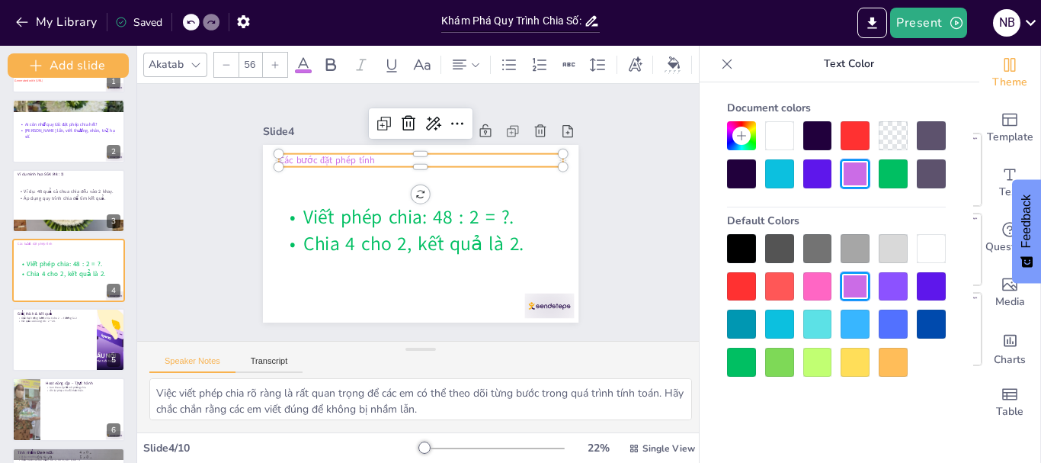
click at [303, 148] on div at bounding box center [440, 150] width 274 height 99
click at [279, 61] on icon at bounding box center [275, 64] width 9 height 9
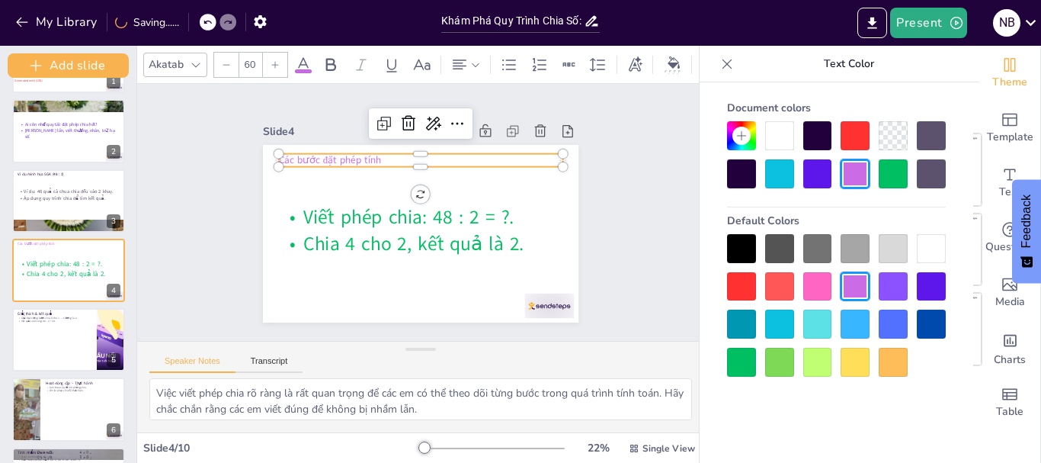
click at [279, 61] on icon at bounding box center [275, 64] width 9 height 9
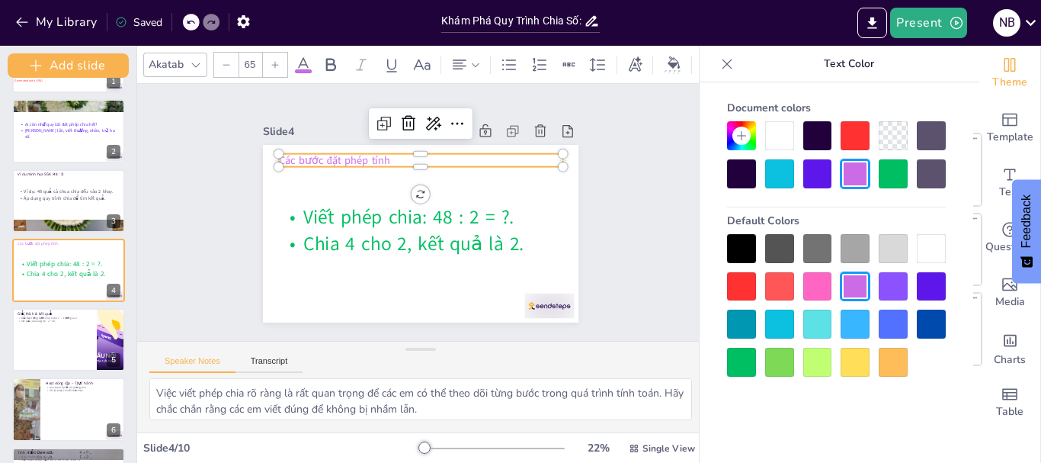
click at [279, 61] on icon at bounding box center [275, 64] width 9 height 9
type input "69"
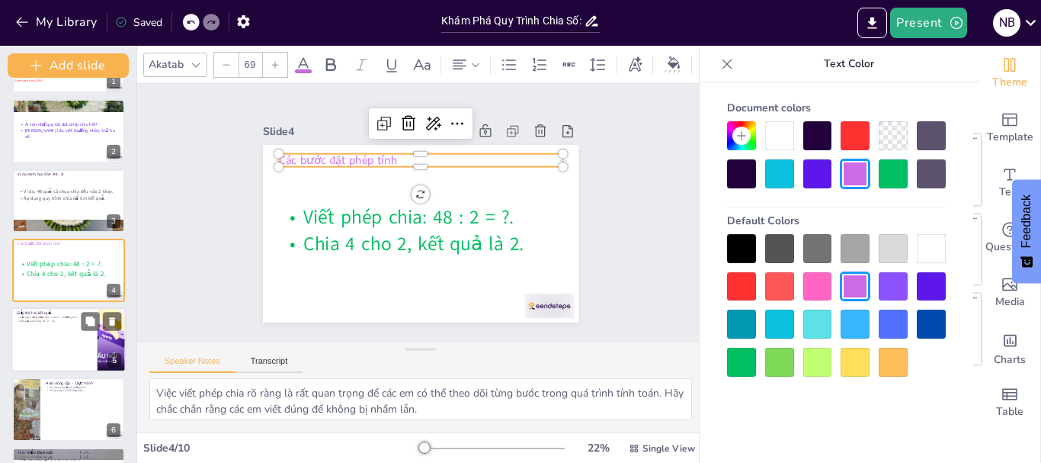
click at [52, 339] on div at bounding box center [68, 339] width 115 height 65
type textarea "Giải thích từng bước là rất quan trọng để các em hiểu rõ quy trình. Việc nắm rõ…"
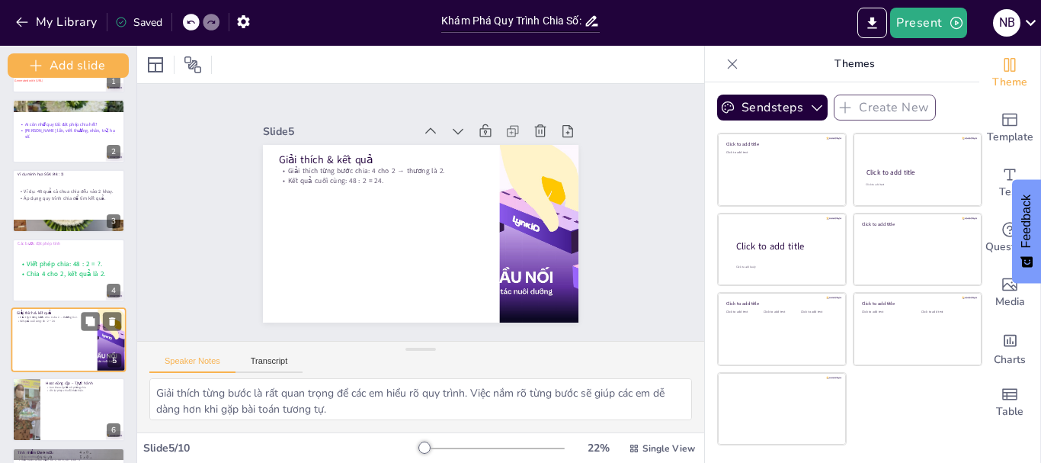
scroll to position [130, 0]
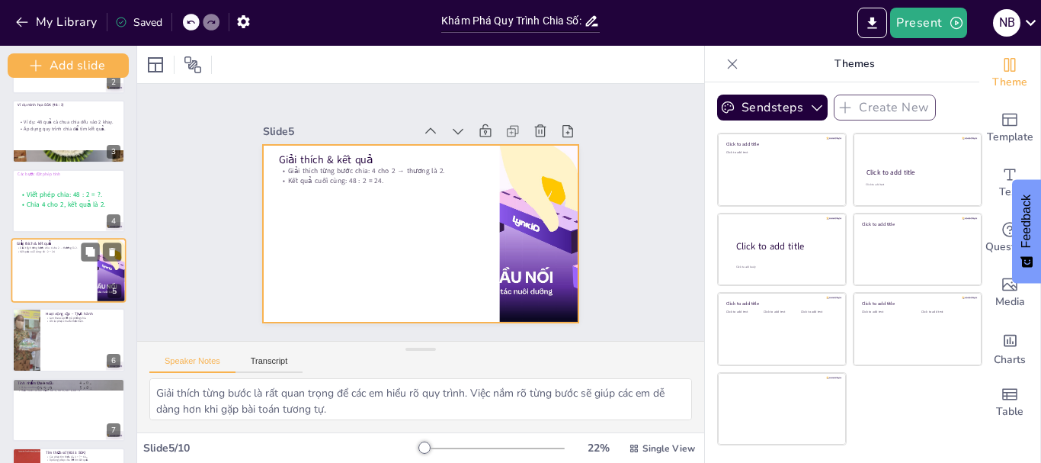
click at [59, 272] on div at bounding box center [68, 270] width 115 height 65
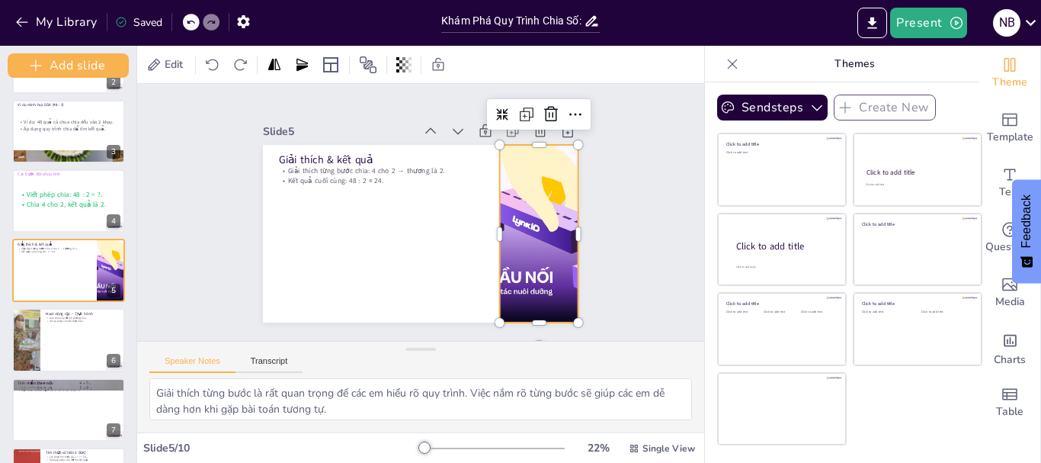
click at [509, 240] on div at bounding box center [484, 314] width 330 height 338
click at [558, 133] on icon at bounding box center [568, 143] width 21 height 21
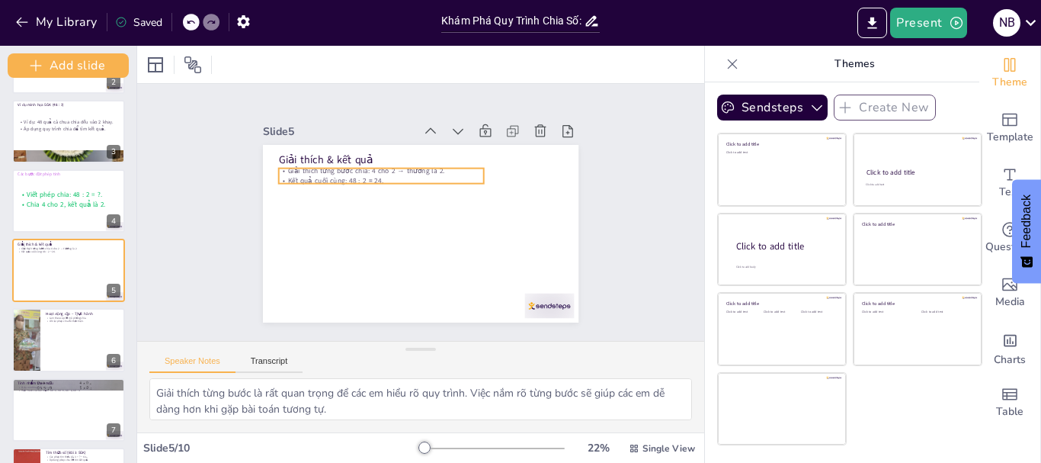
click at [311, 170] on p "Kết quả cuối cùng: 48 : 2 = 24." at bounding box center [402, 165] width 183 height 111
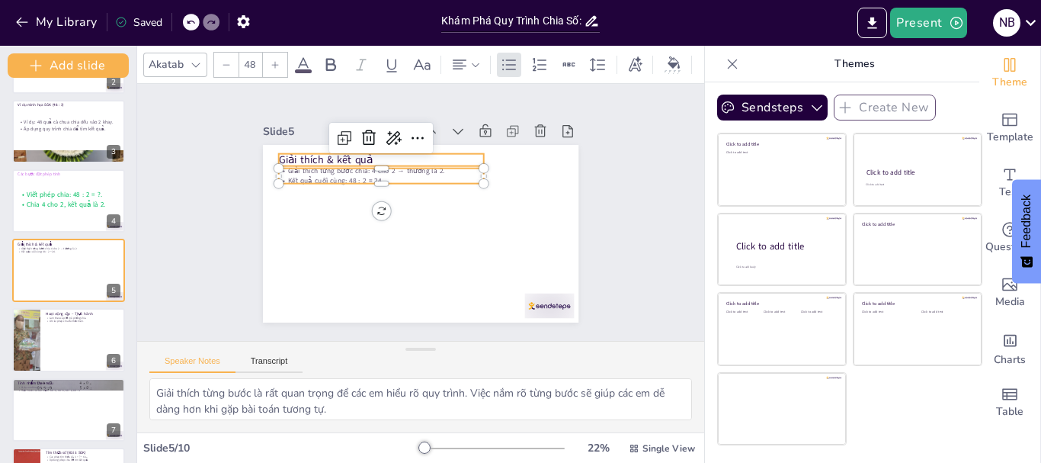
click at [291, 153] on p "Giải thích & kết quả" at bounding box center [393, 152] width 204 height 57
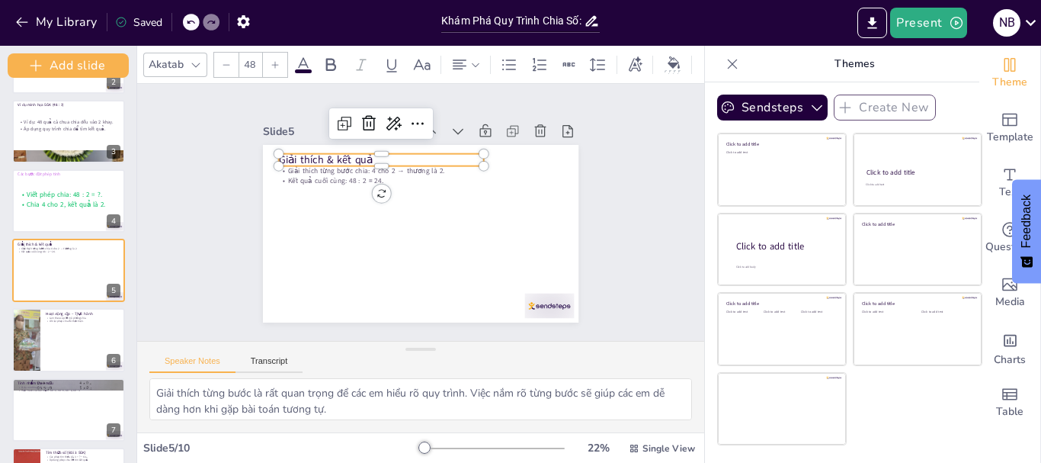
click at [274, 60] on icon at bounding box center [275, 64] width 9 height 9
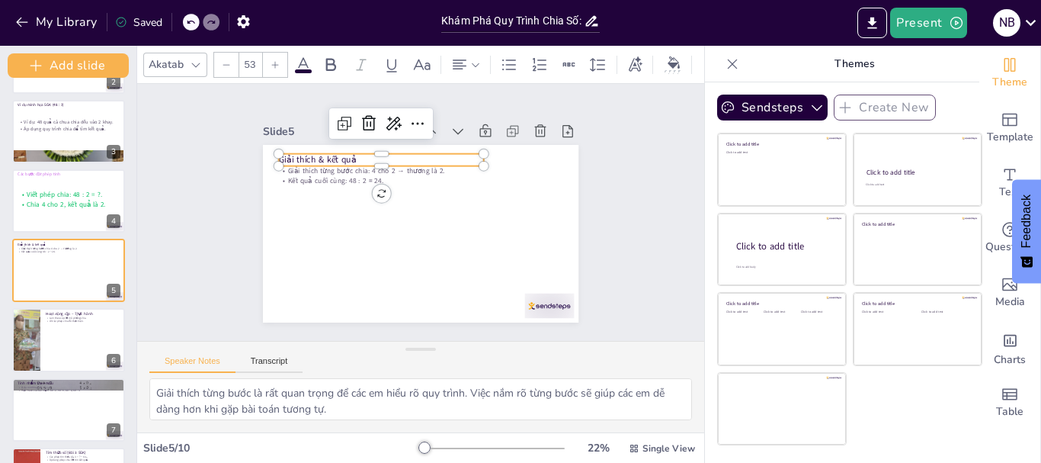
click at [274, 60] on icon at bounding box center [275, 64] width 9 height 9
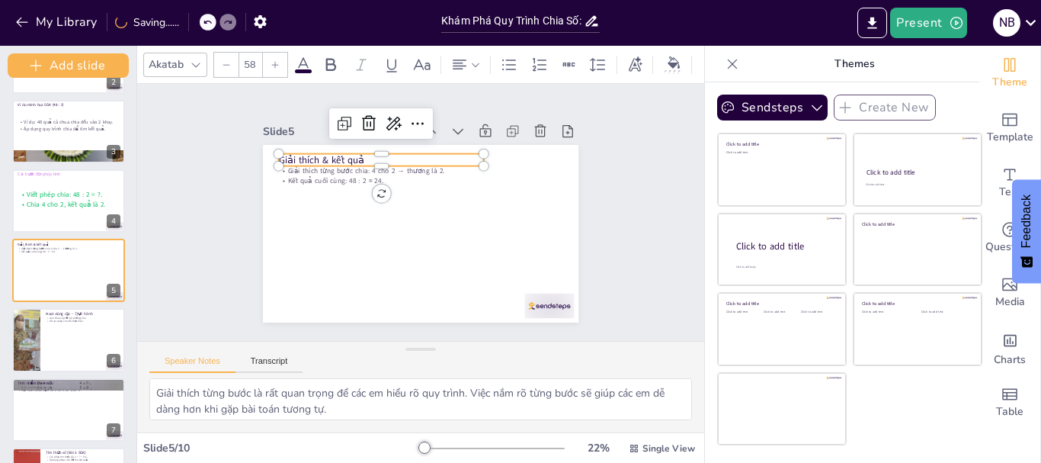
click at [274, 60] on icon at bounding box center [275, 64] width 9 height 9
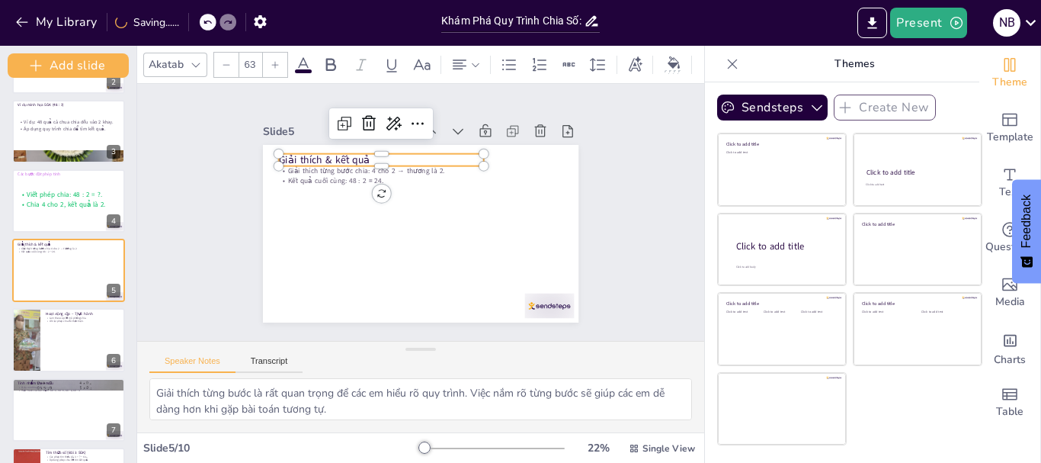
click at [274, 60] on icon at bounding box center [275, 64] width 9 height 9
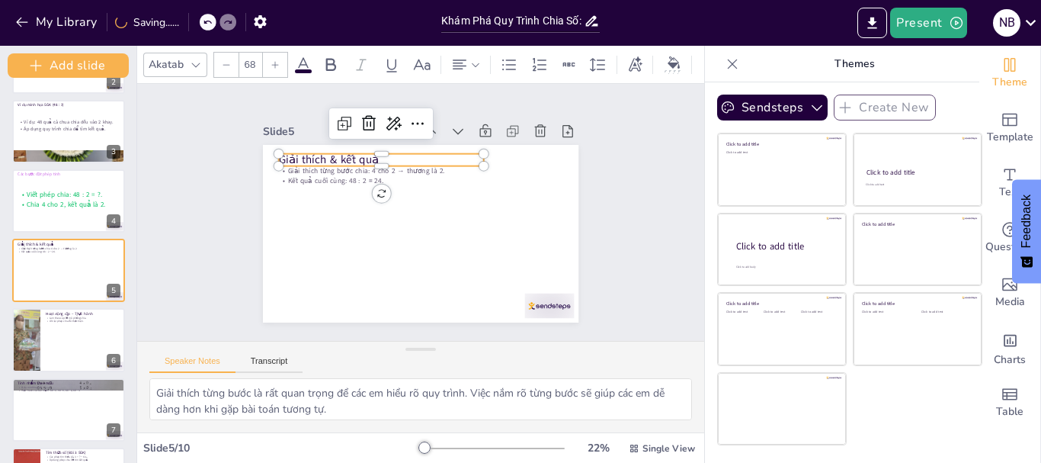
click at [274, 60] on icon at bounding box center [275, 64] width 9 height 9
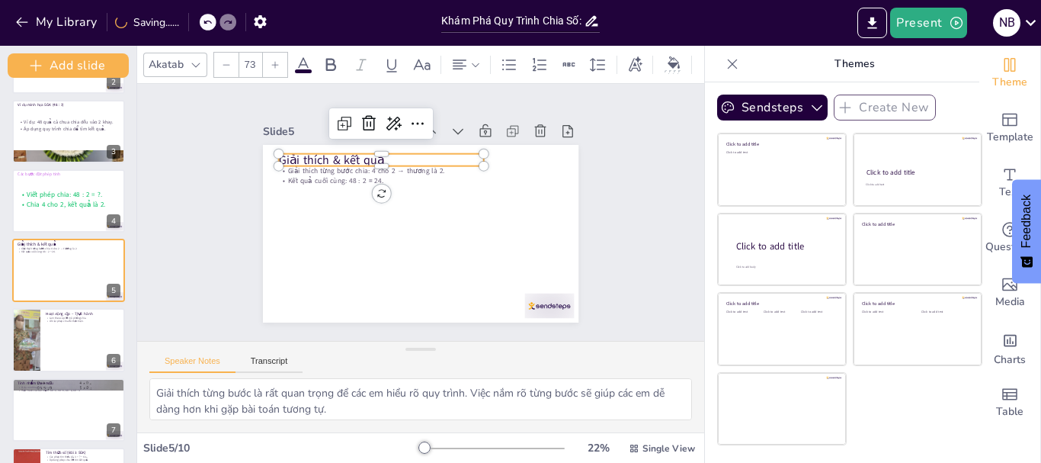
click at [274, 60] on icon at bounding box center [275, 64] width 9 height 9
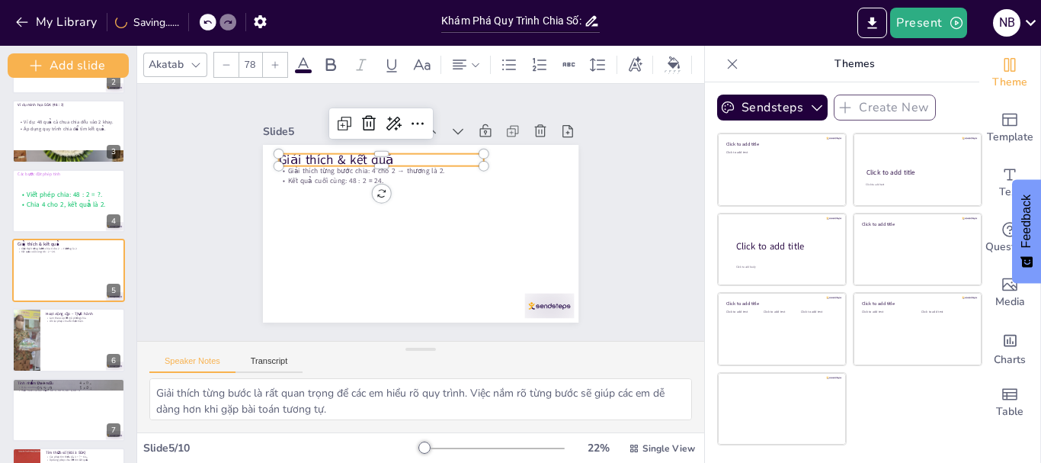
click at [274, 60] on icon at bounding box center [275, 64] width 9 height 9
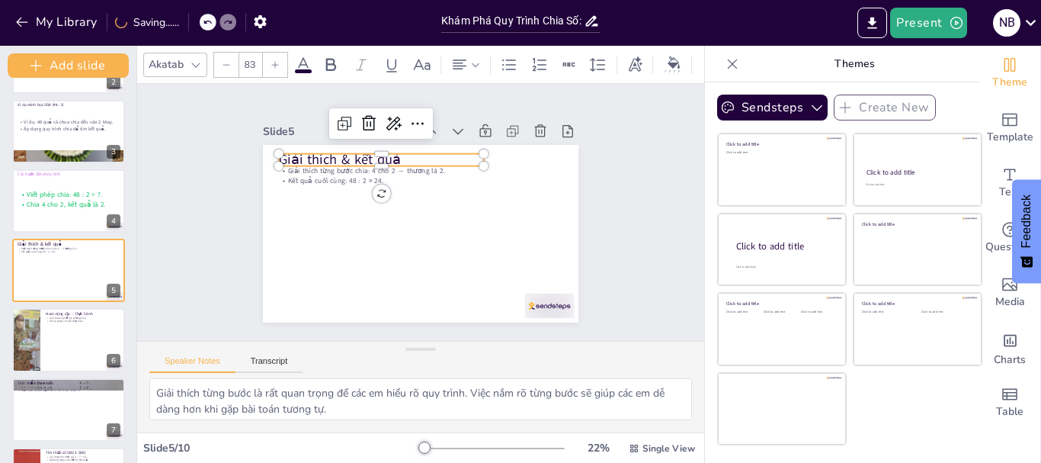
click at [273, 60] on icon at bounding box center [275, 64] width 9 height 9
click at [271, 60] on icon at bounding box center [275, 64] width 9 height 9
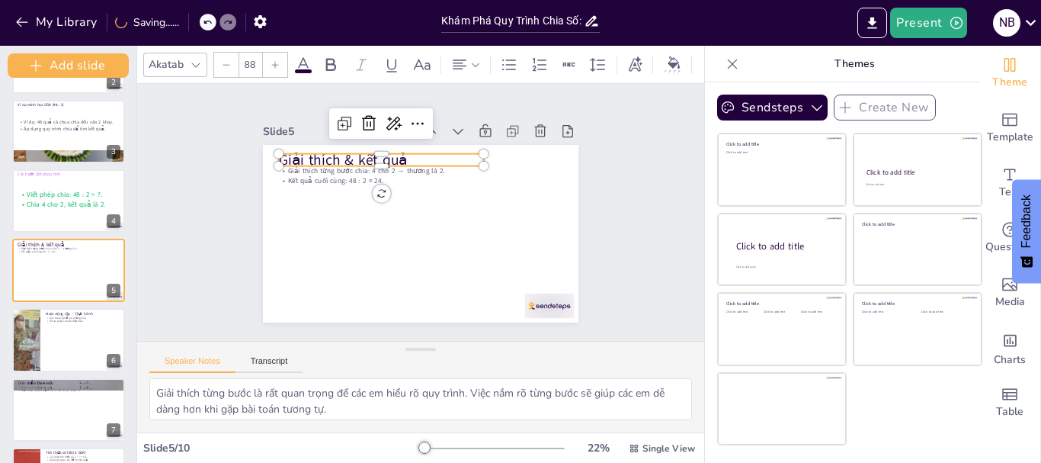
click at [271, 60] on icon at bounding box center [275, 64] width 9 height 9
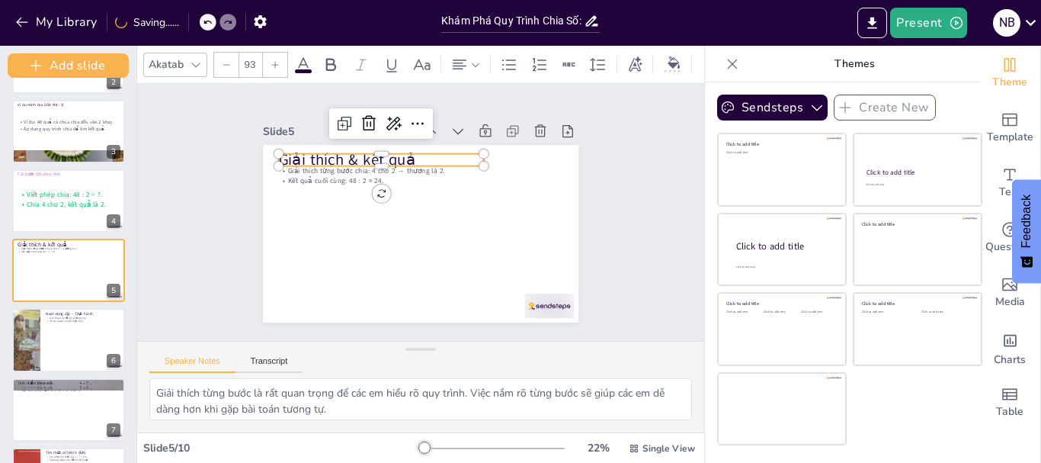
click at [271, 60] on icon at bounding box center [275, 64] width 9 height 9
click at [321, 169] on p "Giải thích từng bước chia: 4 cho 2 → thương là 2." at bounding box center [407, 156] width 183 height 111
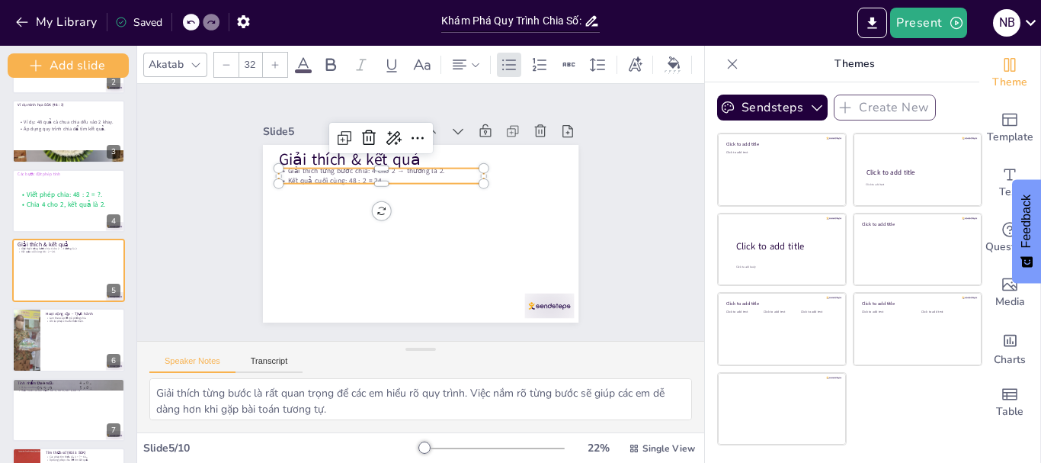
click at [312, 172] on p "Kết quả cuối cùng: 48 : 2 = 24." at bounding box center [397, 167] width 191 height 92
click at [374, 178] on div at bounding box center [411, 256] width 75 height 199
click at [276, 60] on icon at bounding box center [275, 64] width 9 height 9
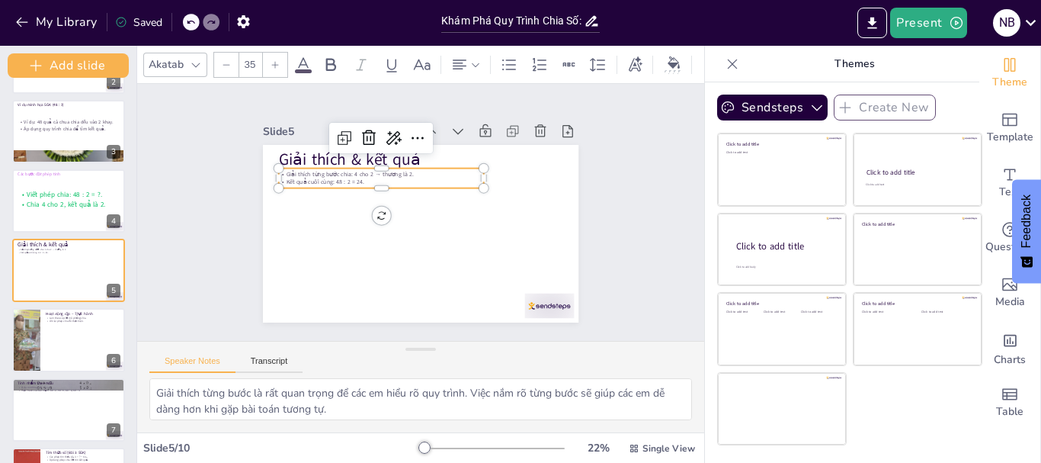
click at [276, 60] on icon at bounding box center [275, 64] width 9 height 9
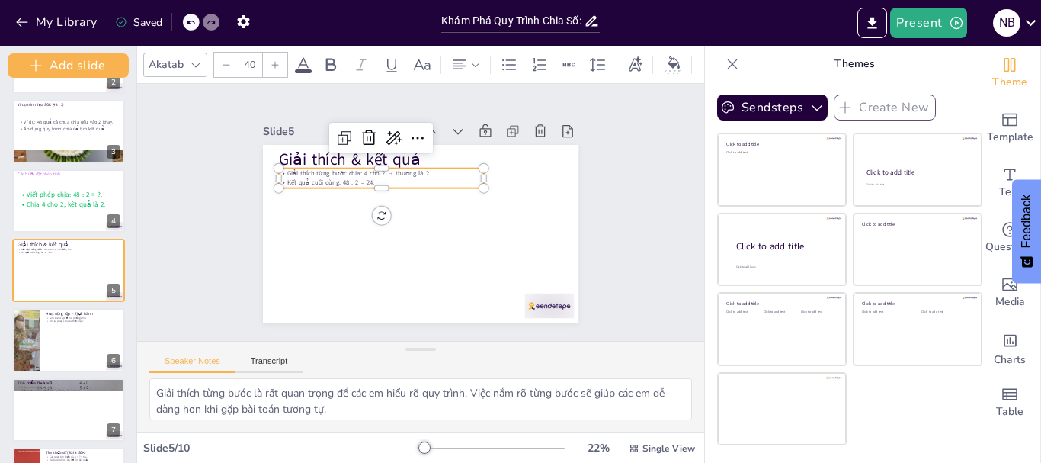
click at [276, 60] on icon at bounding box center [275, 64] width 9 height 9
click at [278, 60] on icon at bounding box center [275, 64] width 9 height 9
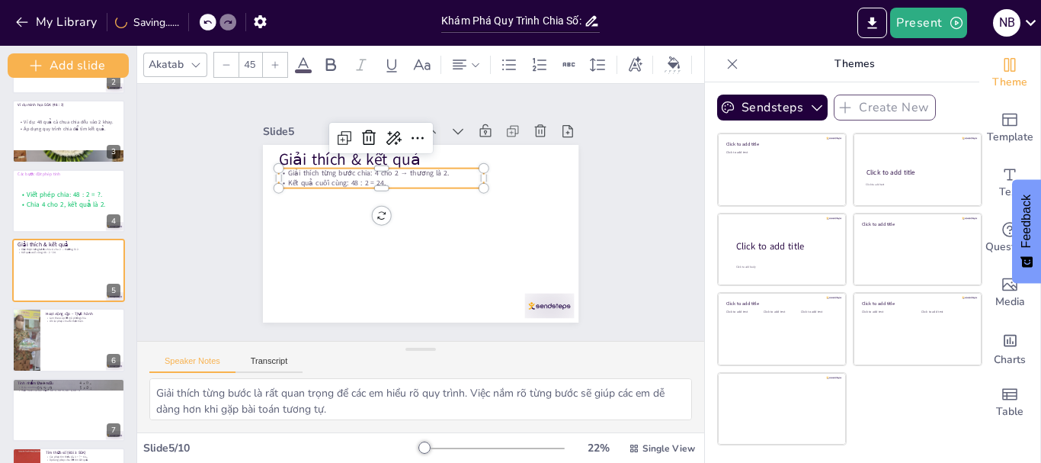
click at [278, 60] on icon at bounding box center [275, 64] width 9 height 9
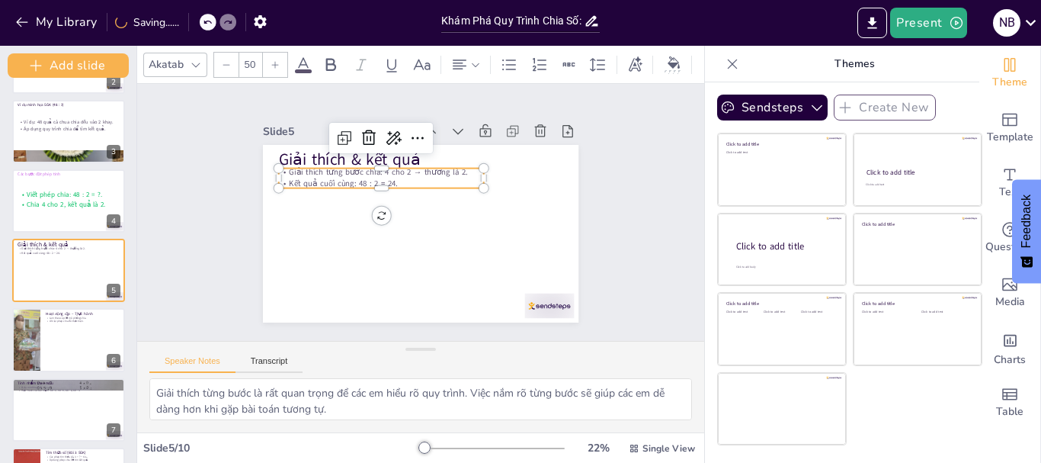
click at [278, 60] on icon at bounding box center [275, 64] width 9 height 9
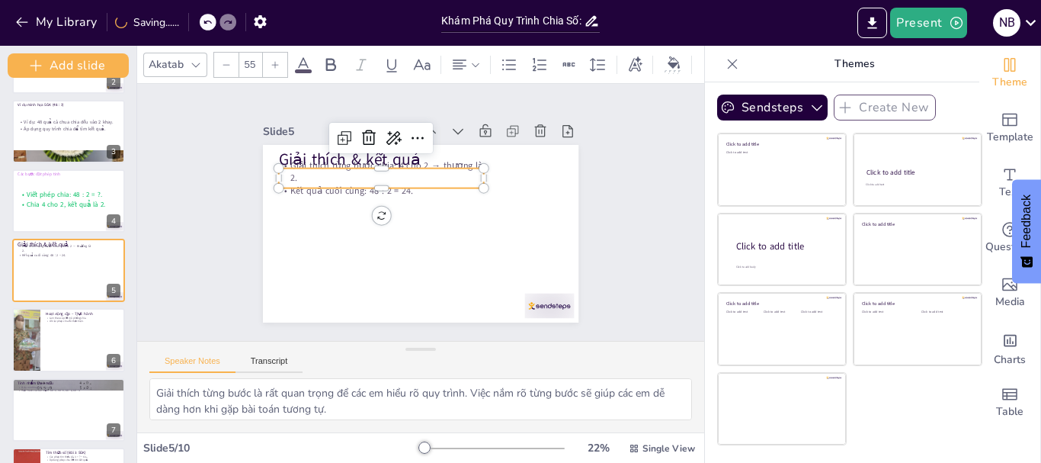
click at [278, 60] on icon at bounding box center [275, 64] width 9 height 9
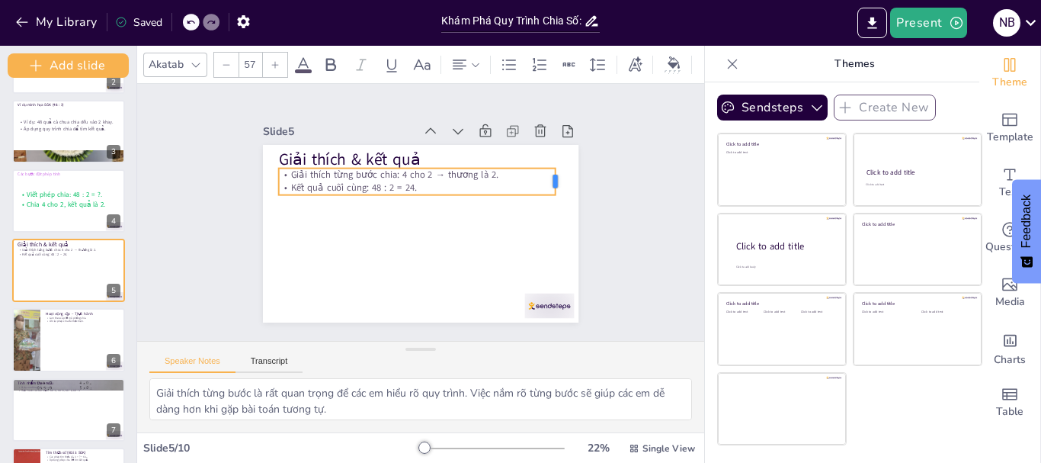
drag, startPoint x: 474, startPoint y: 173, endPoint x: 546, endPoint y: 184, distance: 72.5
click at [546, 184] on div "Giải thích & kết quả Giải thích từng bước chia: 4 cho 2 → thương là 2. Kết quả …" at bounding box center [412, 231] width 361 height 290
click at [273, 61] on icon at bounding box center [275, 64] width 7 height 7
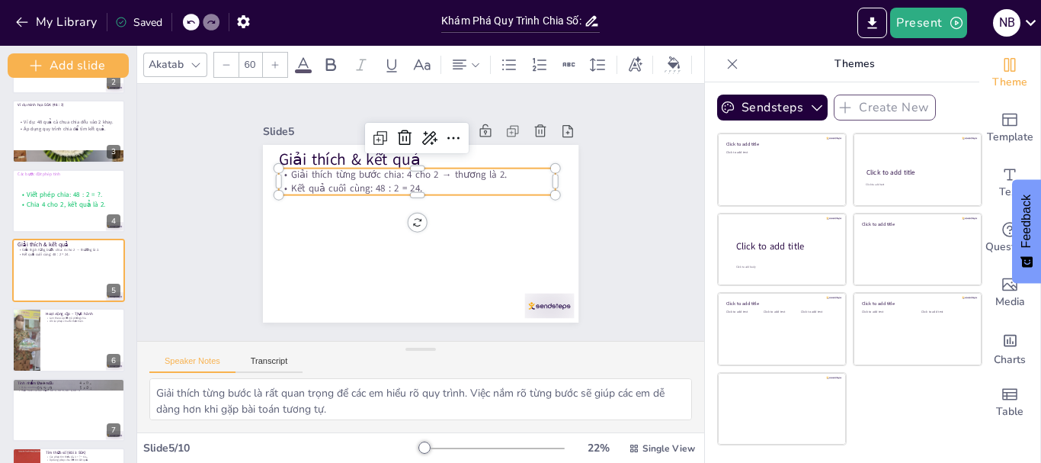
click at [273, 61] on icon at bounding box center [275, 64] width 7 height 7
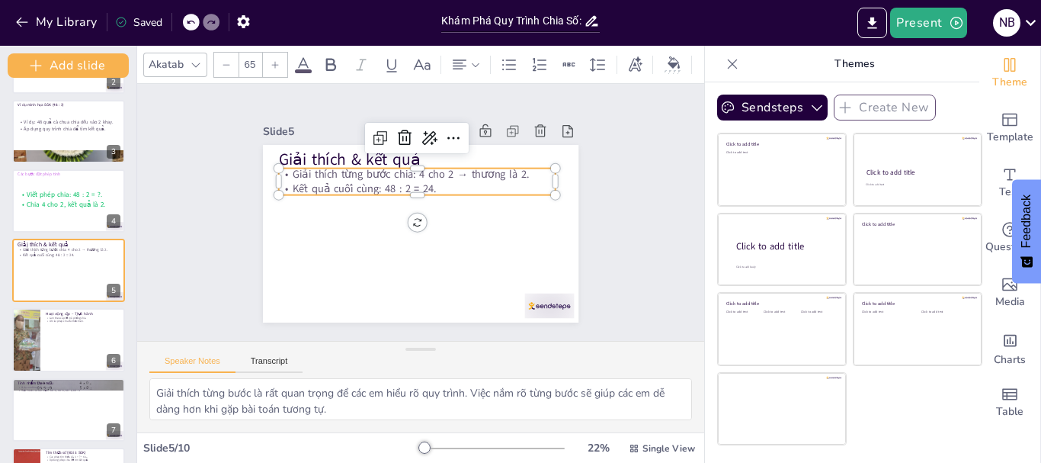
click at [274, 60] on icon at bounding box center [275, 64] width 9 height 9
click at [275, 60] on icon at bounding box center [275, 64] width 9 height 9
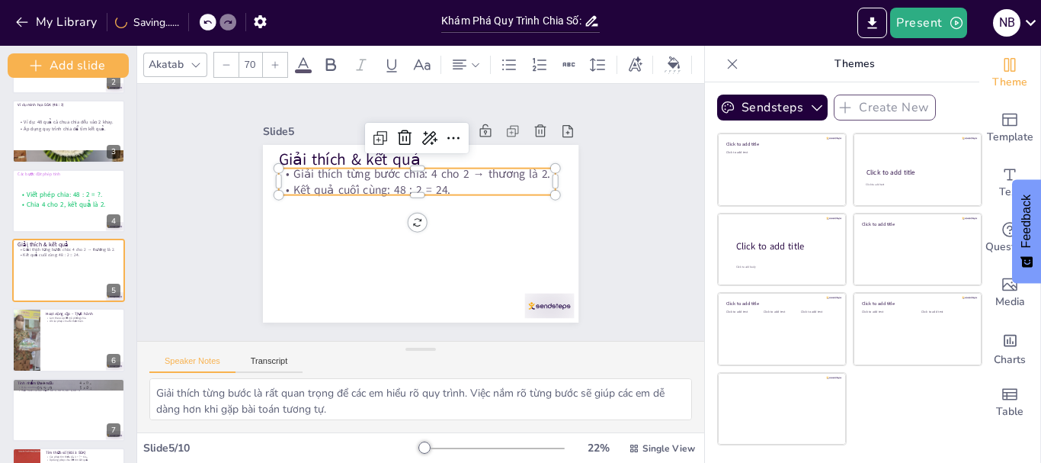
click at [275, 61] on icon at bounding box center [275, 64] width 7 height 7
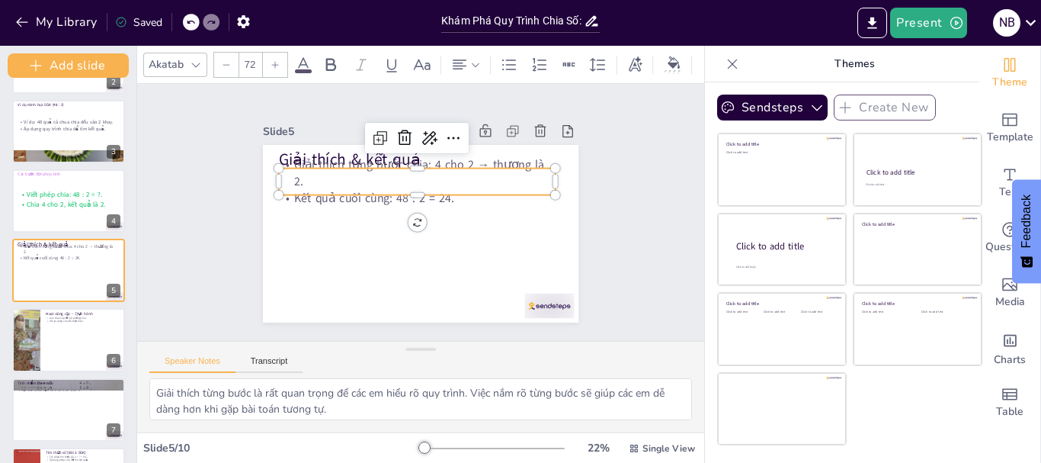
click at [275, 61] on icon at bounding box center [275, 64] width 7 height 7
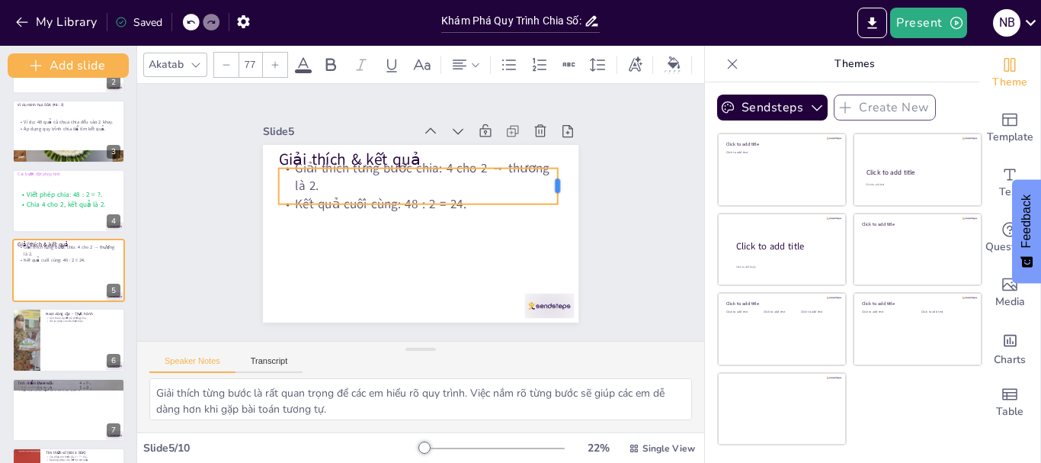
drag, startPoint x: 544, startPoint y: 175, endPoint x: 546, endPoint y: 242, distance: 67.1
click at [546, 242] on div "Giải thích & kết quả Giải thích từng bước chia: 4 cho 2 → thương là 2. Kết quả …" at bounding box center [418, 234] width 332 height 210
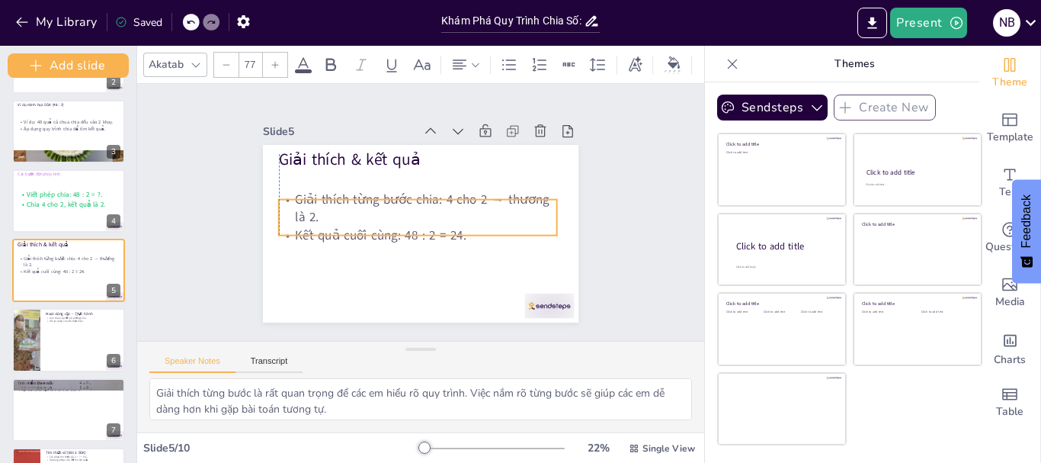
drag, startPoint x: 409, startPoint y: 196, endPoint x: 411, endPoint y: 227, distance: 31.3
click at [411, 227] on p "Kết quả cuối cùng: 48 : 2 = 24." at bounding box center [416, 190] width 271 height 103
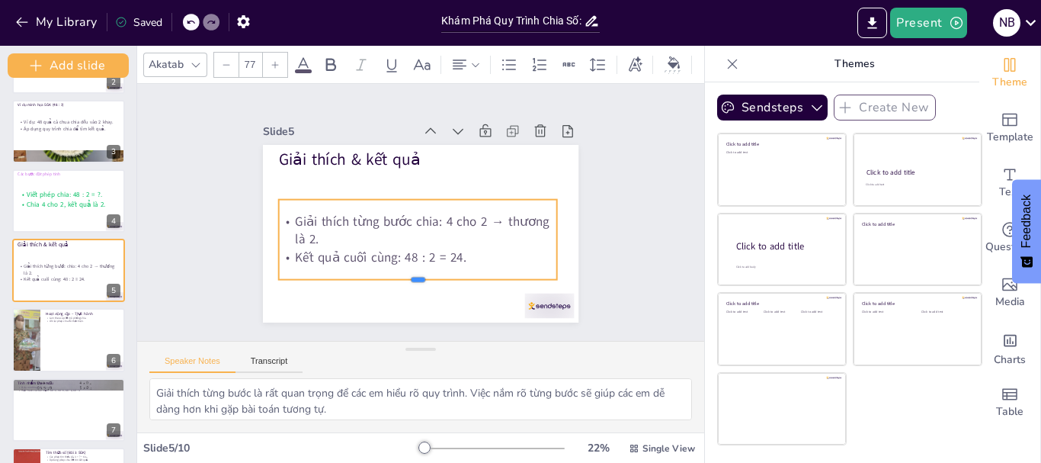
drag, startPoint x: 410, startPoint y: 230, endPoint x: 413, endPoint y: 274, distance: 44.3
click at [413, 274] on div at bounding box center [410, 284] width 278 height 41
drag, startPoint x: 546, startPoint y: 231, endPoint x: 564, endPoint y: 230, distance: 18.3
click at [576, 230] on div at bounding box center [582, 240] width 12 height 80
click at [320, 208] on div "Giải thích từng bước chia: 4 cho 2 → thương là 2. Kết quả cuối cùng: 48 : 2 = 2…" at bounding box center [421, 240] width 306 height 140
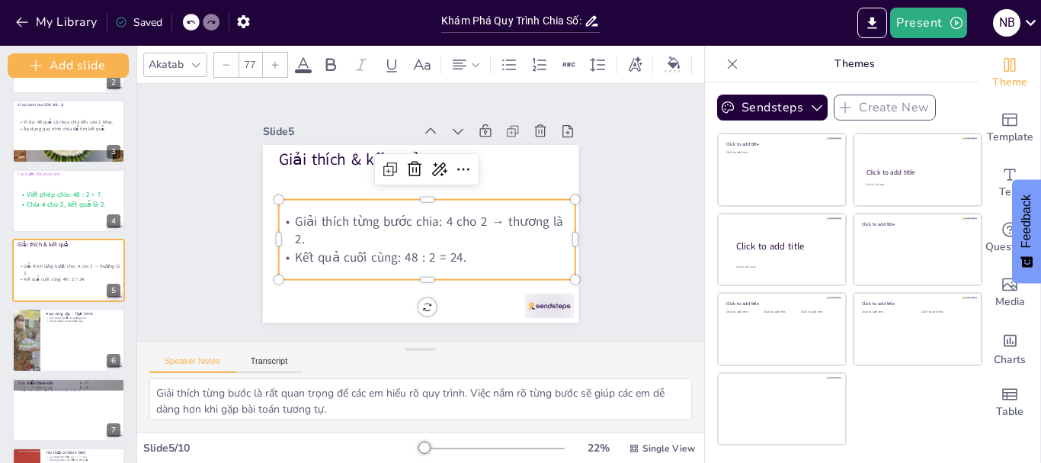
click at [277, 60] on icon at bounding box center [275, 64] width 9 height 9
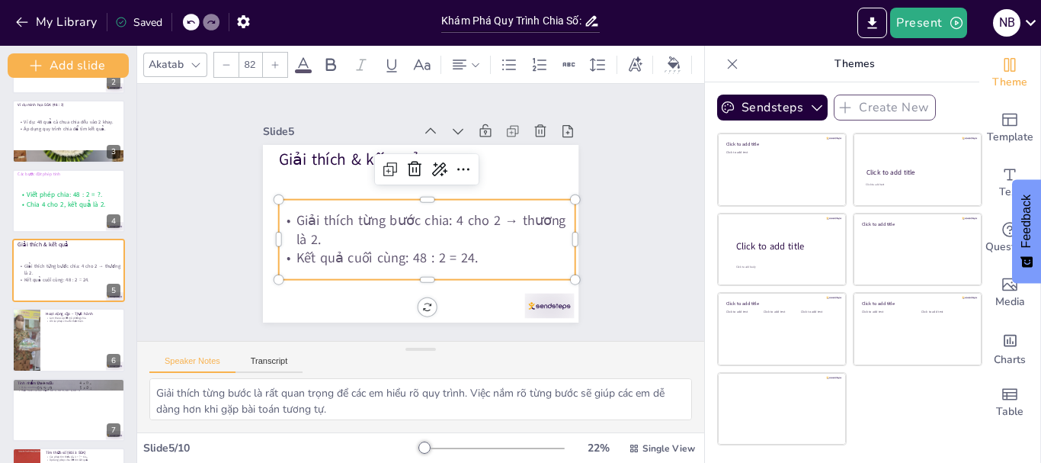
click at [277, 60] on icon at bounding box center [275, 64] width 9 height 9
drag, startPoint x: 267, startPoint y: 230, endPoint x: 255, endPoint y: 229, distance: 11.5
click at [255, 229] on div at bounding box center [259, 205] width 28 height 81
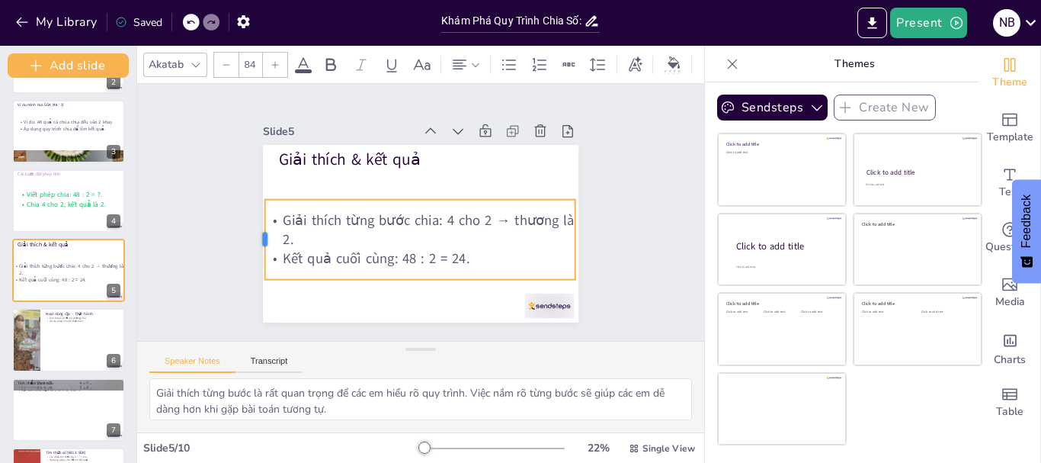
click at [253, 210] on div at bounding box center [261, 171] width 43 height 78
click at [289, 207] on p "Giải thích từng bước chia: 4 cho 2 → thương là 2." at bounding box center [407, 223] width 236 height 257
click at [297, 69] on span at bounding box center [303, 71] width 17 height 4
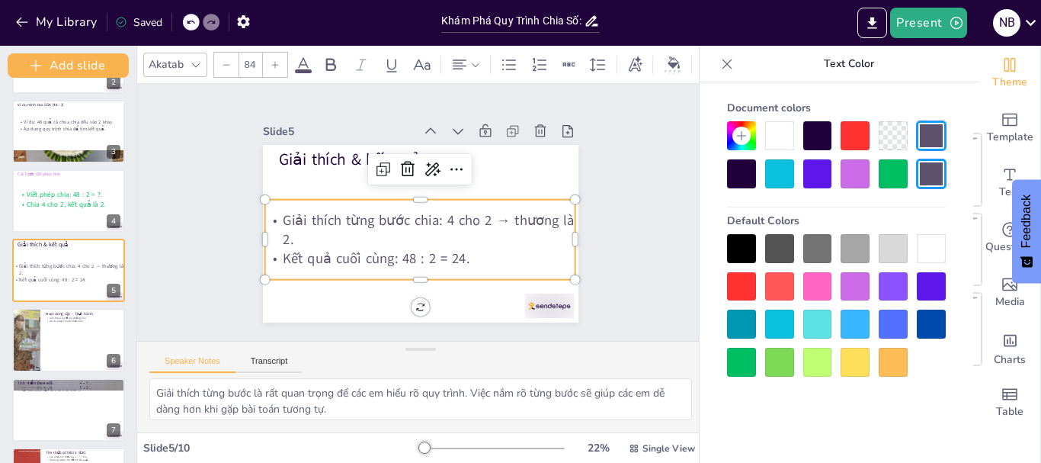
click at [819, 290] on div at bounding box center [818, 286] width 29 height 29
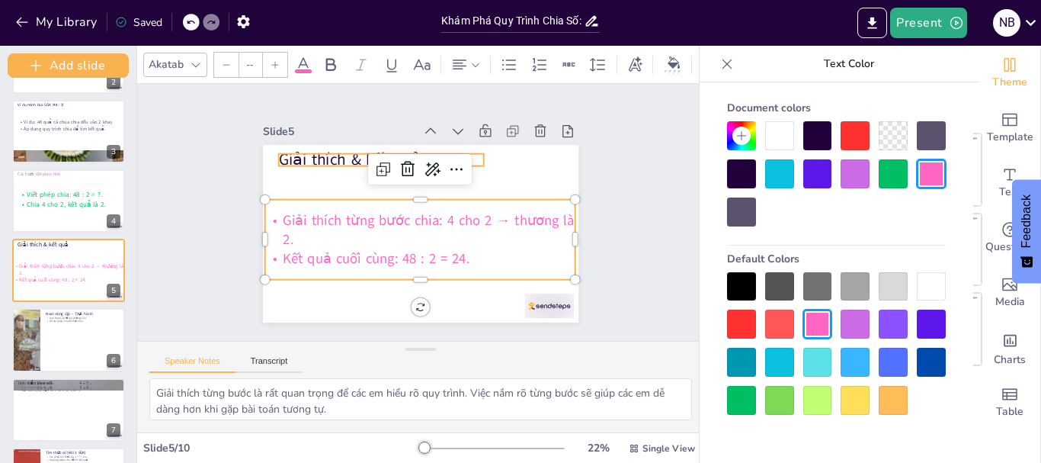
type input "97"
click at [343, 151] on p "Giải thích & kết quả" at bounding box center [427, 147] width 168 height 154
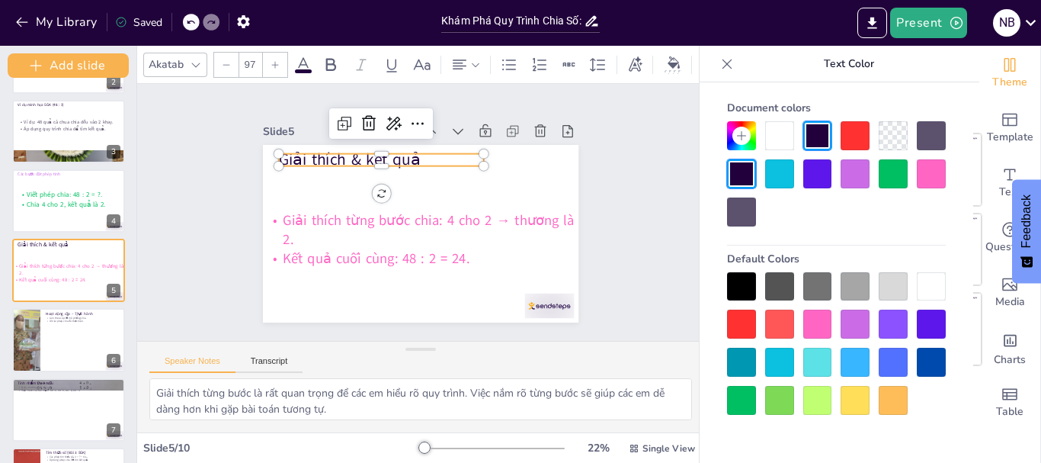
click at [782, 173] on div at bounding box center [779, 173] width 29 height 29
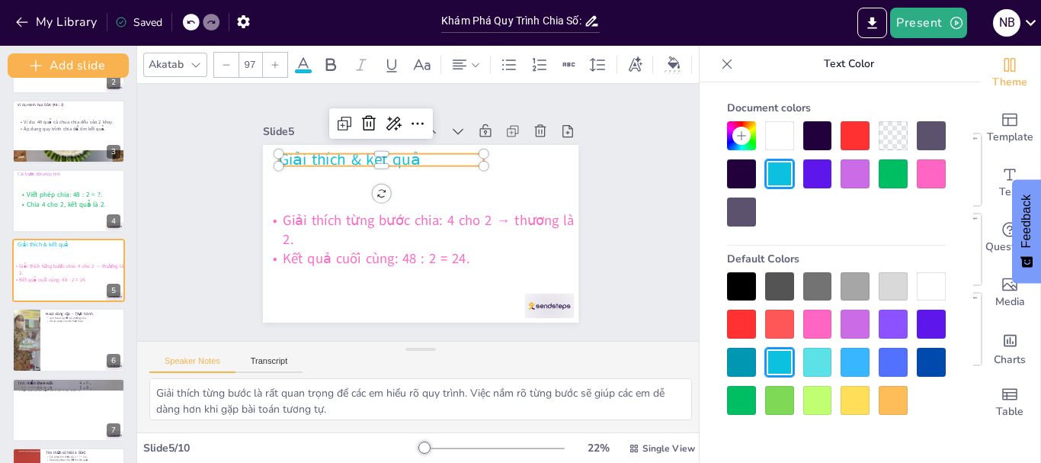
click at [740, 136] on icon at bounding box center [741, 135] width 9 height 9
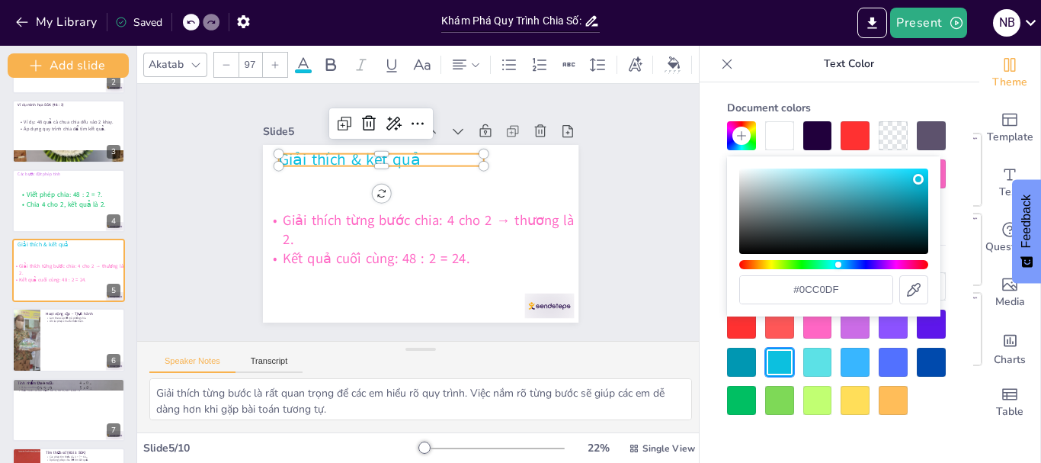
click at [740, 136] on icon at bounding box center [741, 135] width 9 height 9
click at [711, 208] on div "Document colors Default Colors" at bounding box center [837, 295] width 274 height 426
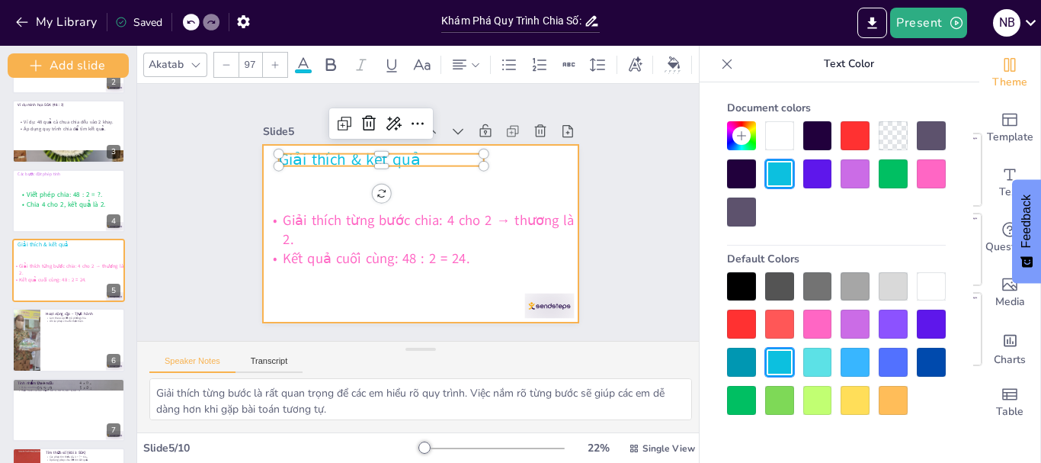
click at [441, 180] on div at bounding box center [412, 231] width 361 height 290
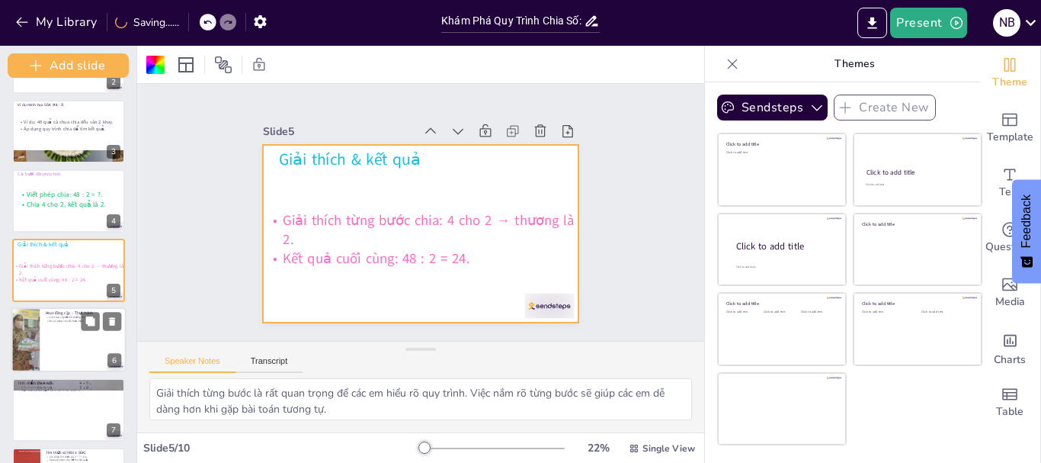
click at [66, 342] on div at bounding box center [68, 339] width 115 height 65
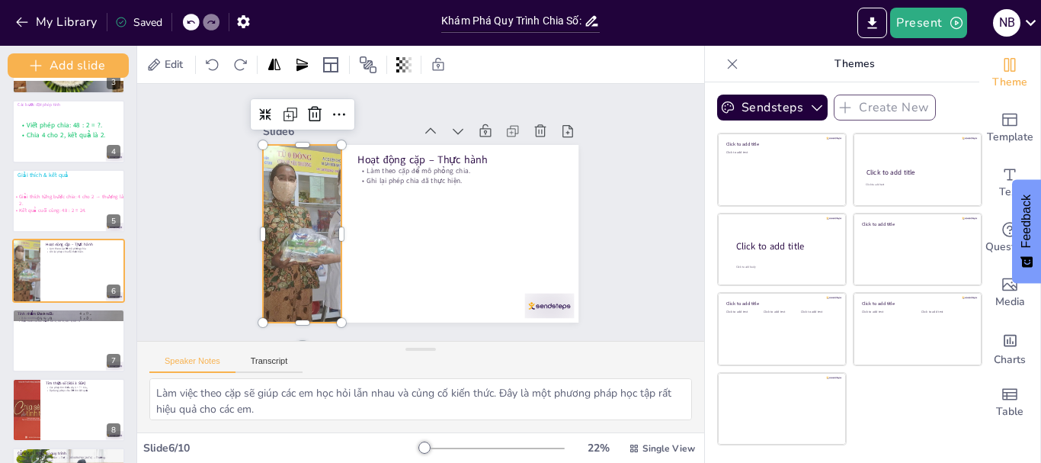
click at [280, 224] on div at bounding box center [301, 221] width 284 height 204
click at [326, 105] on icon at bounding box center [336, 94] width 21 height 21
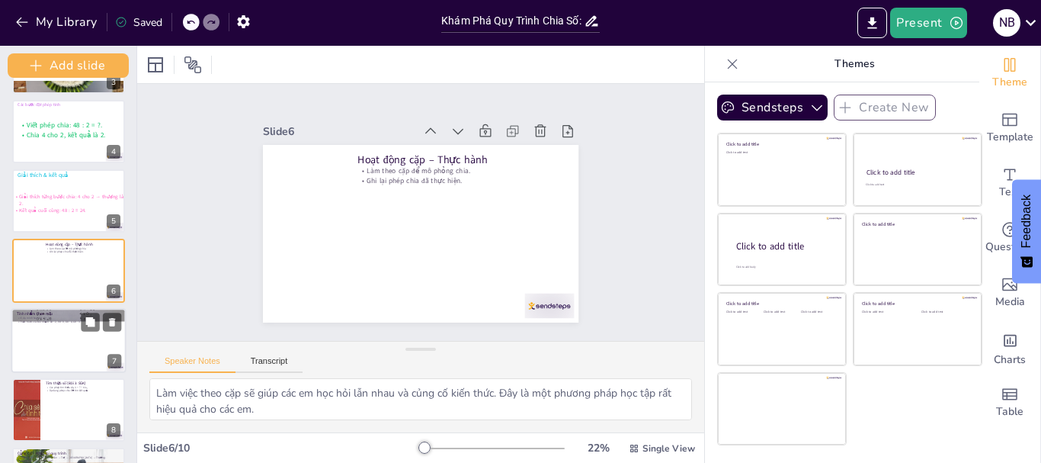
click at [54, 332] on div at bounding box center [68, 340] width 115 height 65
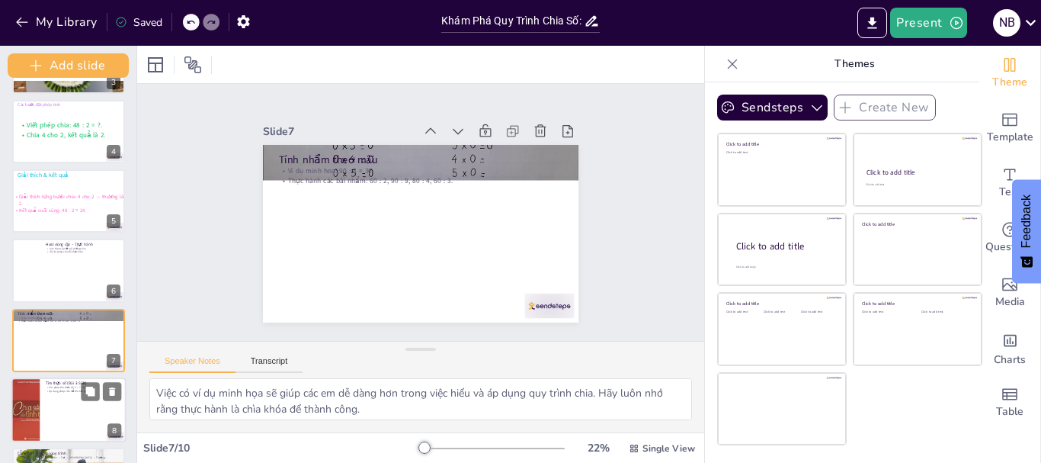
scroll to position [269, 0]
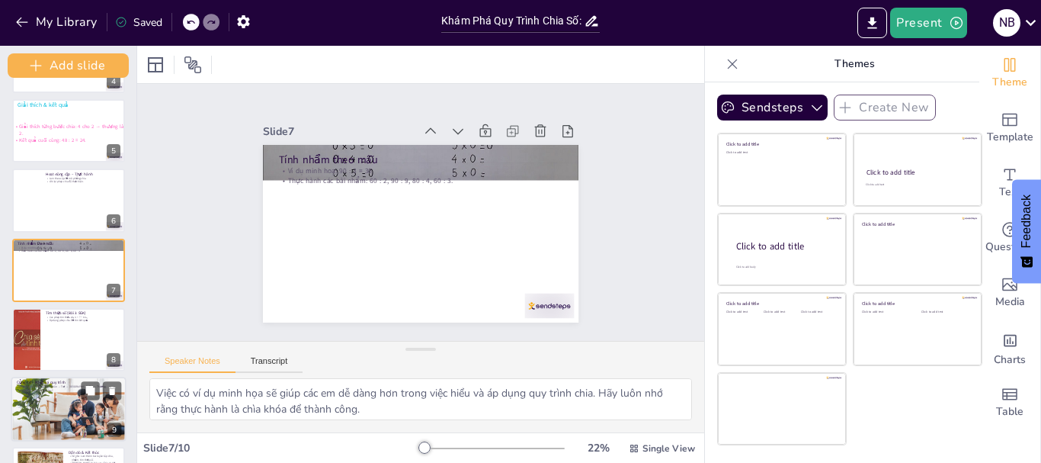
click at [44, 409] on div at bounding box center [68, 409] width 158 height 65
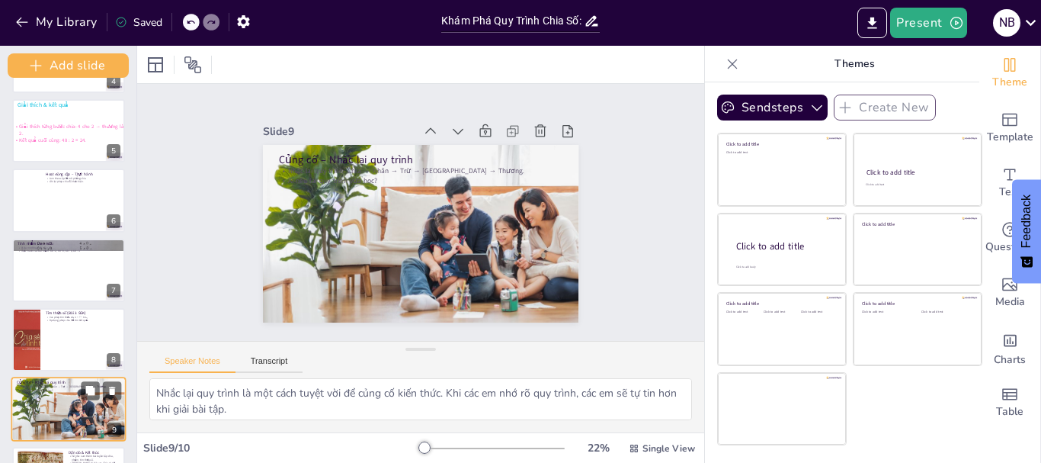
scroll to position [329, 0]
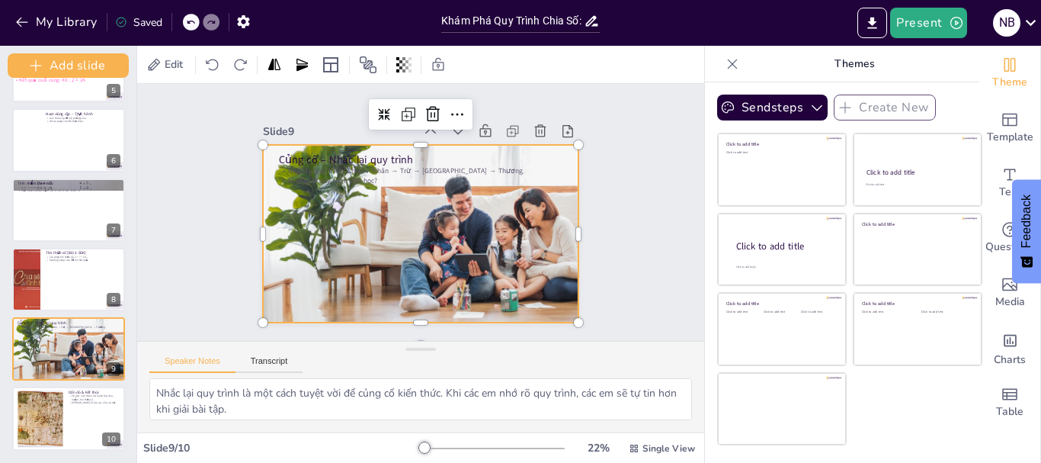
click at [457, 251] on div at bounding box center [414, 233] width 467 height 303
click at [435, 107] on icon at bounding box center [442, 115] width 15 height 16
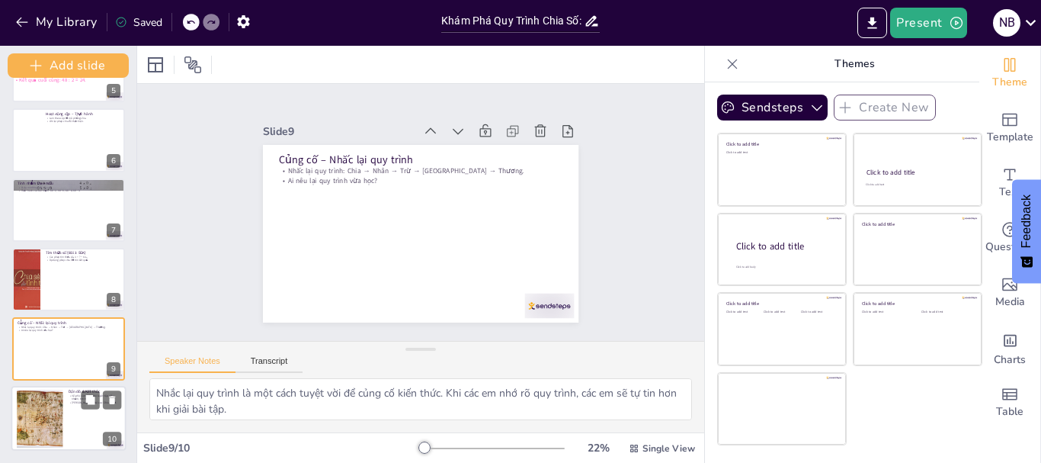
click at [64, 413] on div at bounding box center [68, 418] width 115 height 65
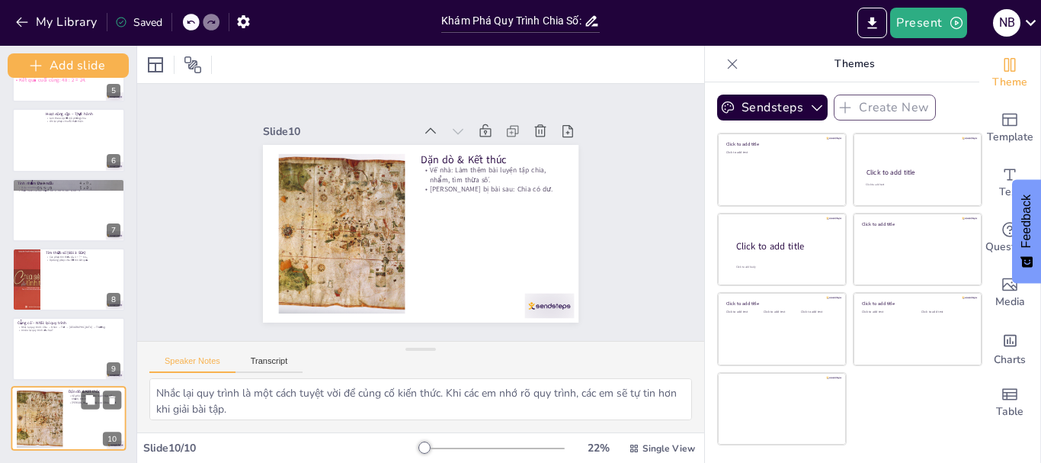
type textarea "Việc làm bài tập về nhà là rất quan trọng để củng cố kiến thức đã học. Các em h…"
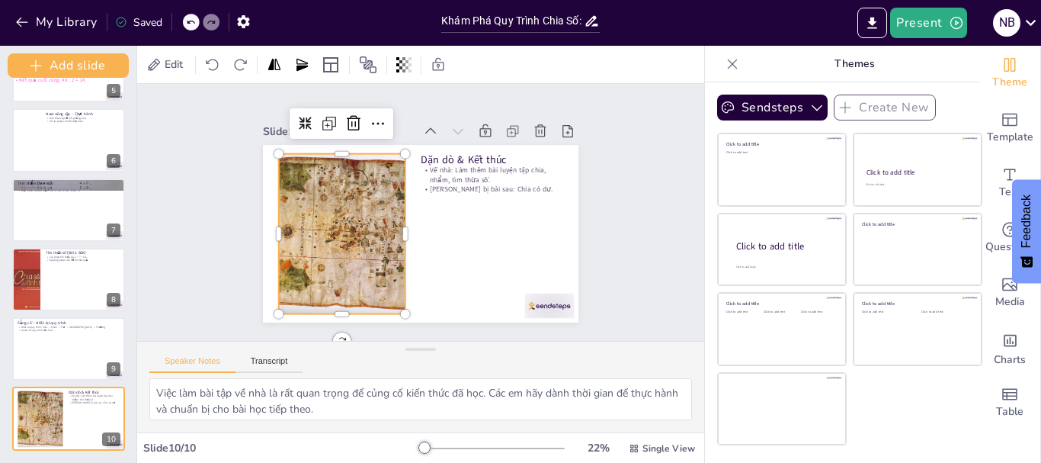
click at [342, 265] on div at bounding box center [339, 225] width 307 height 190
click at [354, 117] on icon at bounding box center [364, 117] width 20 height 20
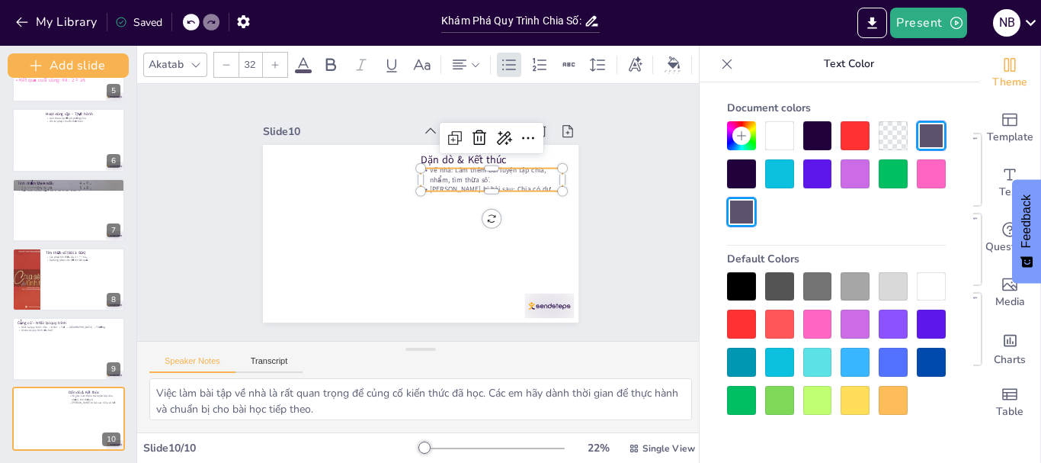
click at [448, 214] on p "[PERSON_NAME] bị bài sau: Chia có dư." at bounding box center [436, 285] width 24 height 143
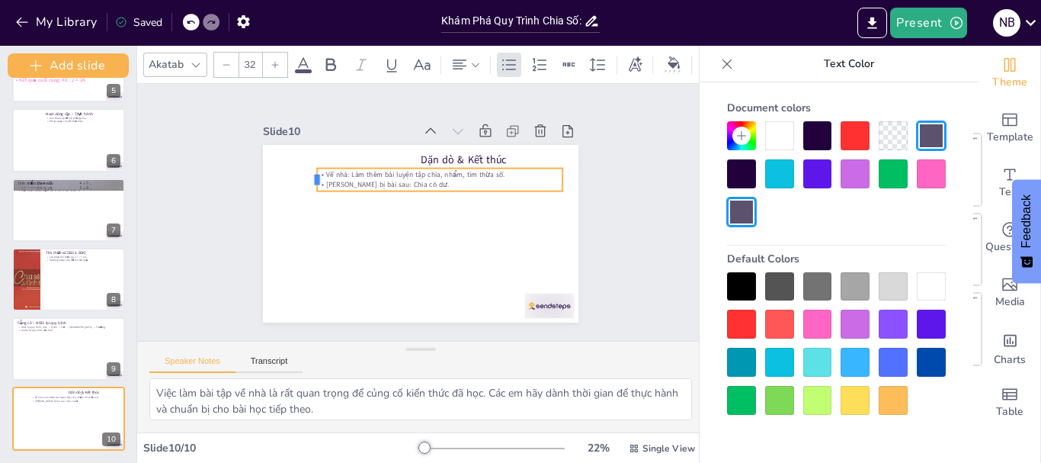
drag, startPoint x: 407, startPoint y: 171, endPoint x: 304, endPoint y: 223, distance: 115.2
click at [304, 223] on div "Dặn dò & Kết thúc Về nhà: Làm thêm bài luyện tập chia, nhẩm, tìm thừa số. Chuẩn…" at bounding box center [400, 214] width 210 height 332
click at [22, 22] on icon "button" at bounding box center [21, 23] width 11 height 10
